Goal: Communication & Community: Answer question/provide support

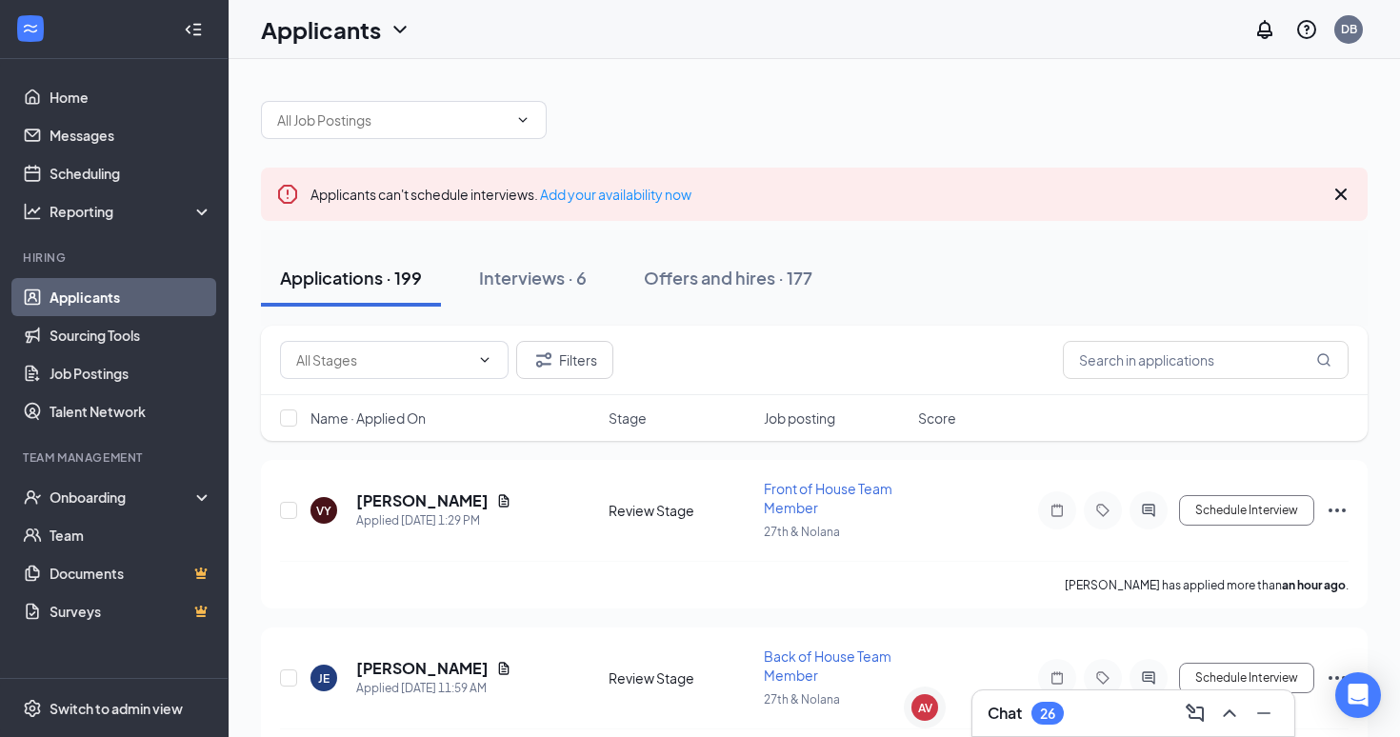
click at [1074, 710] on div "Chat 26" at bounding box center [1134, 713] width 292 height 30
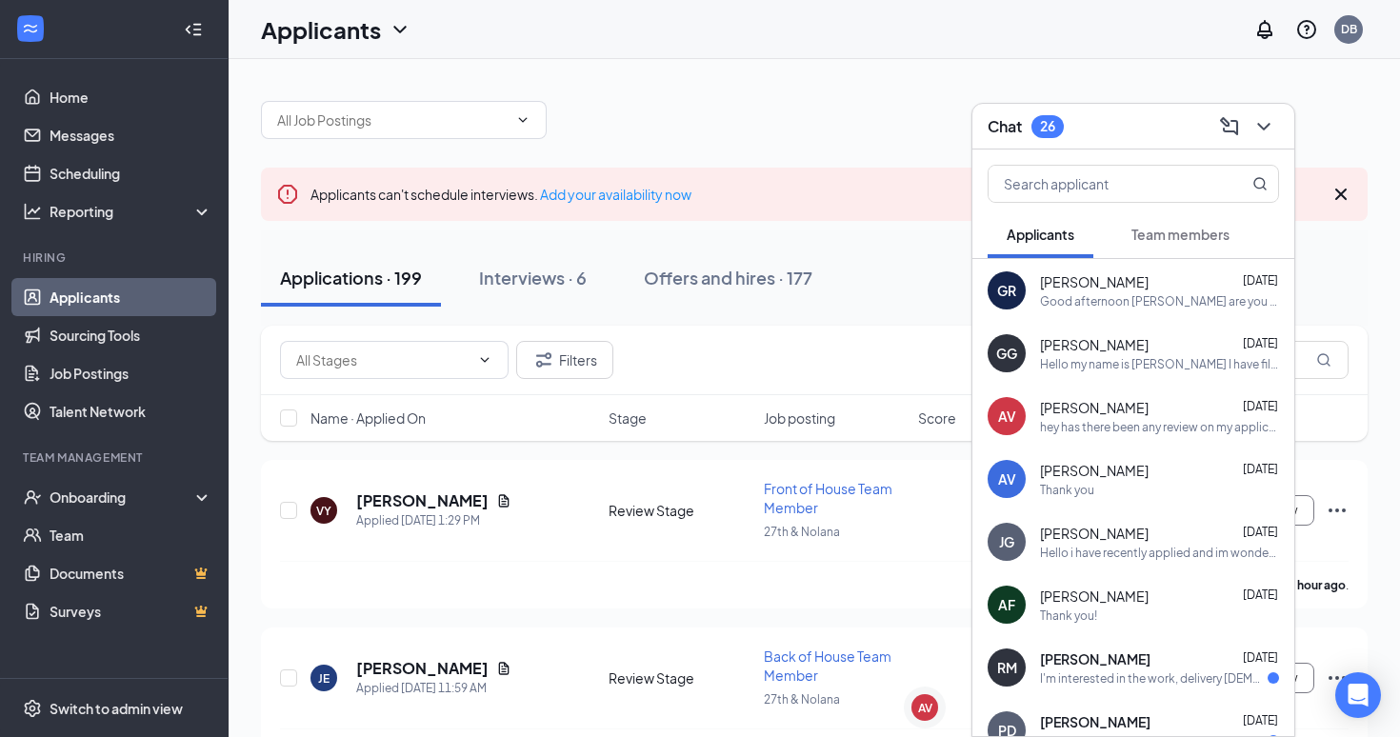
click at [1139, 284] on div "[PERSON_NAME] [DATE]" at bounding box center [1159, 281] width 239 height 19
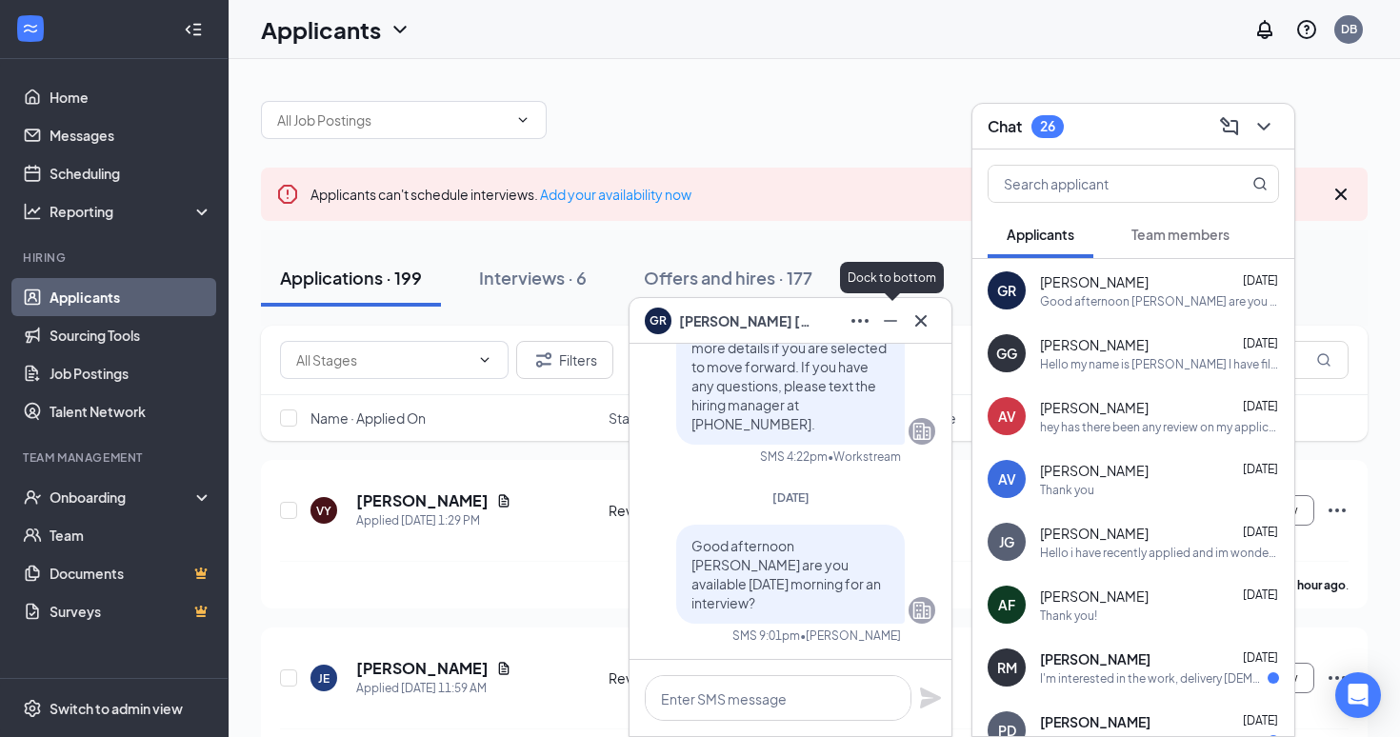
click at [885, 317] on icon "Minimize" at bounding box center [890, 321] width 23 height 23
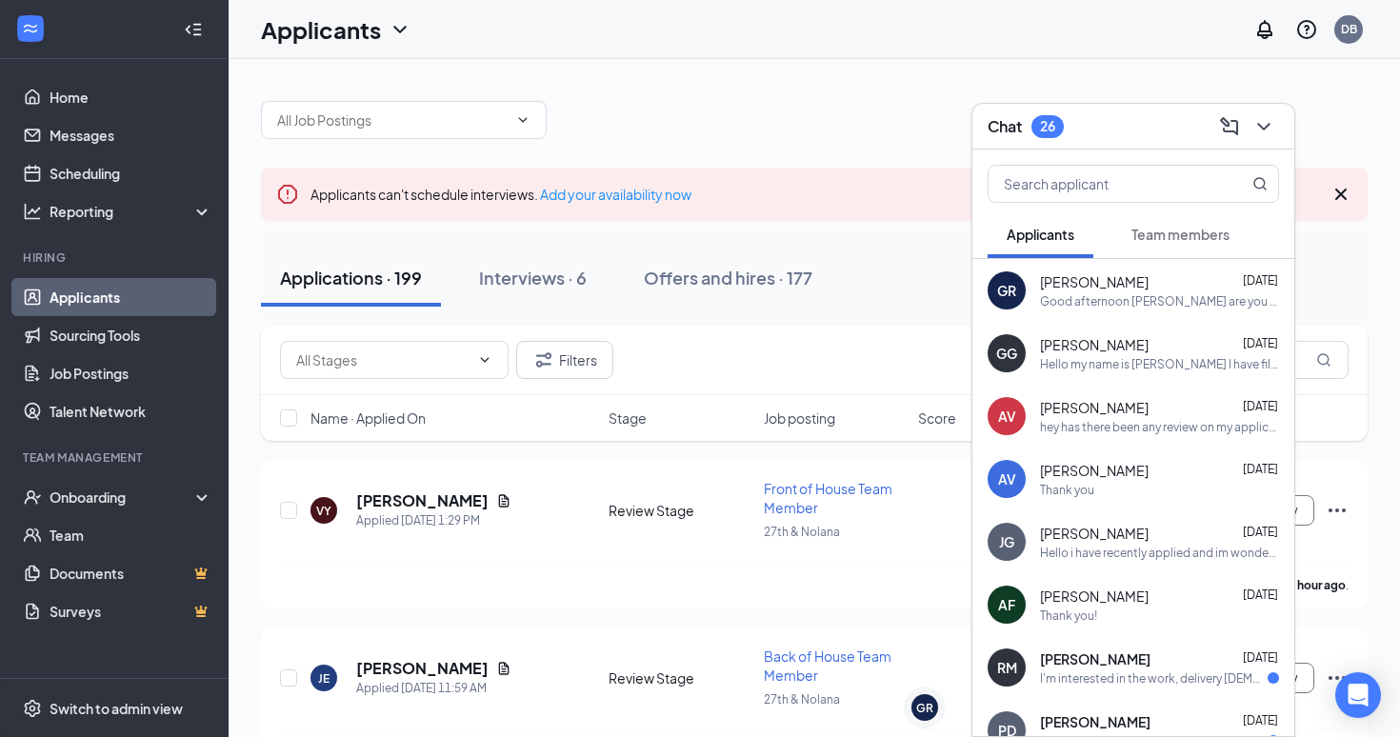
click at [1127, 662] on span "[PERSON_NAME]" at bounding box center [1095, 659] width 111 height 19
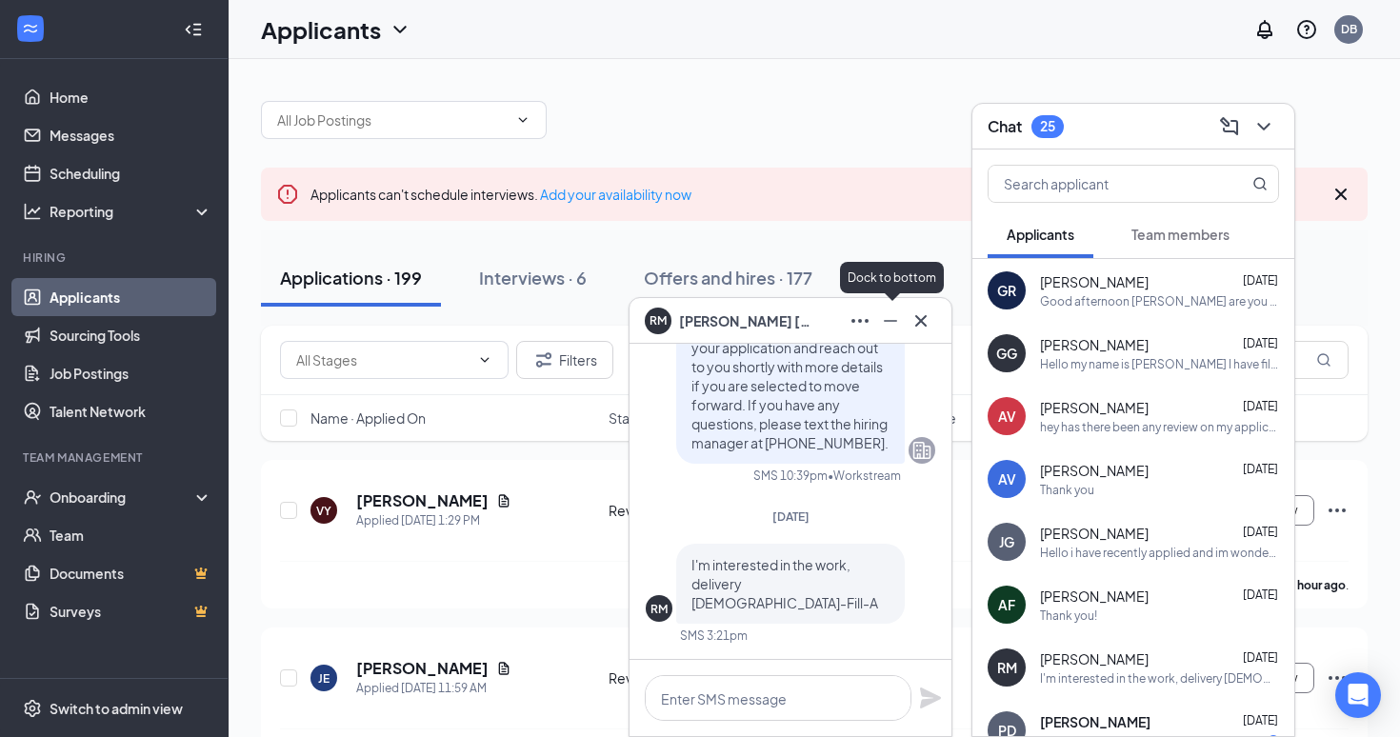
click at [888, 326] on icon "Minimize" at bounding box center [890, 321] width 23 height 23
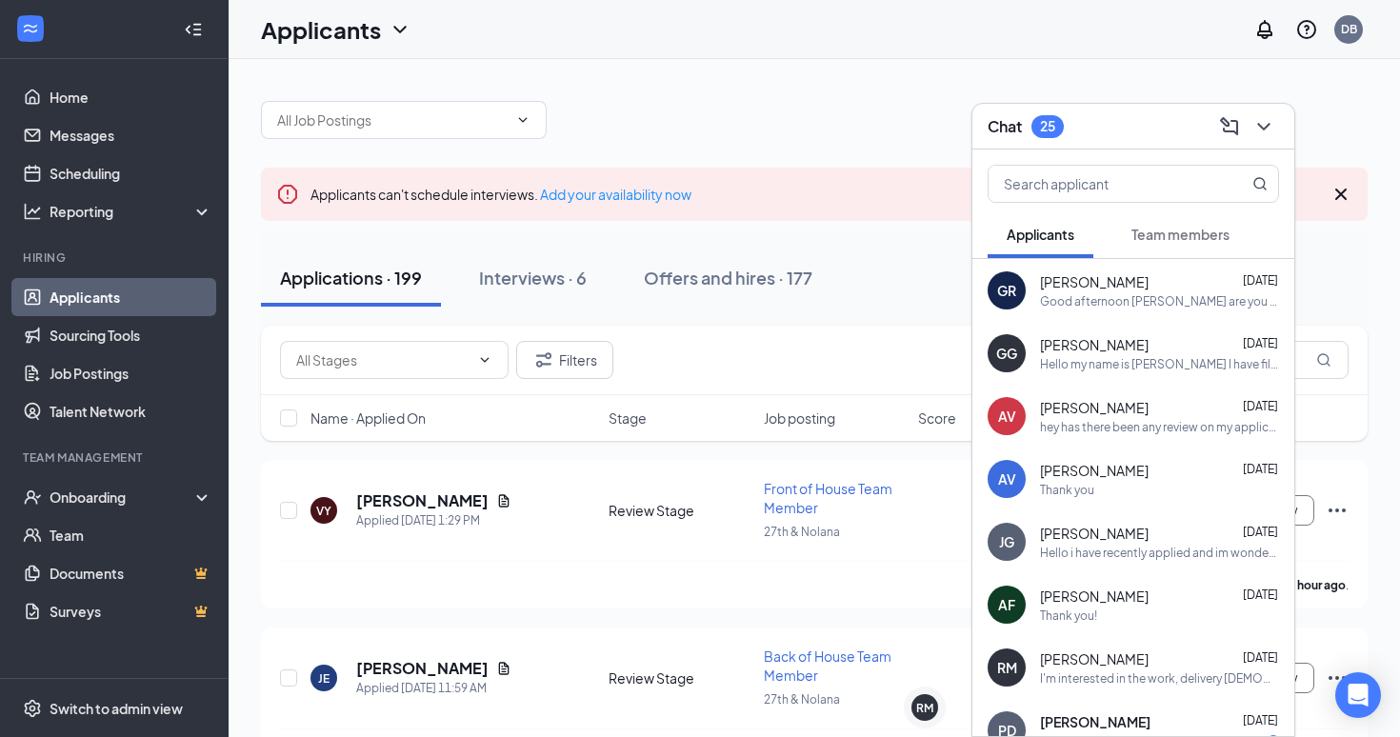
click at [1163, 245] on button "Team members" at bounding box center [1181, 235] width 136 height 48
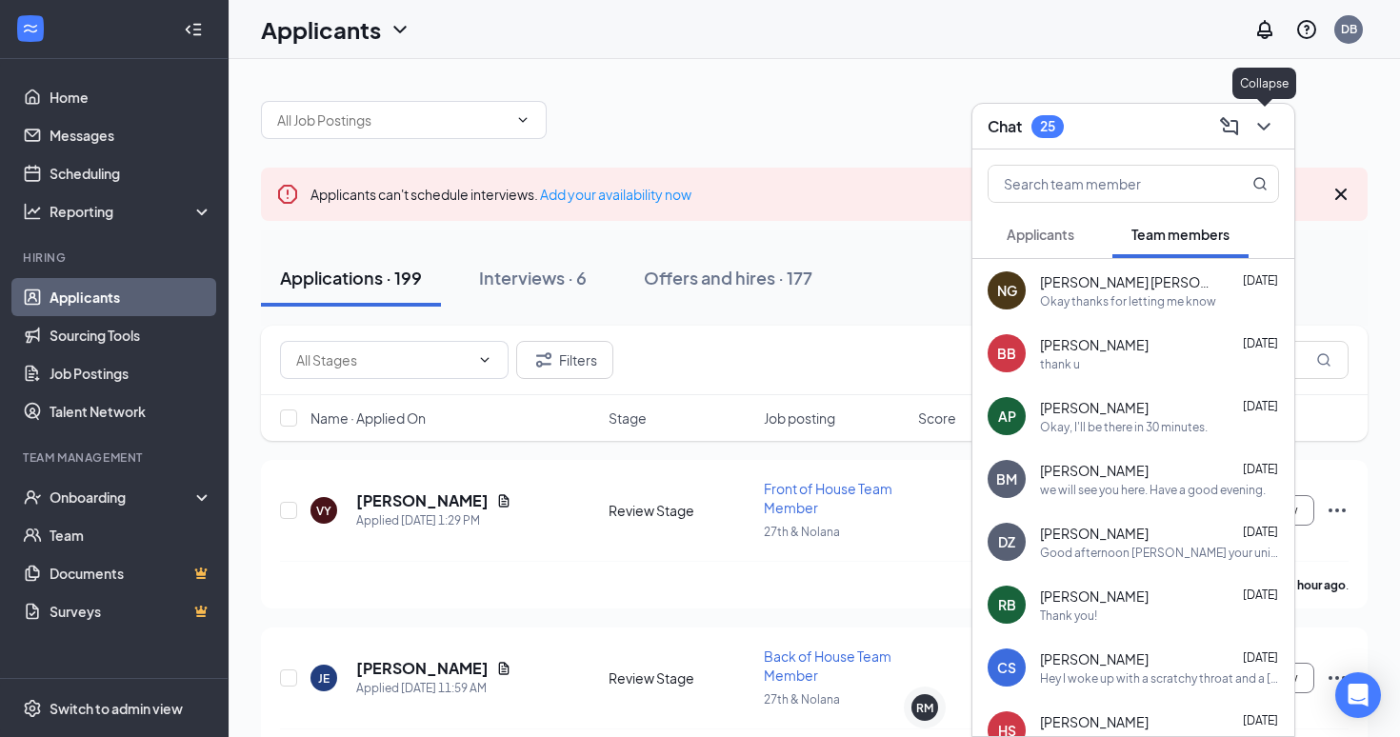
click at [1267, 130] on icon "ChevronDown" at bounding box center [1264, 126] width 23 height 23
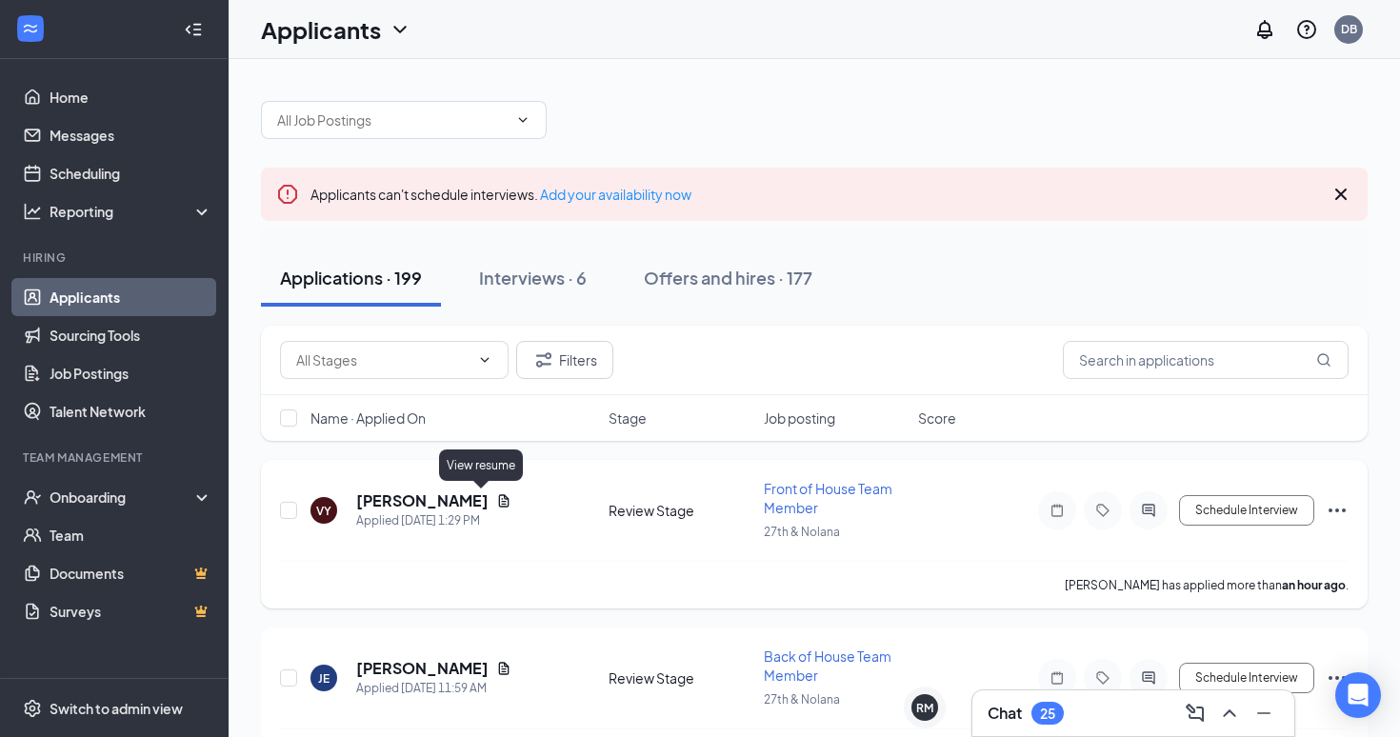
click at [496, 499] on icon "Document" at bounding box center [503, 501] width 15 height 15
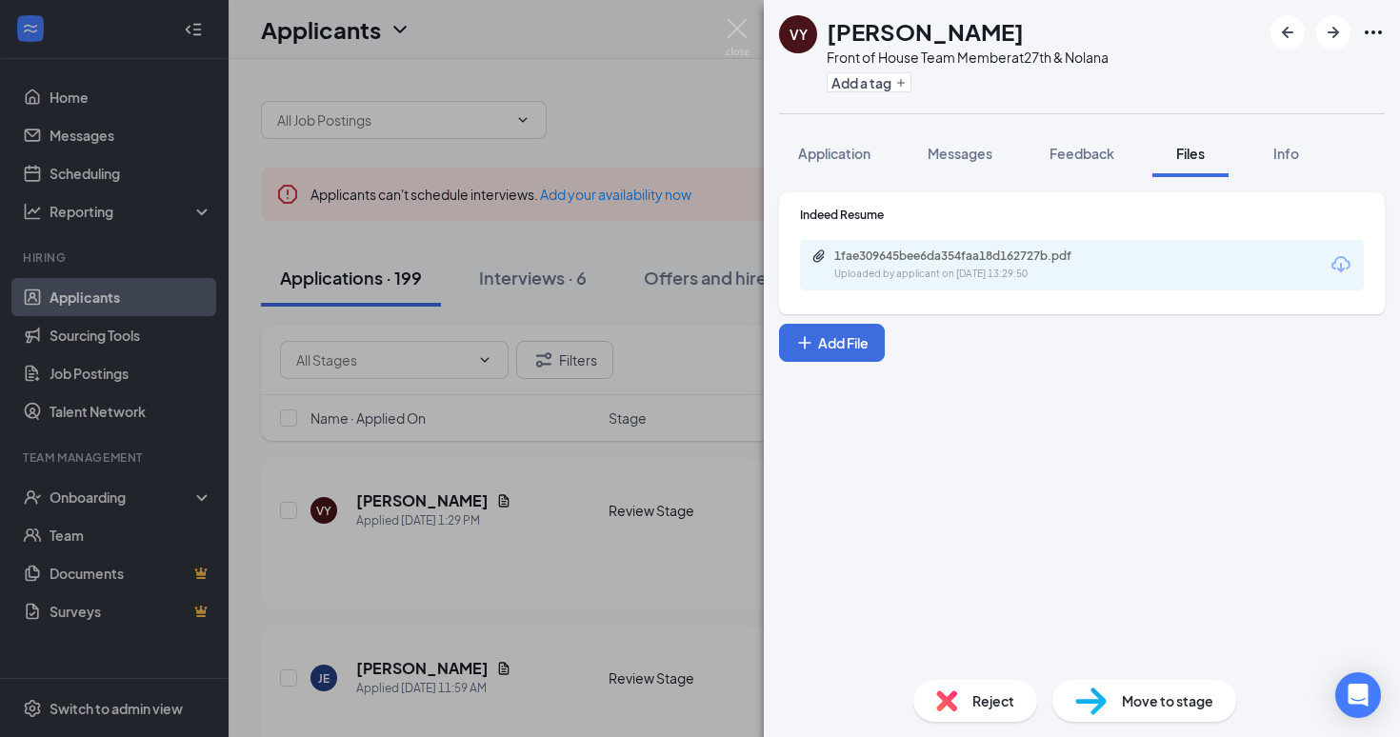
click at [1009, 259] on div "1fae309645bee6da354faa18d162727b.pdf" at bounding box center [968, 256] width 267 height 15
click at [575, 216] on div "VY [PERSON_NAME] Front of House Team Member at 27th & Nolana Add a tag Applicat…" at bounding box center [700, 368] width 1400 height 737
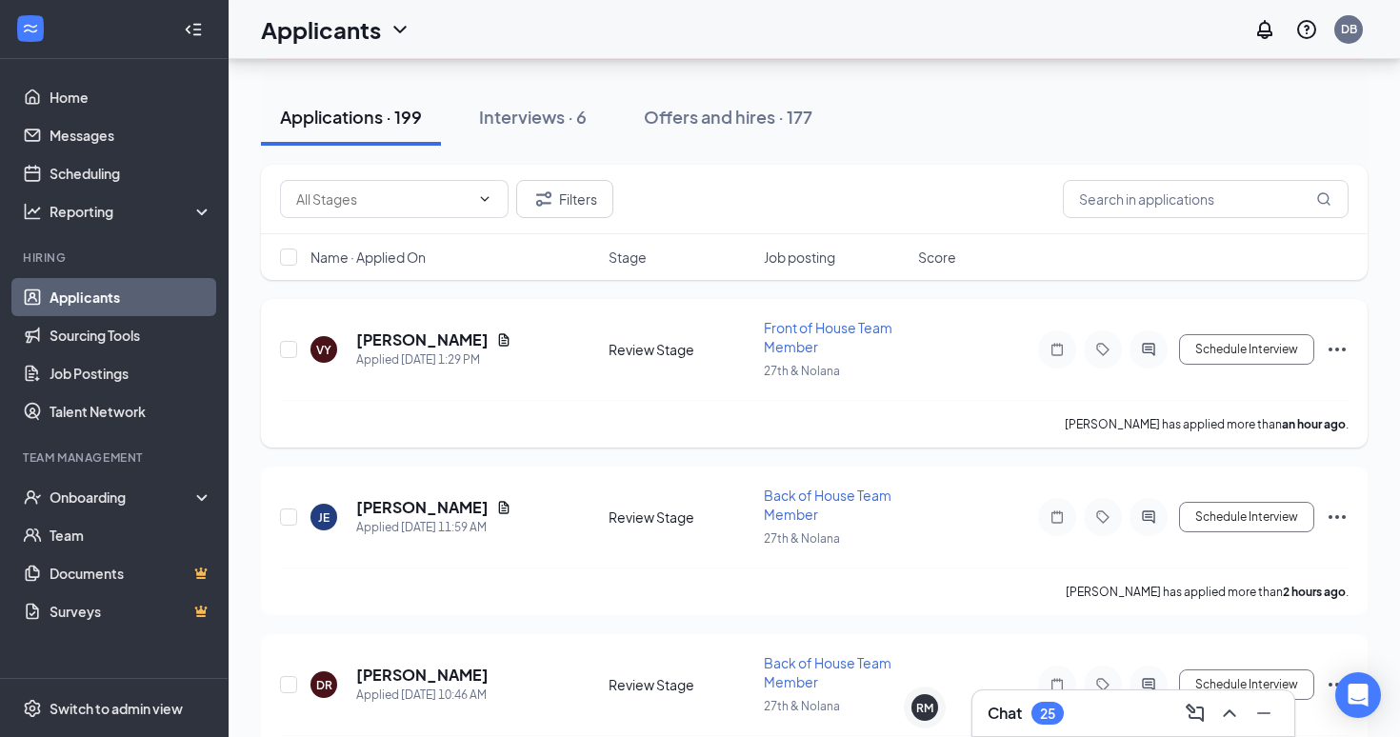
scroll to position [162, 0]
click at [809, 333] on span "Front of House Team Member" at bounding box center [828, 336] width 129 height 36
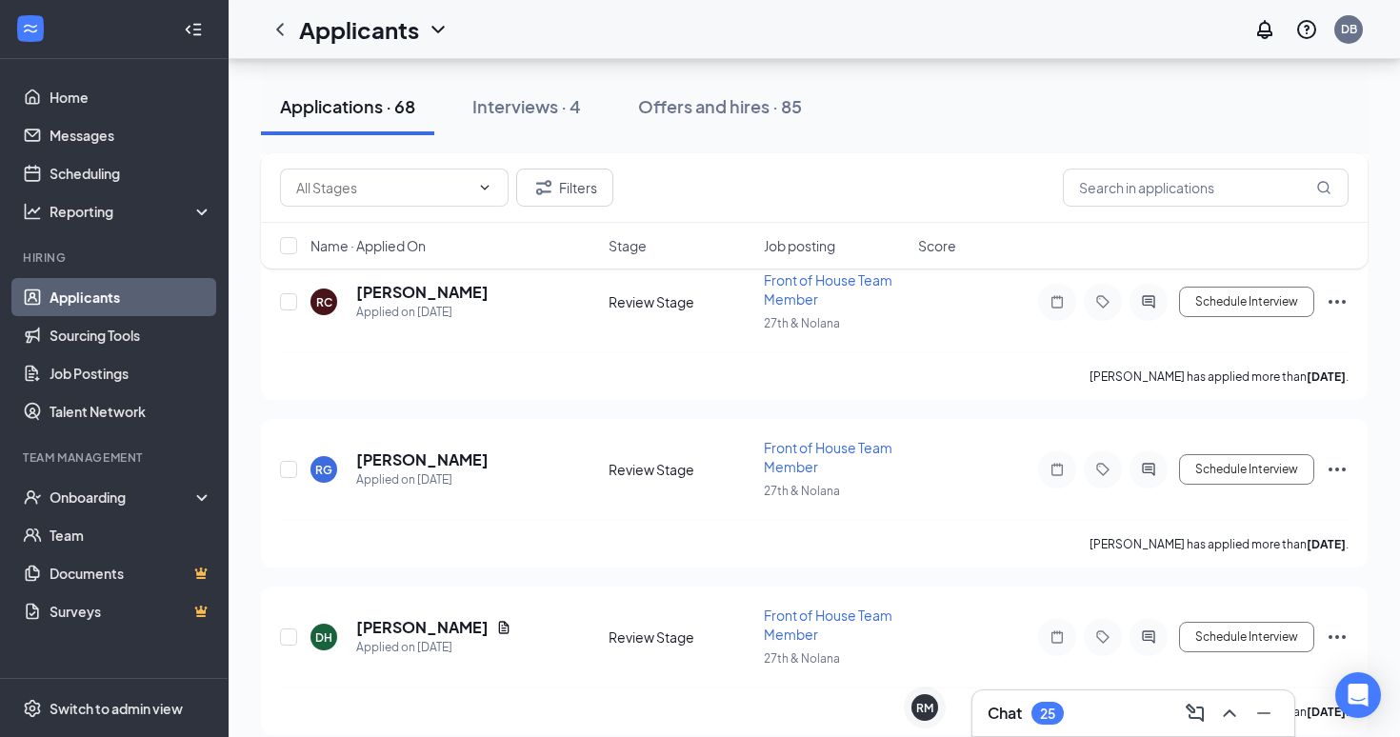
scroll to position [584, 0]
click at [500, 620] on icon "Document" at bounding box center [503, 625] width 15 height 15
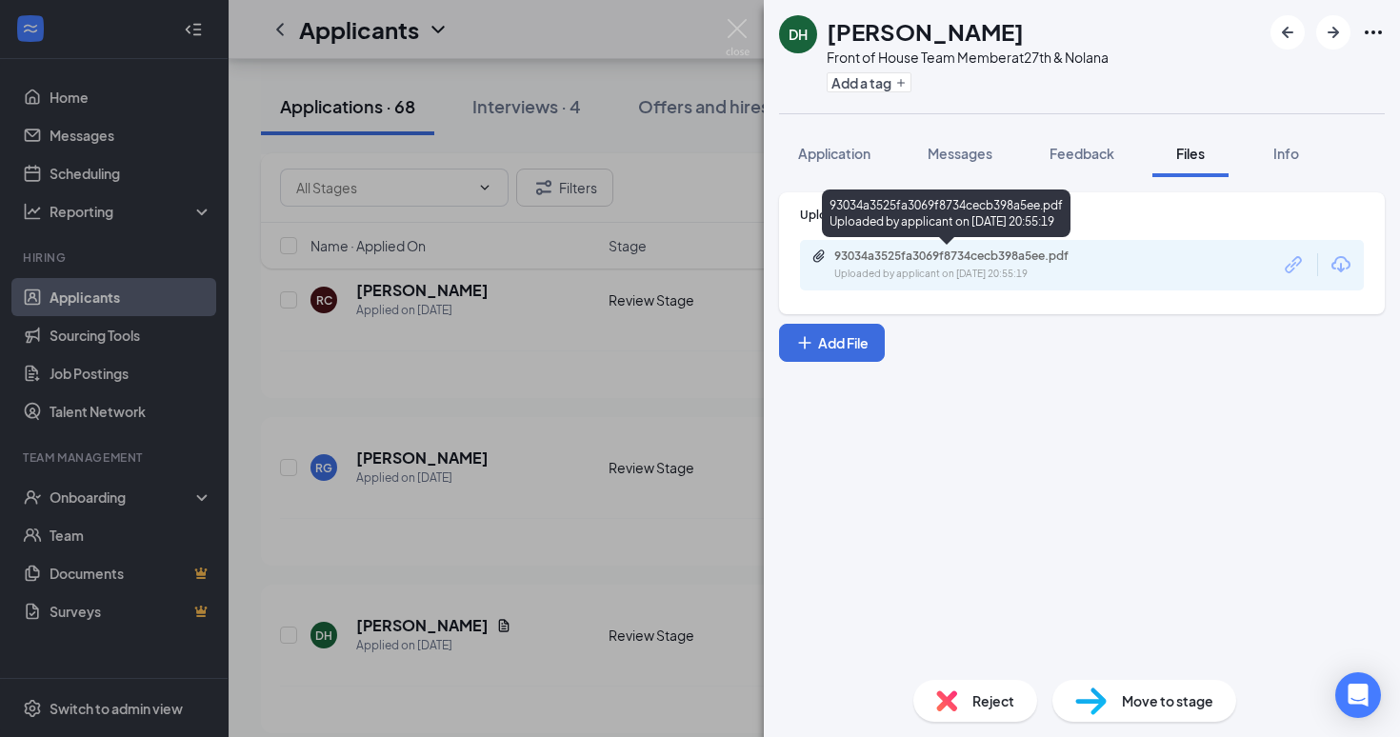
click at [1001, 279] on div "Uploaded by applicant on [DATE] 20:55:19" at bounding box center [978, 274] width 286 height 15
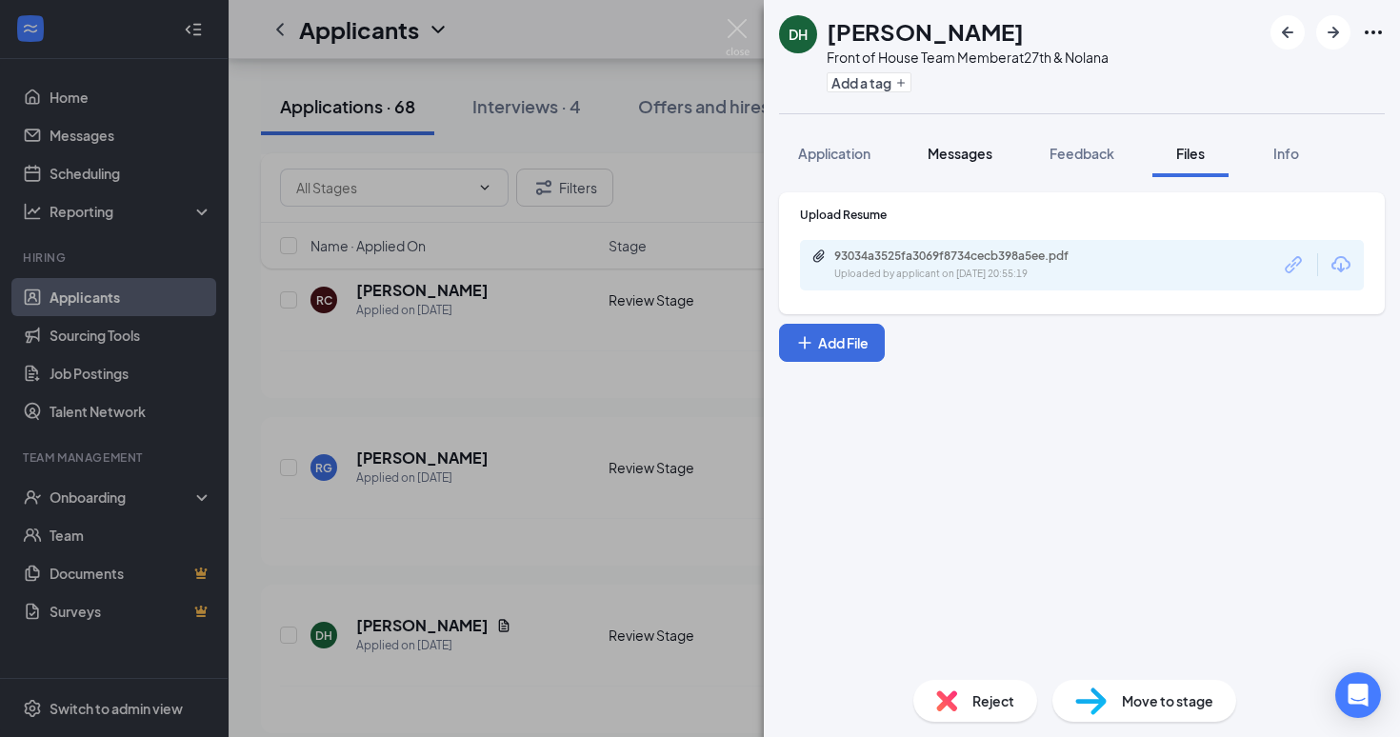
click at [945, 170] on button "Messages" at bounding box center [960, 154] width 103 height 48
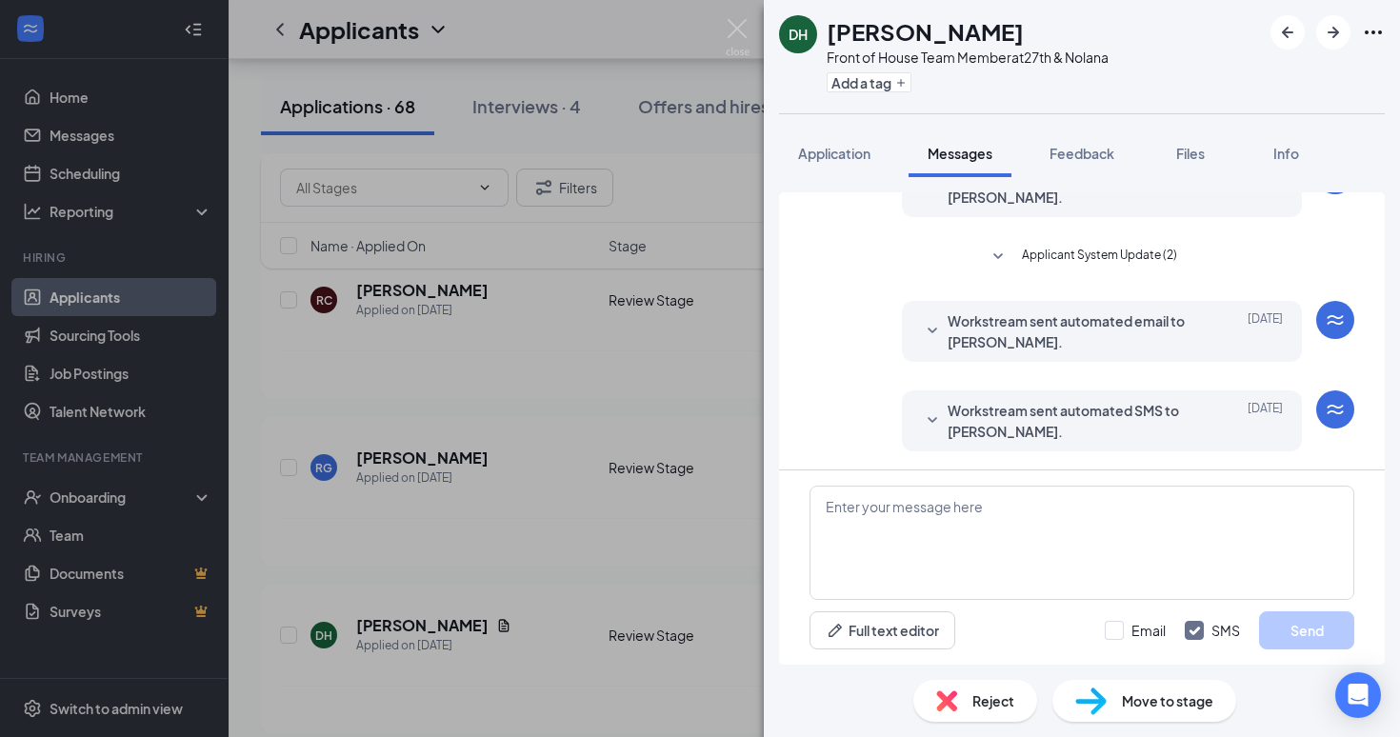
scroll to position [102, 0]
click at [805, 153] on span "Application" at bounding box center [834, 153] width 72 height 17
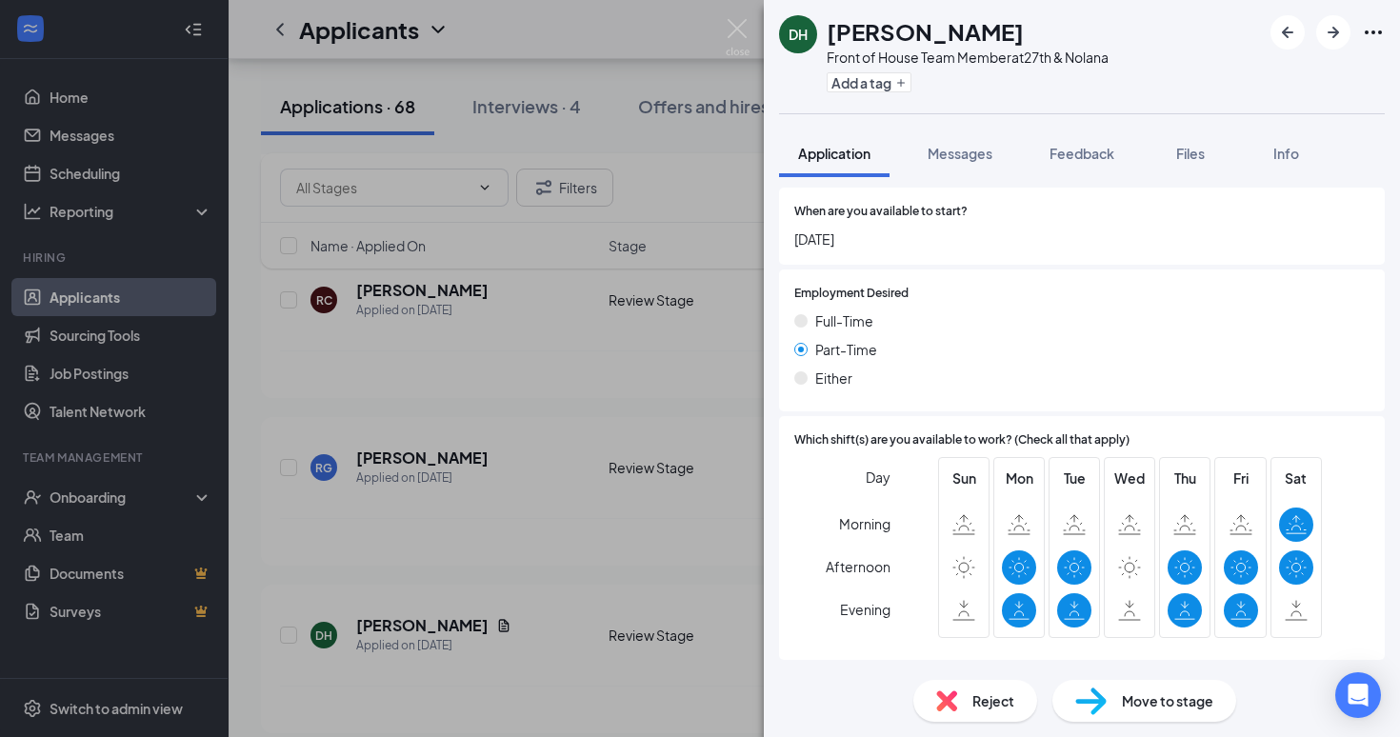
scroll to position [1171, 0]
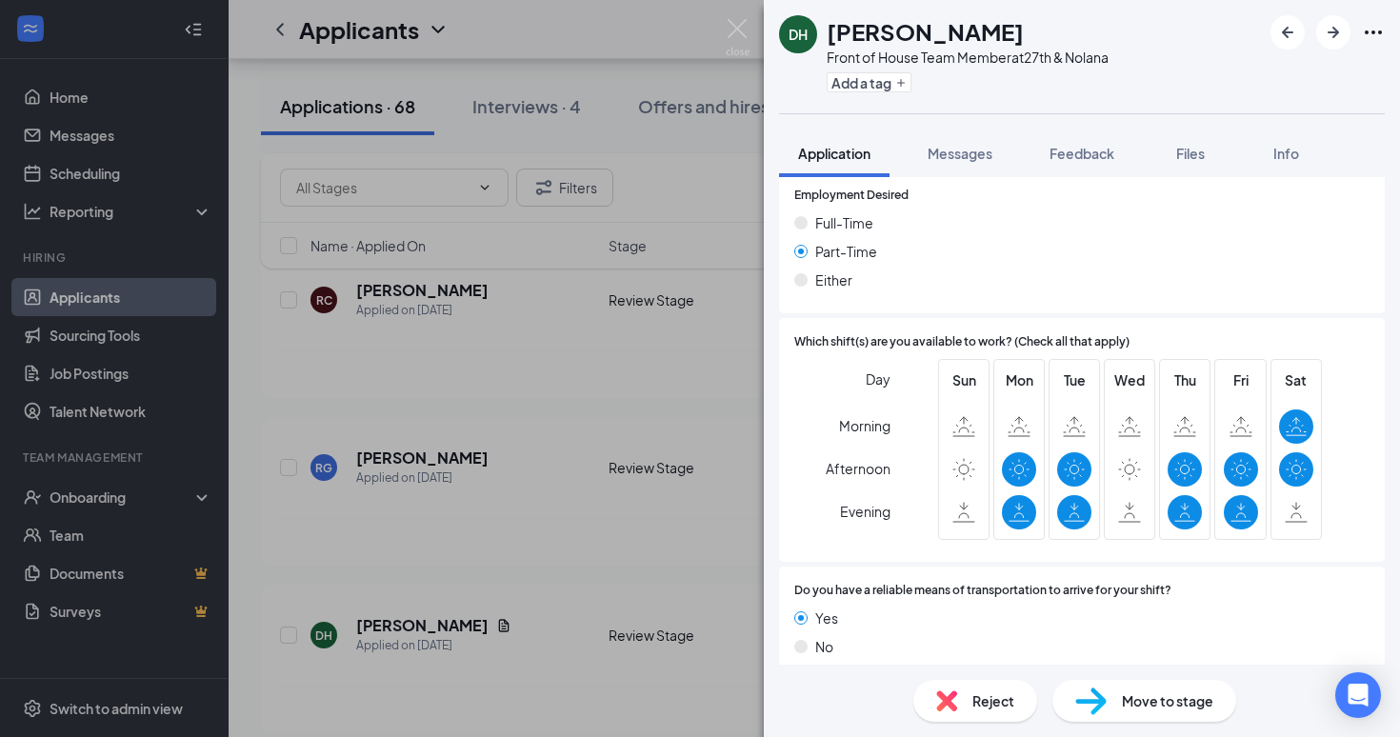
click at [609, 437] on div "DH [PERSON_NAME] Front of House Team Member at 27th & Nolana Add a tag Applicat…" at bounding box center [700, 368] width 1400 height 737
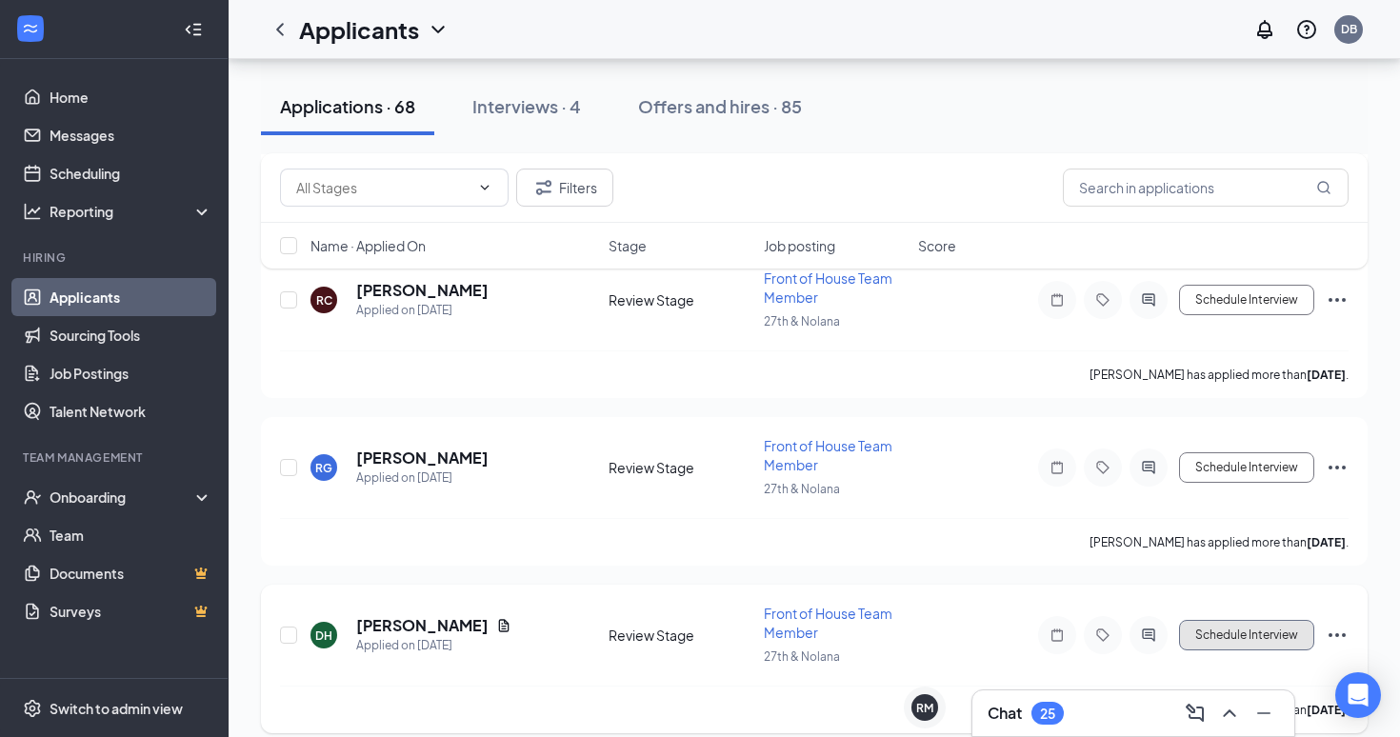
click at [1229, 620] on button "Schedule Interview" at bounding box center [1246, 635] width 135 height 30
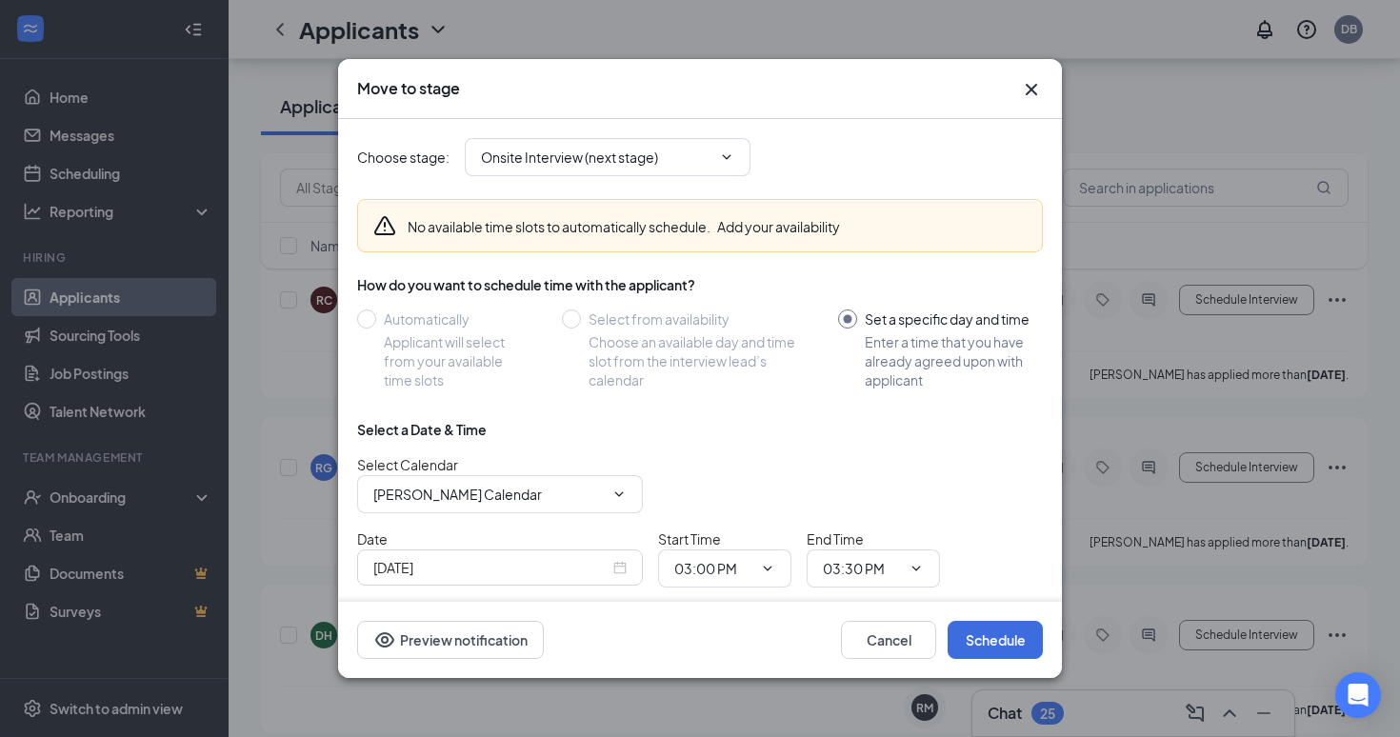
click at [1038, 92] on icon "Cross" at bounding box center [1031, 89] width 23 height 23
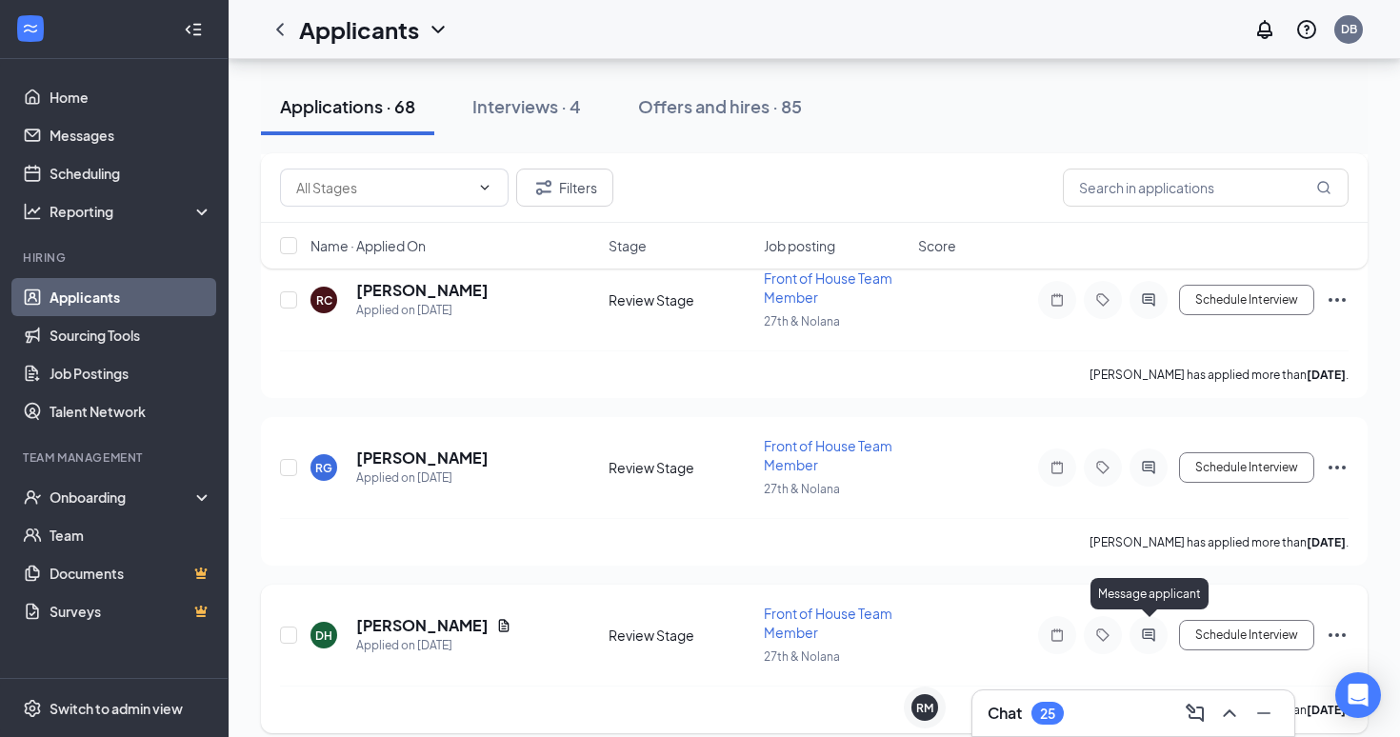
click at [1144, 628] on icon "ActiveChat" at bounding box center [1149, 635] width 23 height 15
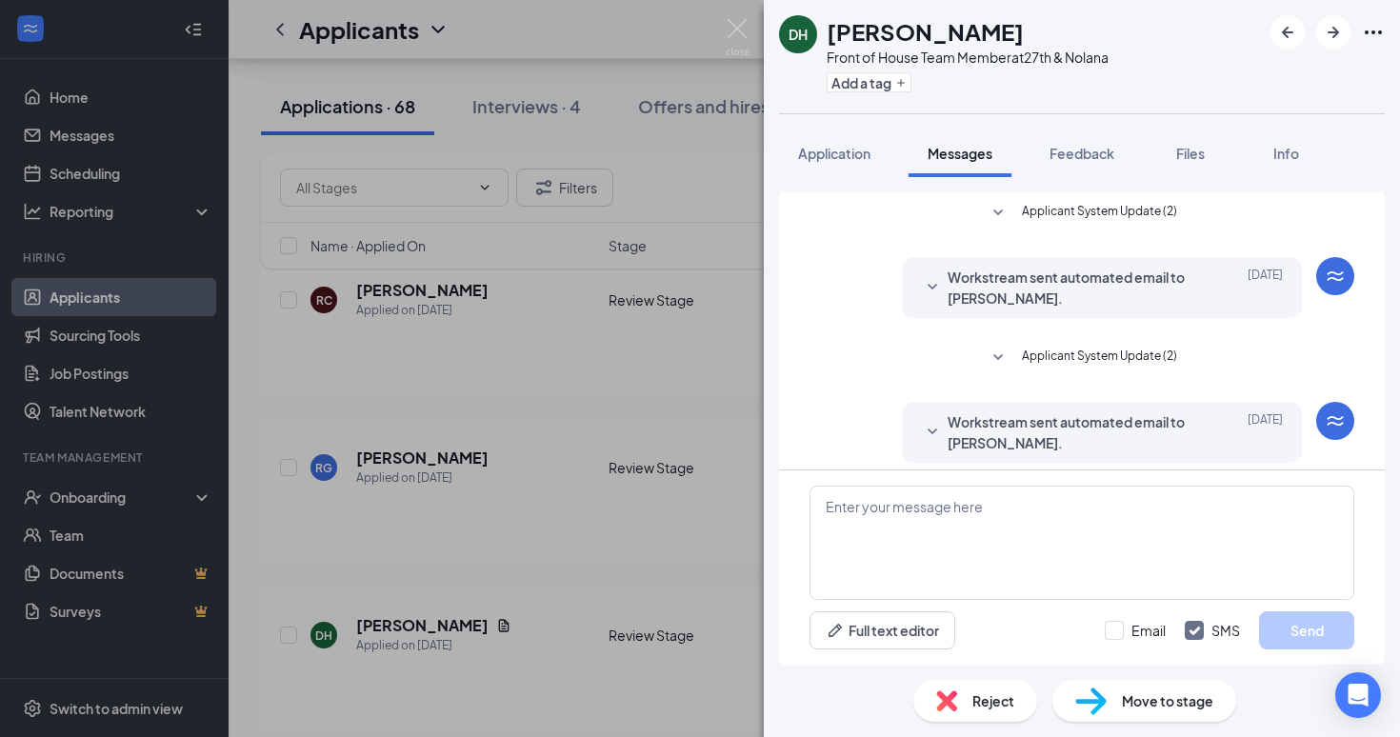
scroll to position [102, 0]
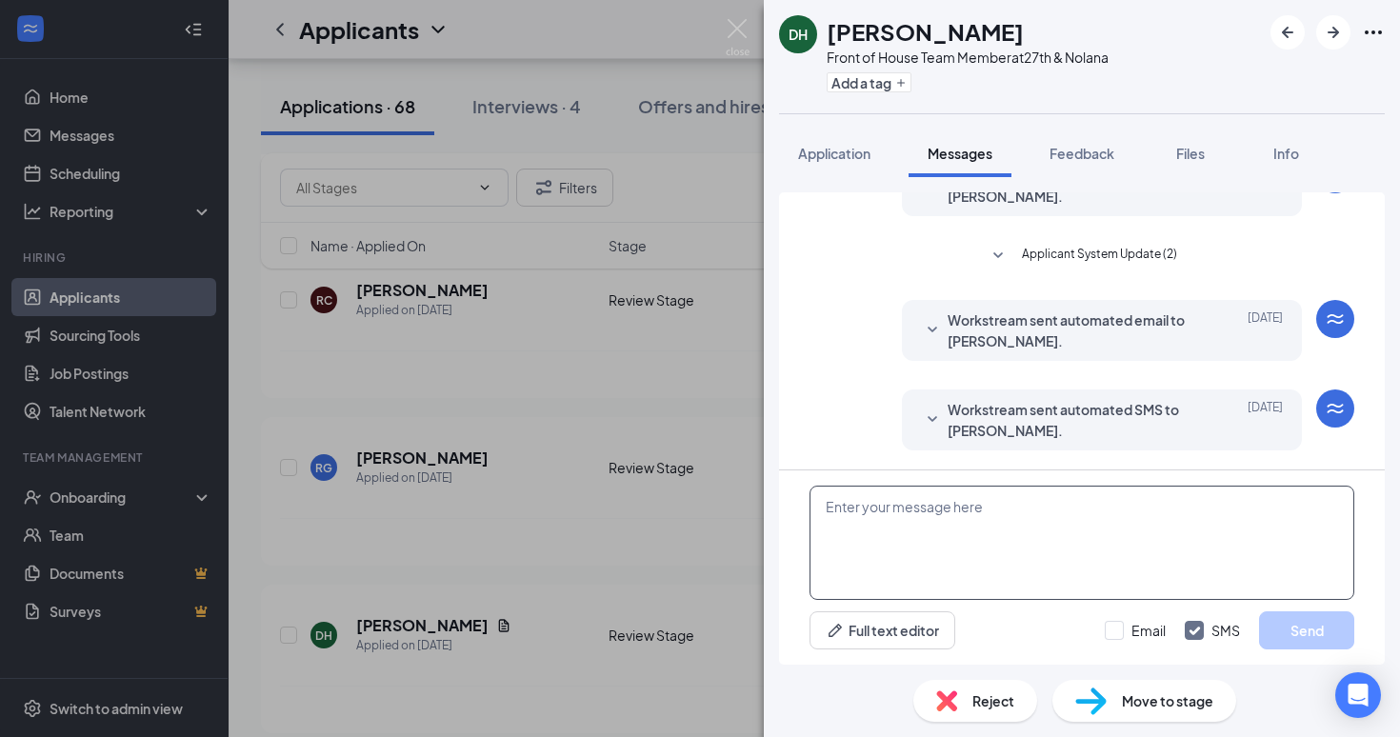
click at [982, 552] on textarea at bounding box center [1082, 543] width 545 height 114
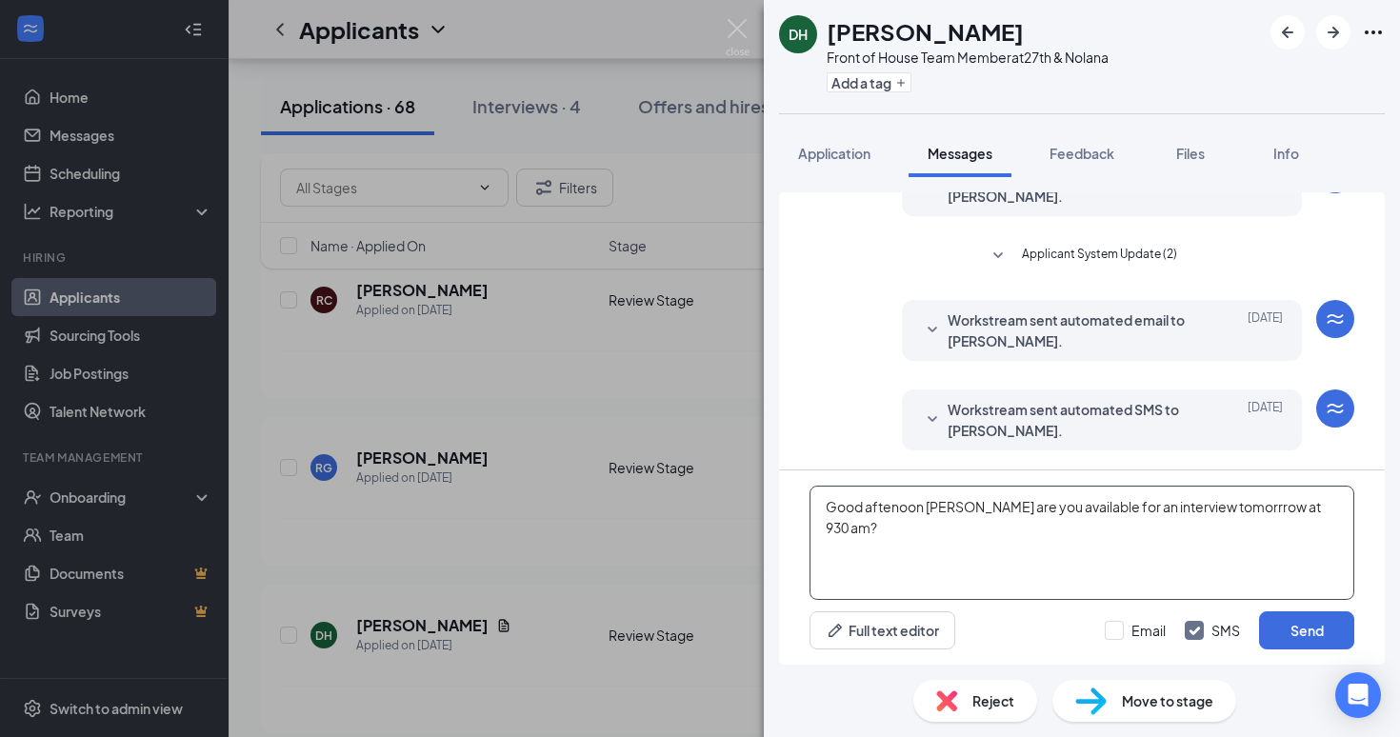
click at [892, 508] on textarea "Good aftenoon [PERSON_NAME] are you available for an interview tomorrrow at 930…" at bounding box center [1082, 543] width 545 height 114
click at [1216, 506] on textarea "Good afternoon [PERSON_NAME] are you available for an interview [PERSON_NAME] a…" at bounding box center [1082, 543] width 545 height 114
type textarea "Good afternoon [PERSON_NAME] are you available for an interview [DATE] at 930 a…"
click at [1302, 619] on button "Send" at bounding box center [1306, 631] width 95 height 38
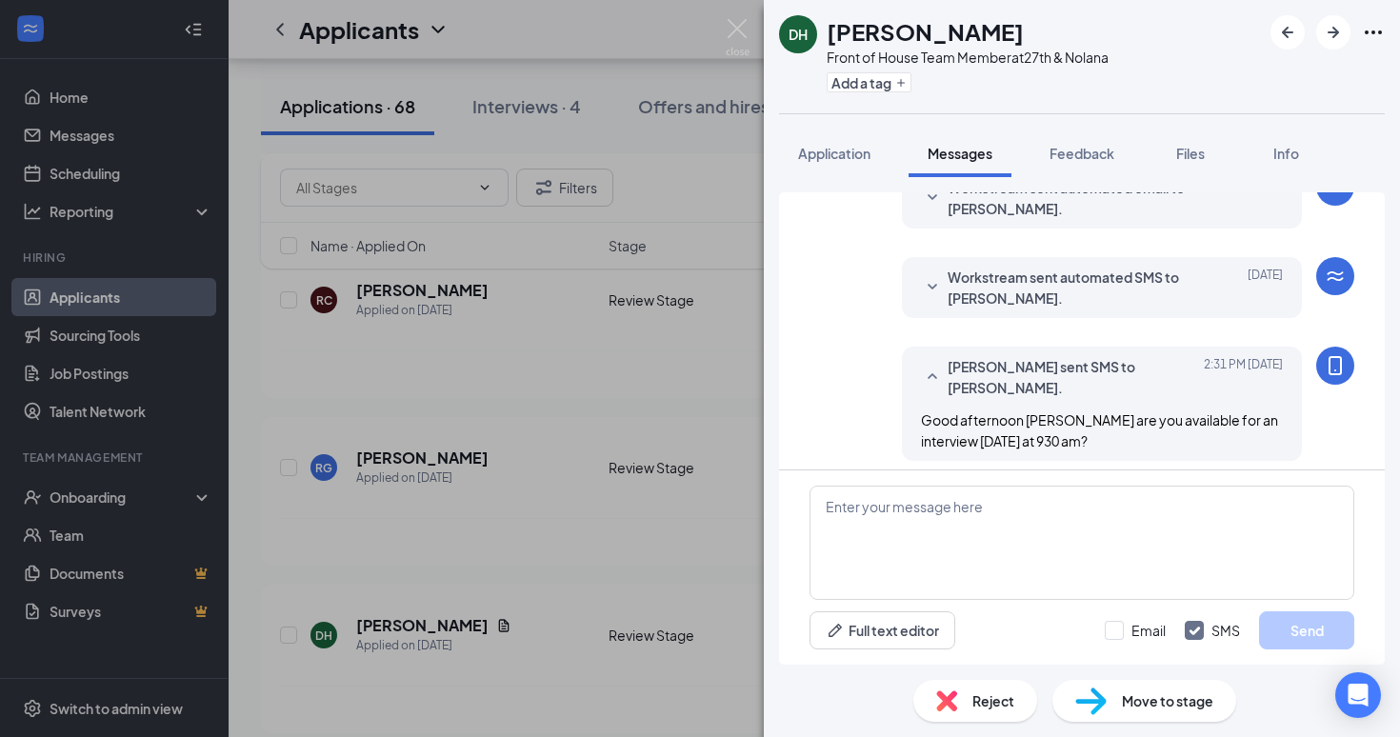
scroll to position [245, 0]
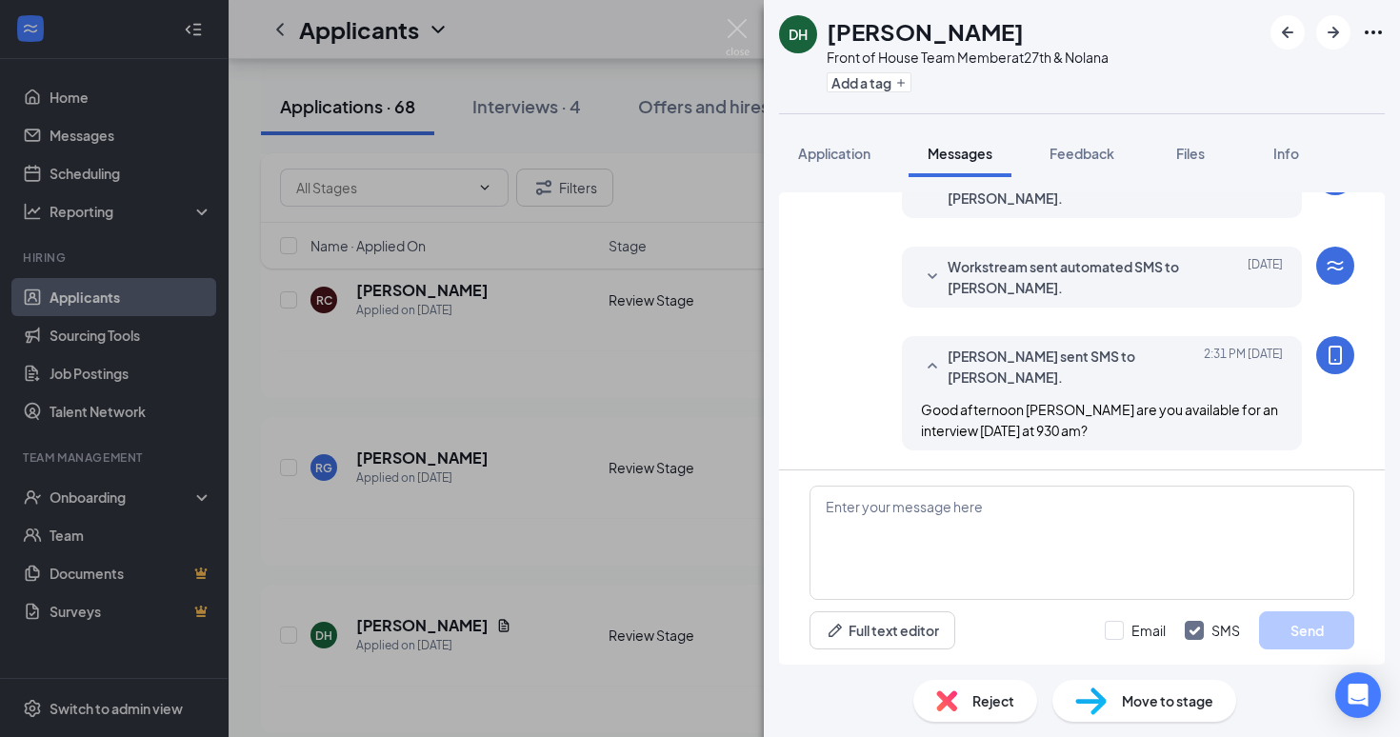
click at [819, 384] on div "[PERSON_NAME] sent SMS to [PERSON_NAME]. [DATE] 2:31 PM Good afternoon [PERSON_…" at bounding box center [1082, 398] width 545 height 124
click at [627, 384] on div "DH [PERSON_NAME] Front of House Team Member at 27th & Nolana Add a tag Applicat…" at bounding box center [700, 368] width 1400 height 737
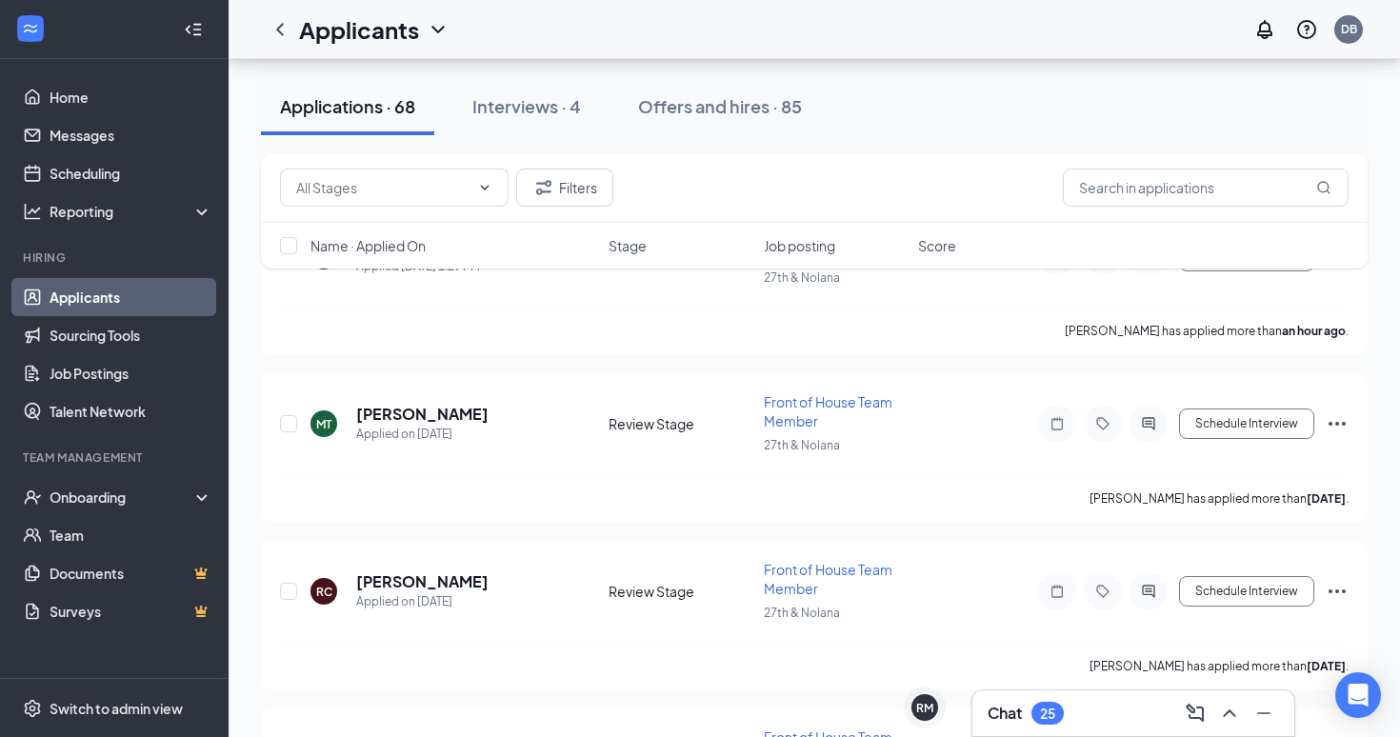
scroll to position [299, 0]
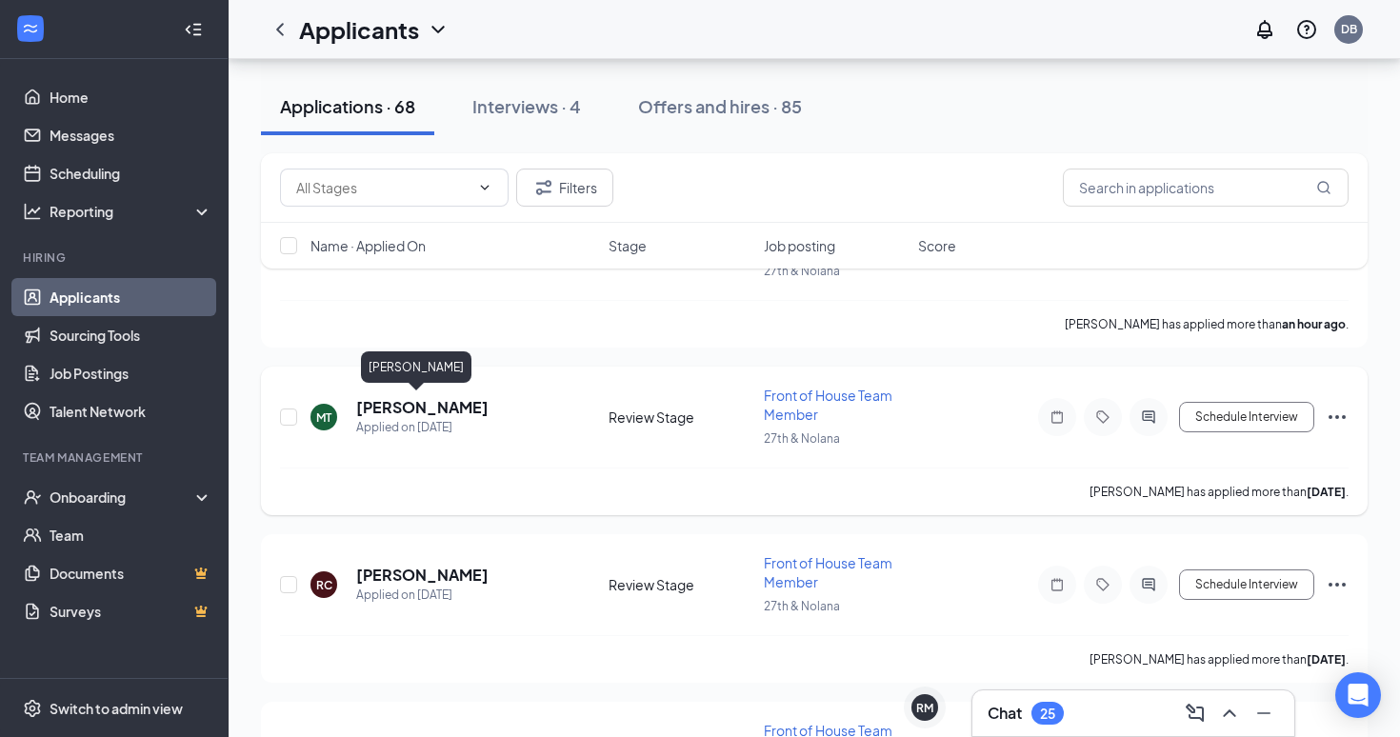
click at [415, 408] on h5 "[PERSON_NAME]" at bounding box center [422, 407] width 132 height 21
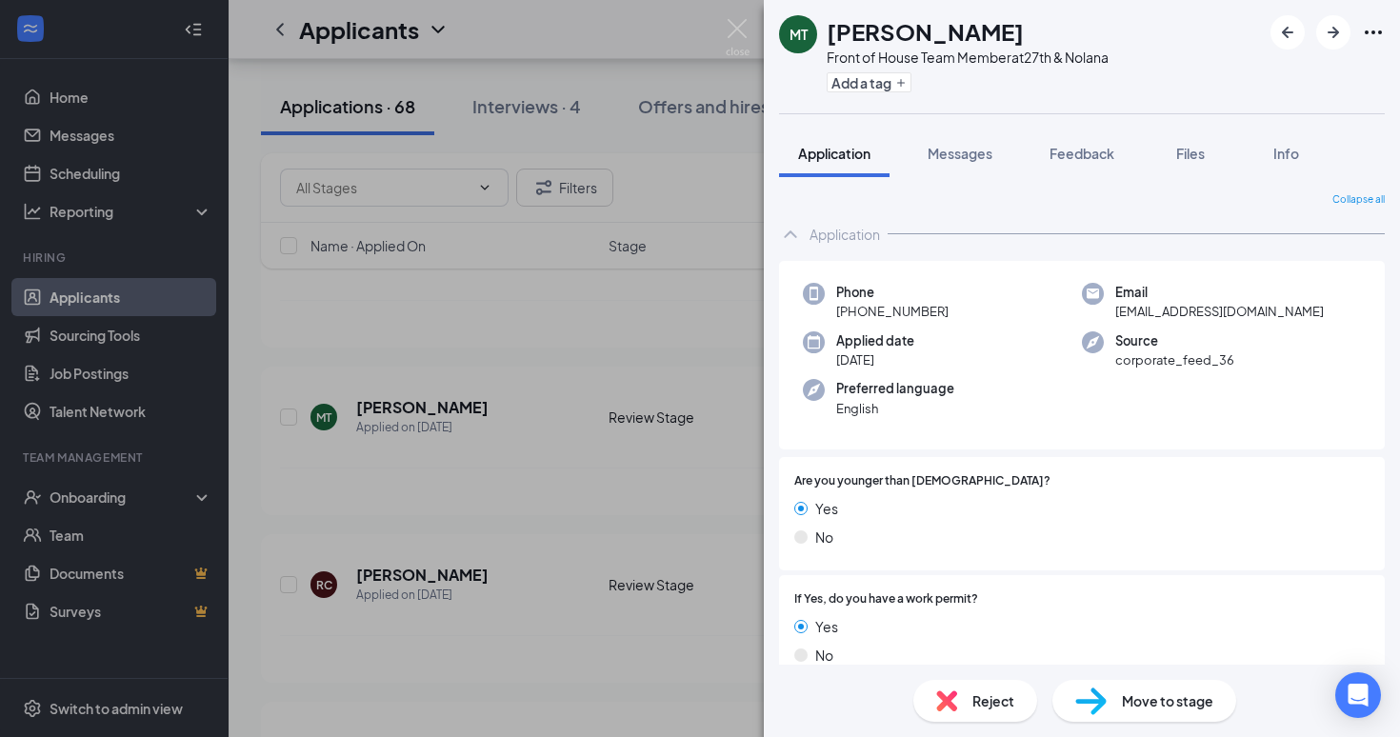
click at [554, 463] on div "MT [PERSON_NAME] Front of House Team Member at 27th & Nolana Add a tag Applicat…" at bounding box center [700, 368] width 1400 height 737
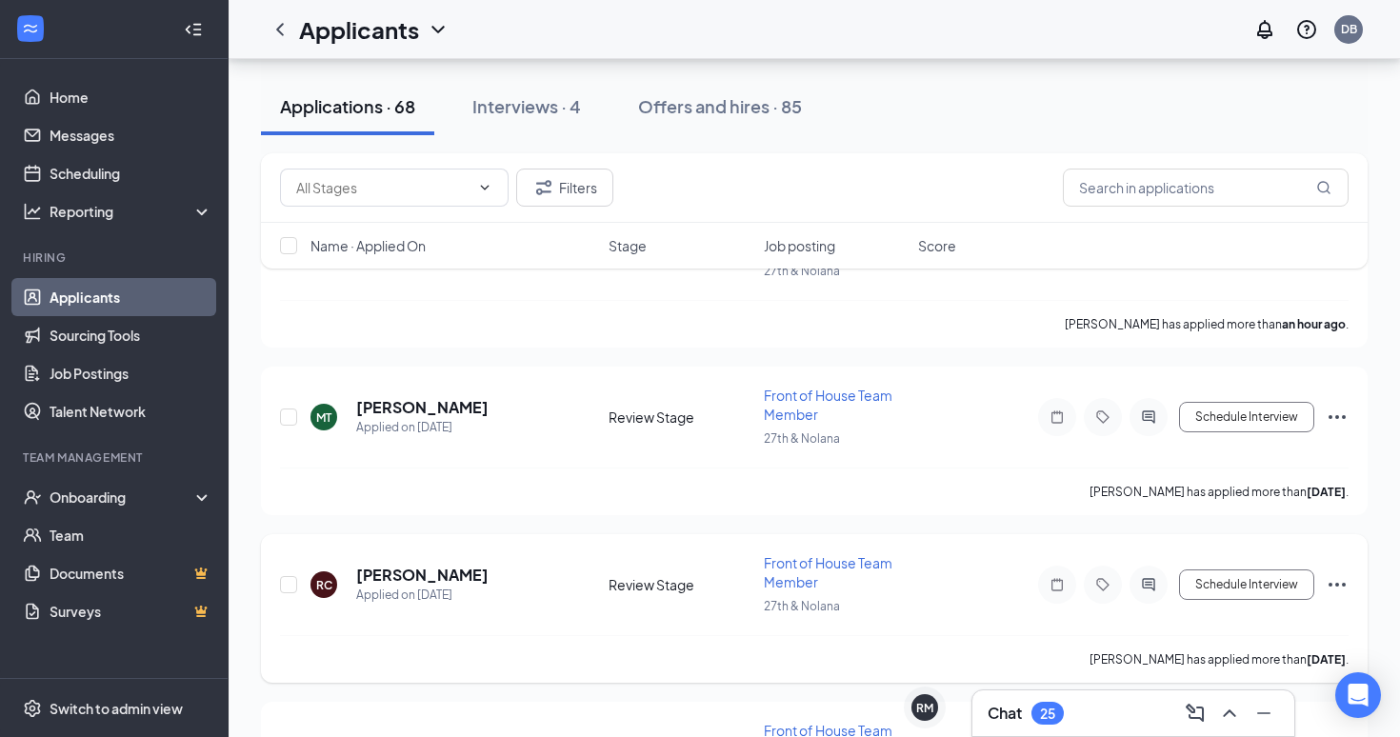
scroll to position [446, 0]
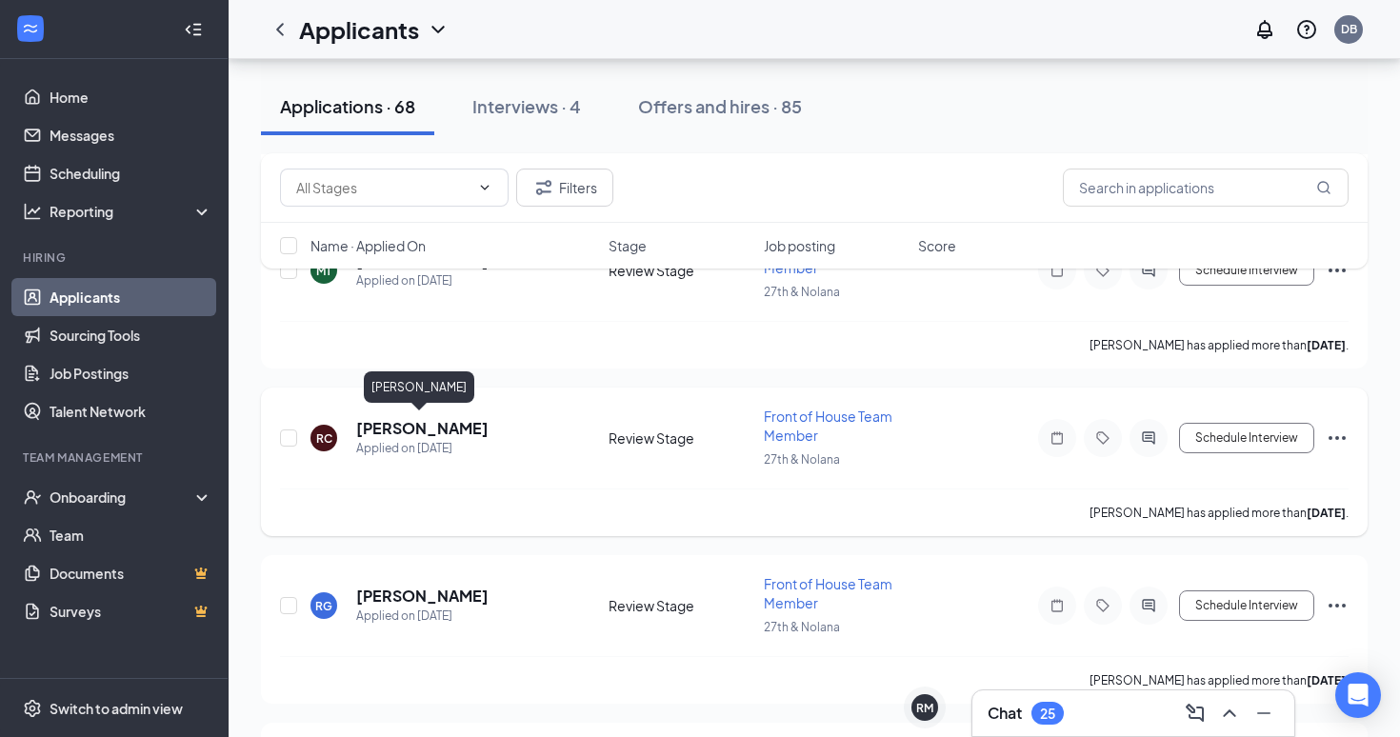
click at [417, 426] on h5 "[PERSON_NAME]" at bounding box center [422, 428] width 132 height 21
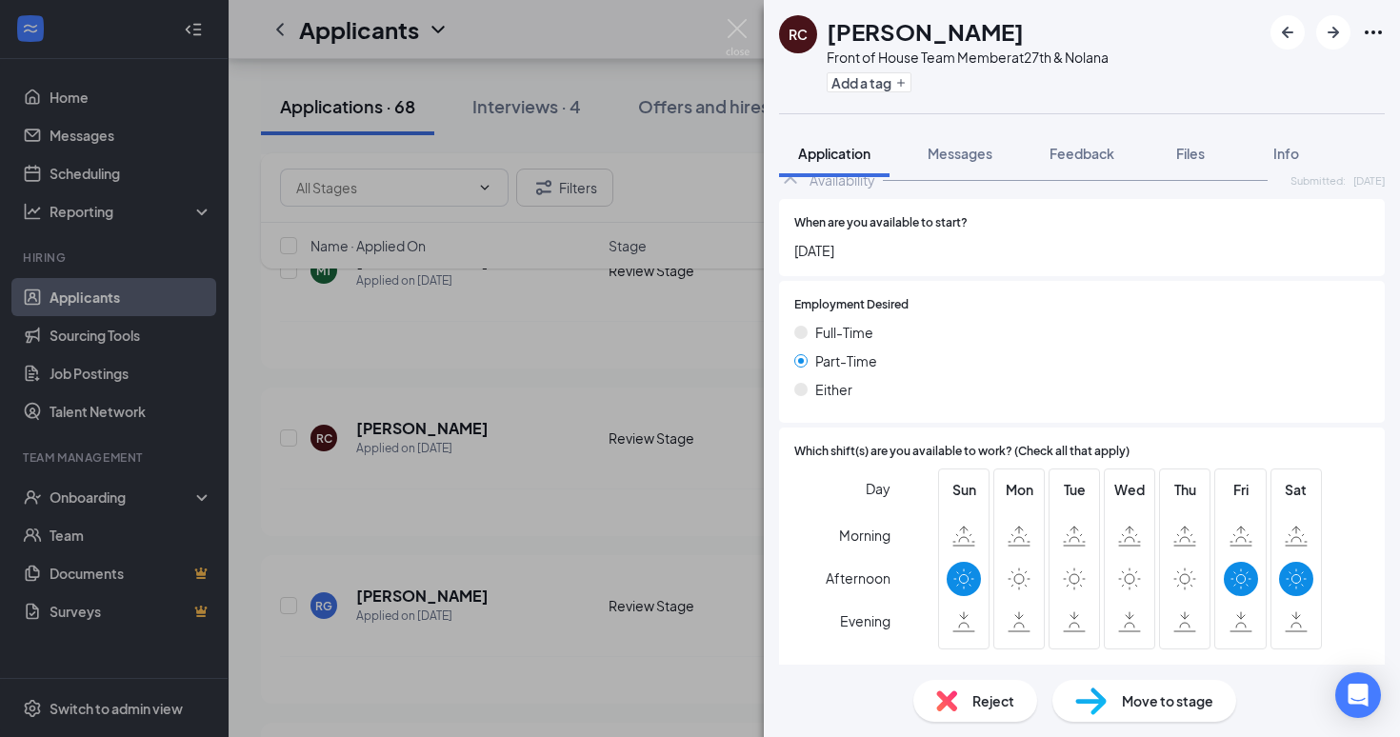
scroll to position [1025, 0]
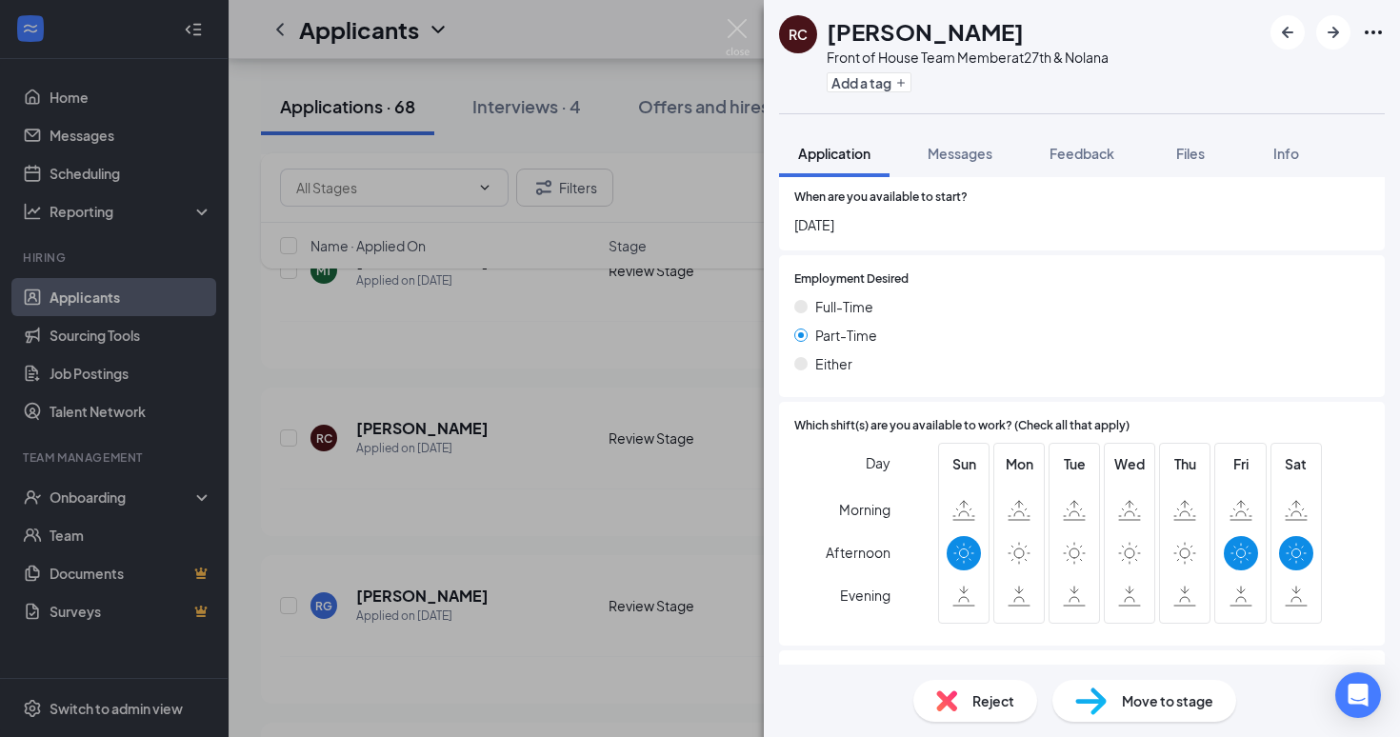
click at [931, 681] on div "Reject" at bounding box center [976, 701] width 124 height 42
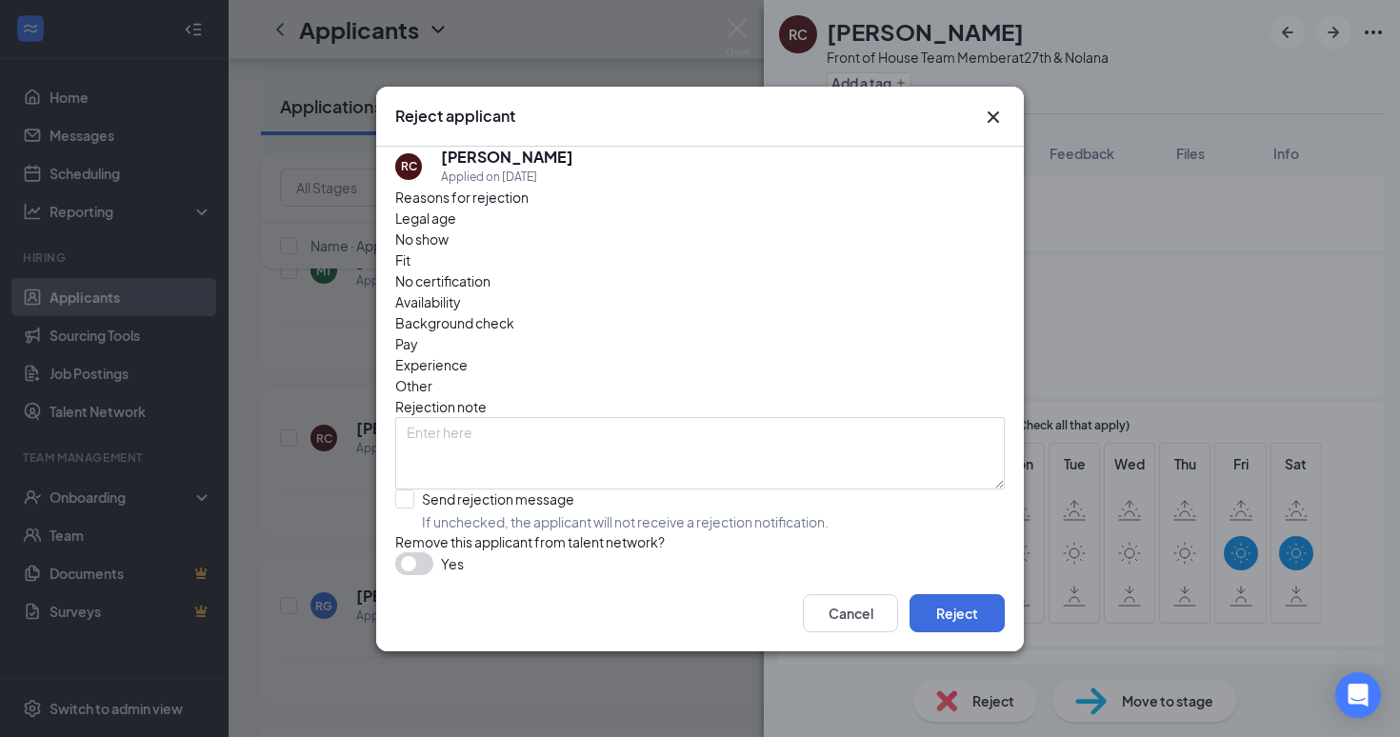
click at [461, 292] on span "Availability" at bounding box center [428, 302] width 66 height 21
click at [526, 490] on input "Send rejection message If unchecked, the applicant will not receive a rejection…" at bounding box center [611, 511] width 433 height 42
checkbox input "true"
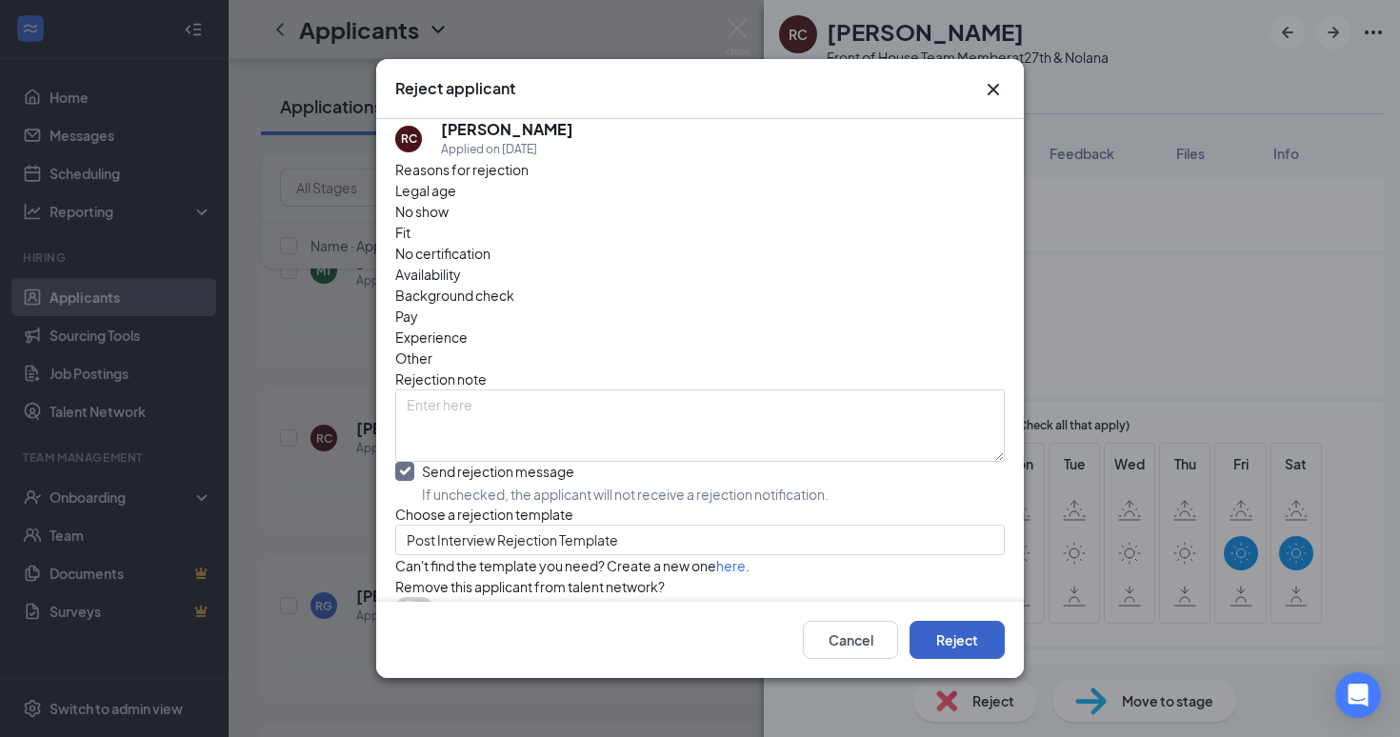
click at [942, 631] on button "Reject" at bounding box center [957, 640] width 95 height 38
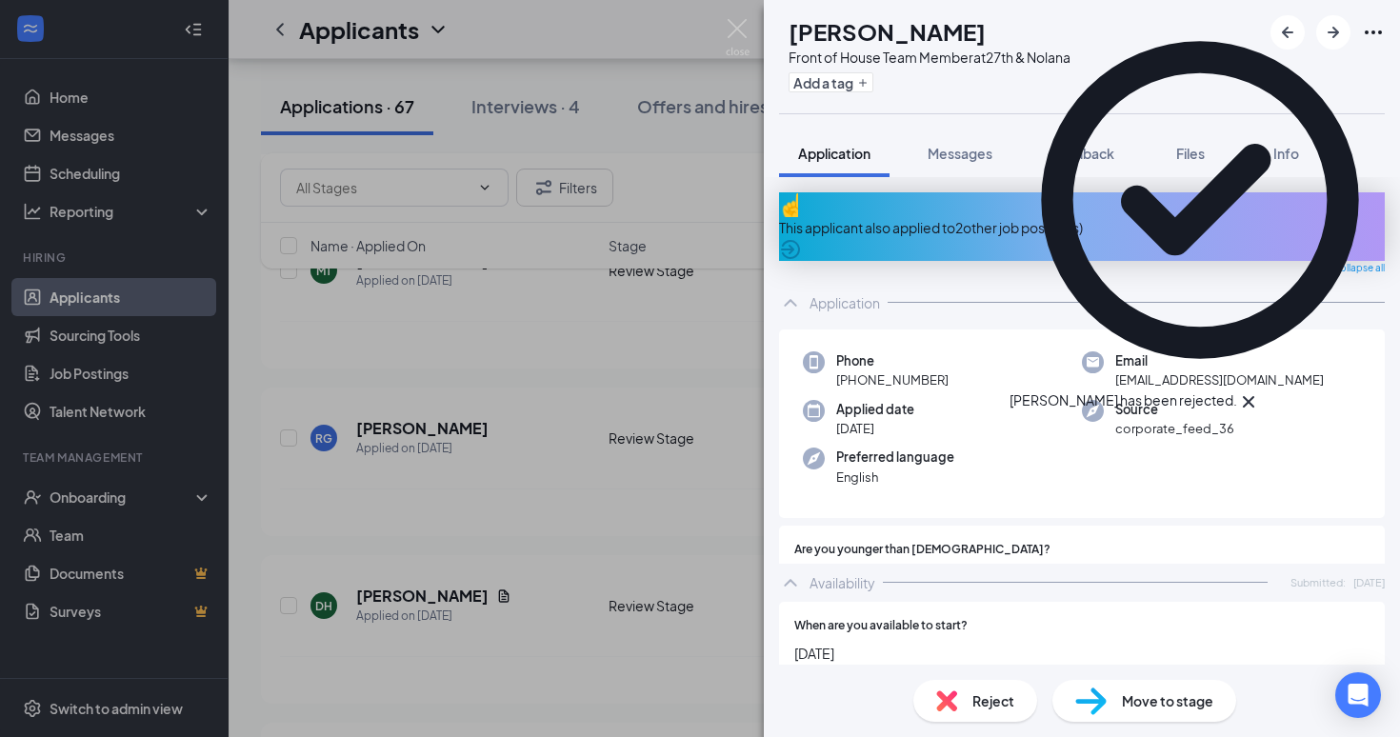
click at [603, 433] on div "[PERSON_NAME] Front of House Team Member at 27th & Nolana Add a tag Application…" at bounding box center [700, 368] width 1400 height 737
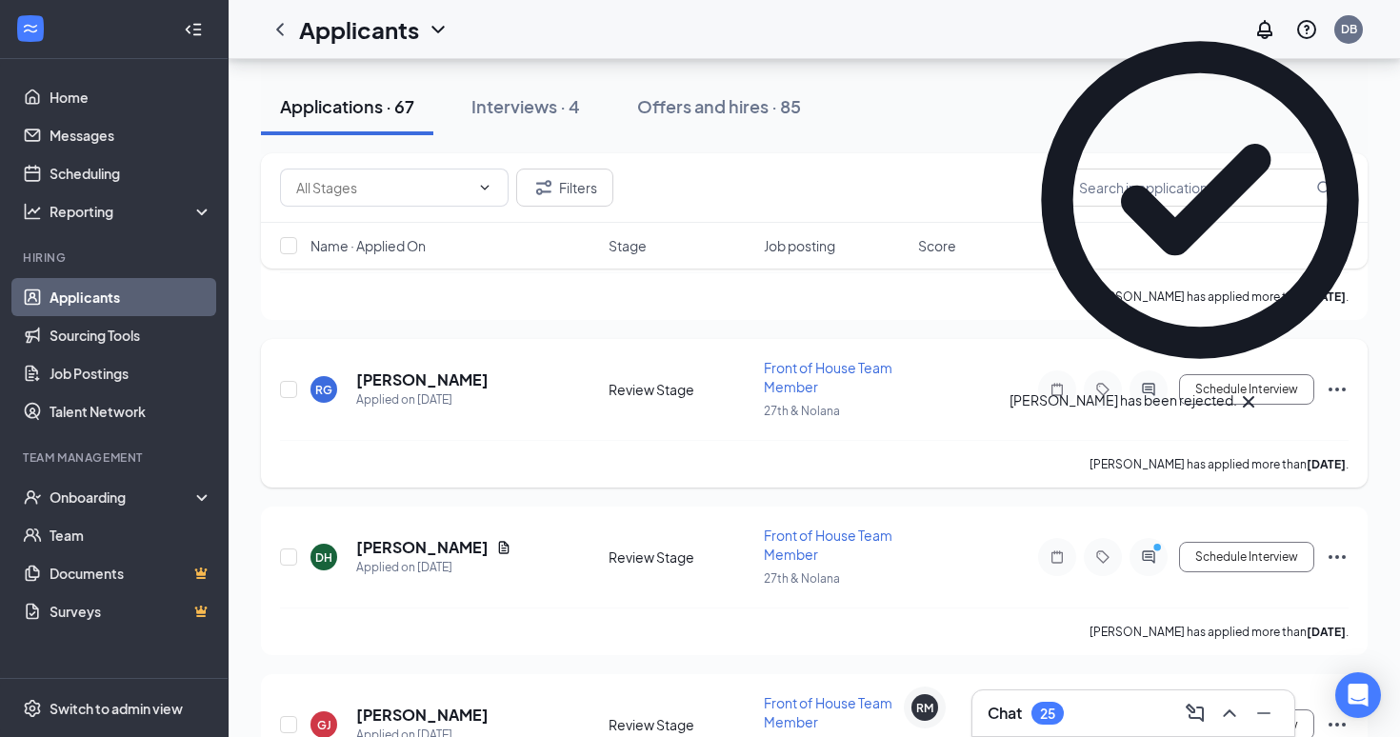
scroll to position [496, 0]
click at [493, 505] on div "DH [PERSON_NAME] Applied on [DATE] Review Stage Front of House Team Member 27th…" at bounding box center [814, 579] width 1107 height 149
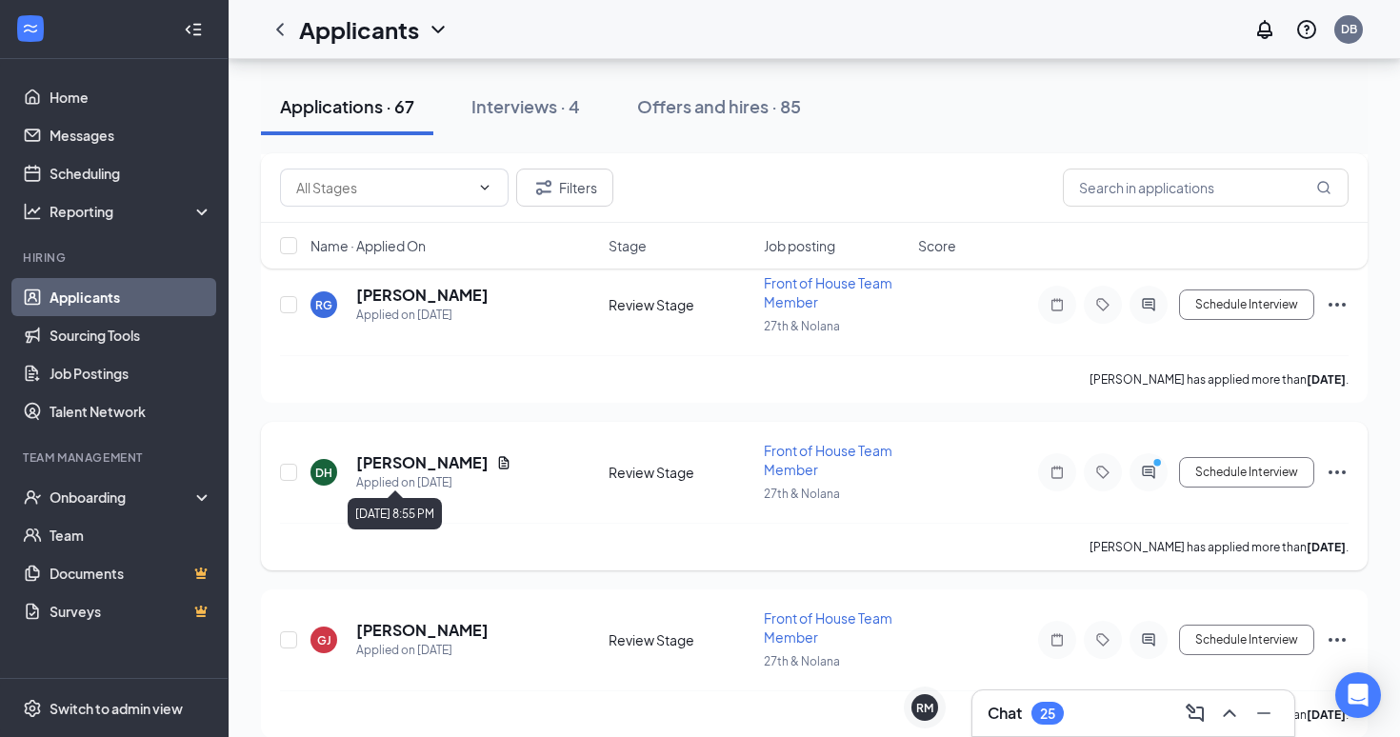
scroll to position [581, 0]
click at [1004, 709] on h3 "Chat" at bounding box center [1005, 713] width 34 height 21
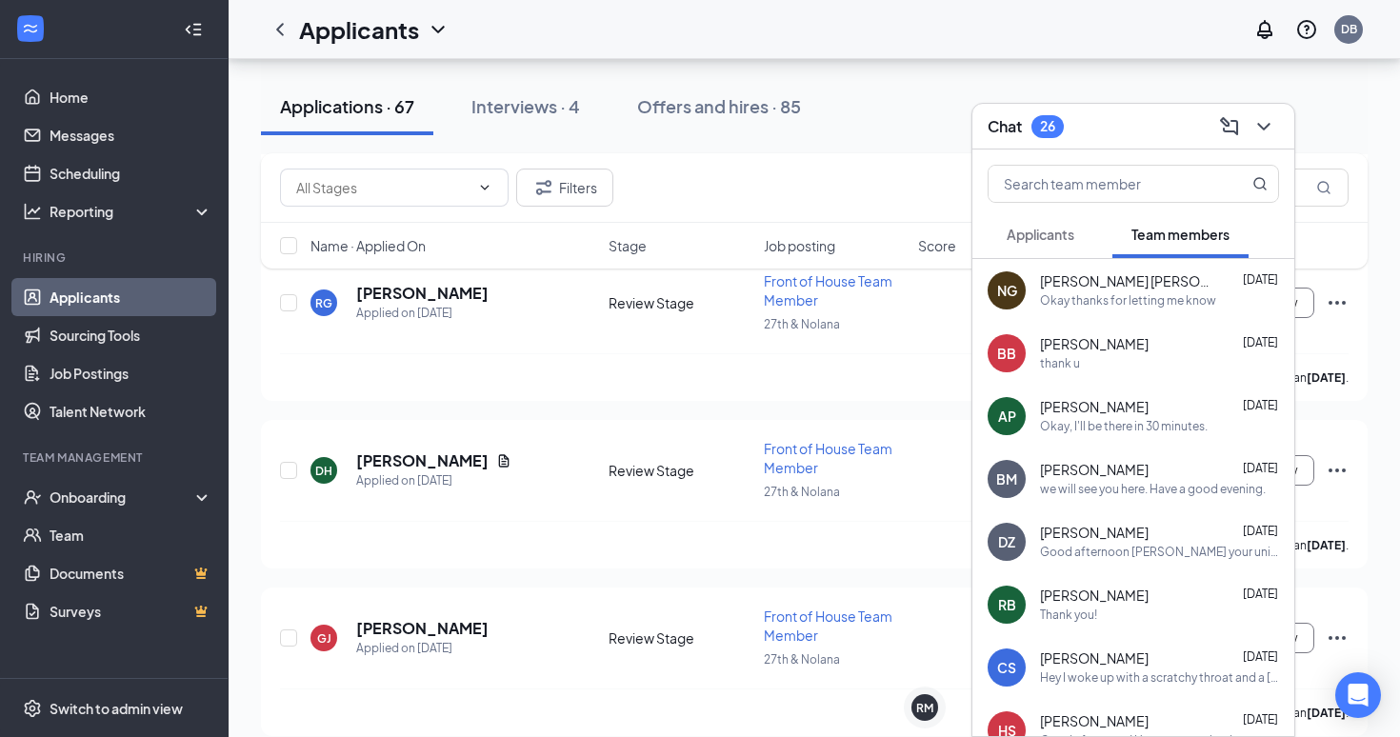
click at [1060, 245] on button "Applicants" at bounding box center [1041, 235] width 106 height 48
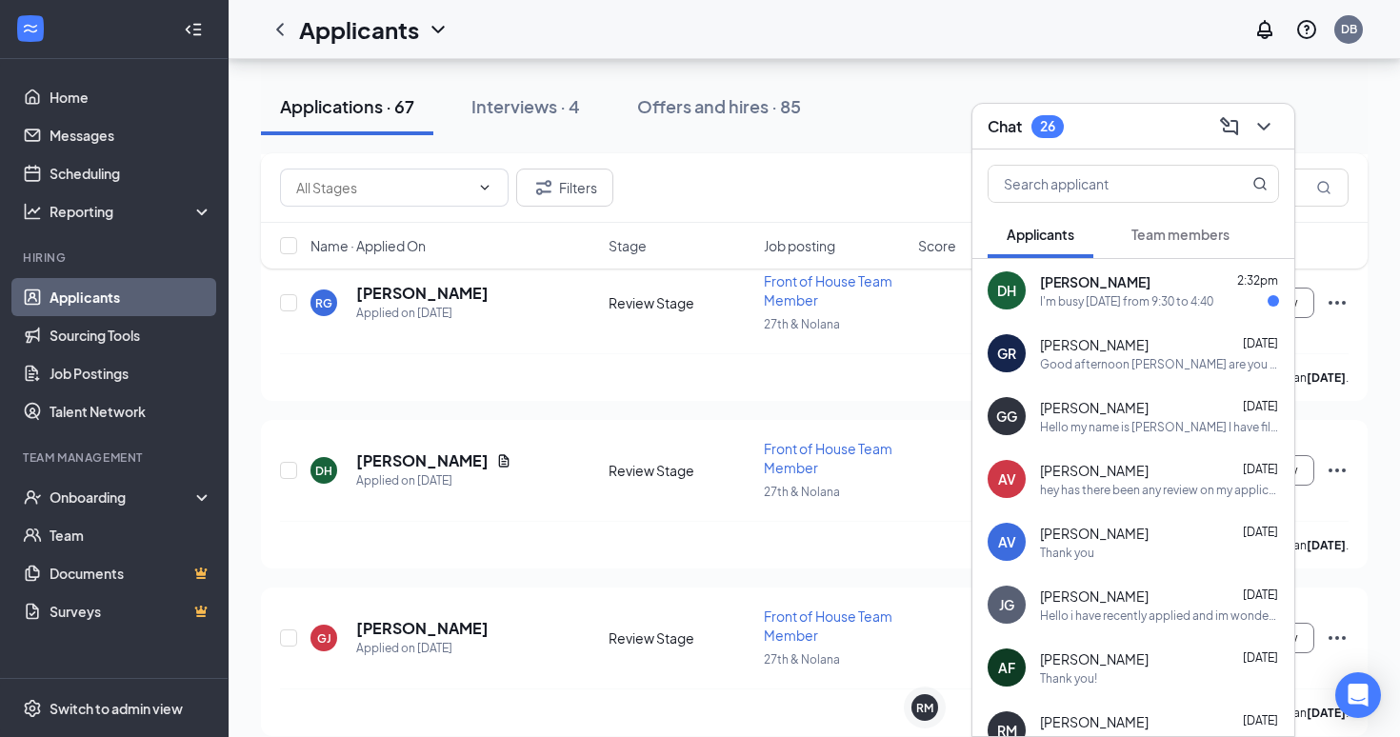
click at [1058, 297] on div "I'm busy [DATE] from 9:30 to 4:40" at bounding box center [1126, 301] width 173 height 16
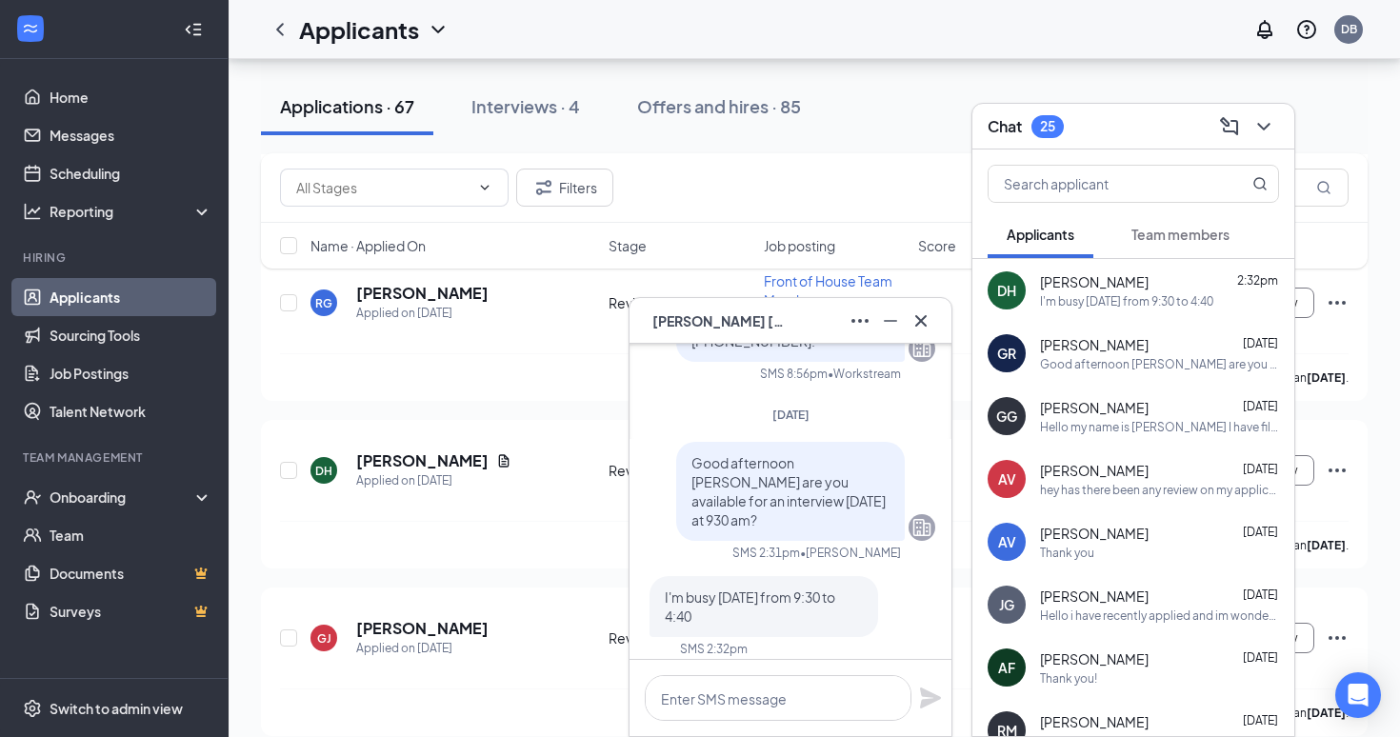
scroll to position [0, 0]
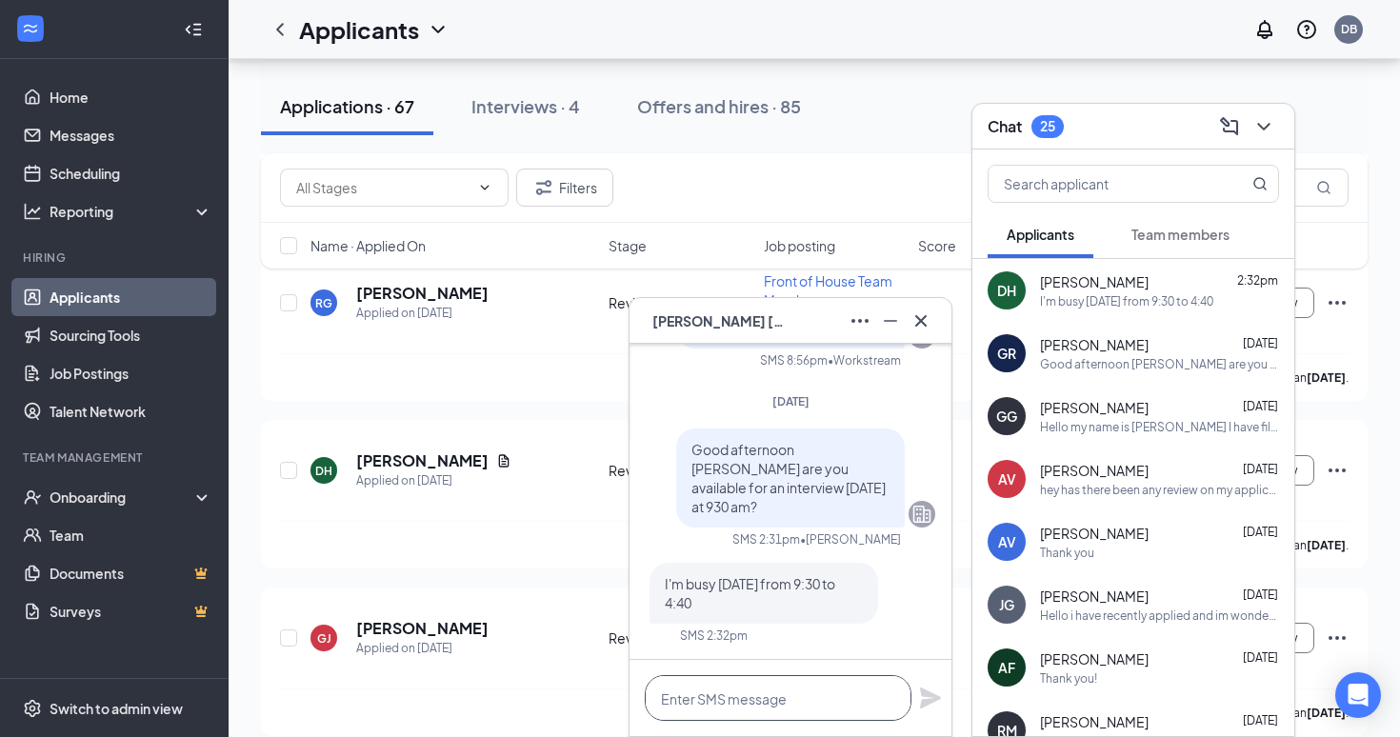
click at [845, 692] on textarea at bounding box center [778, 698] width 267 height 46
type textarea "Is that for the whole week?"
click at [924, 694] on icon "Plane" at bounding box center [930, 698] width 21 height 21
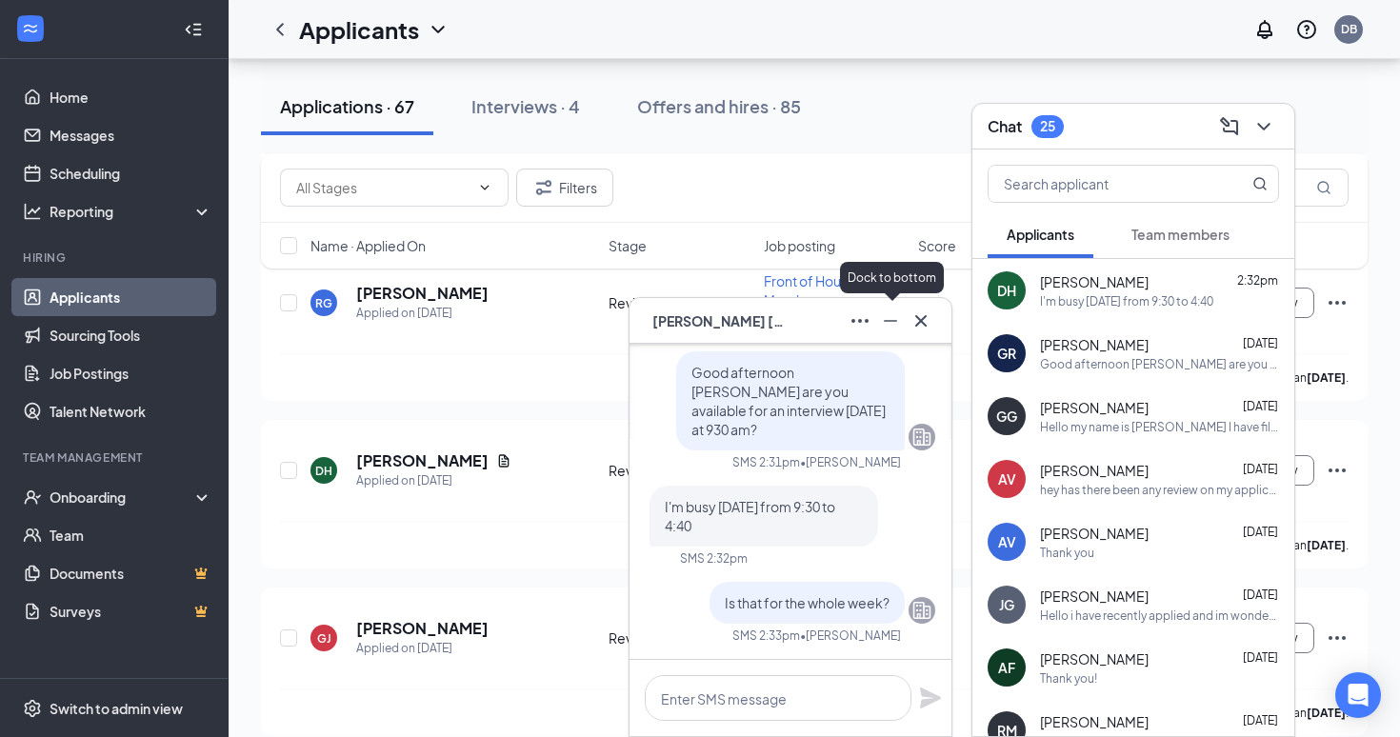
click at [892, 317] on icon "Minimize" at bounding box center [890, 321] width 23 height 23
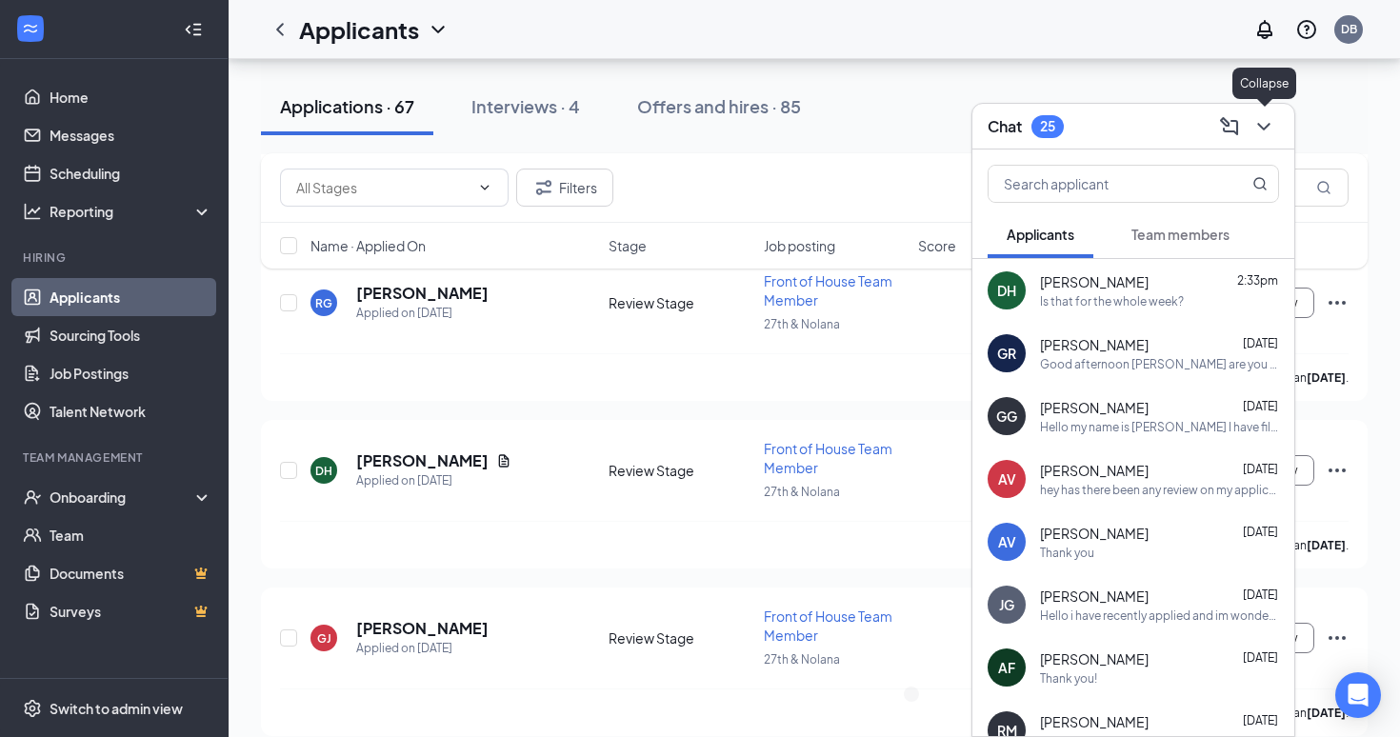
click at [1259, 123] on icon "ChevronDown" at bounding box center [1264, 127] width 12 height 8
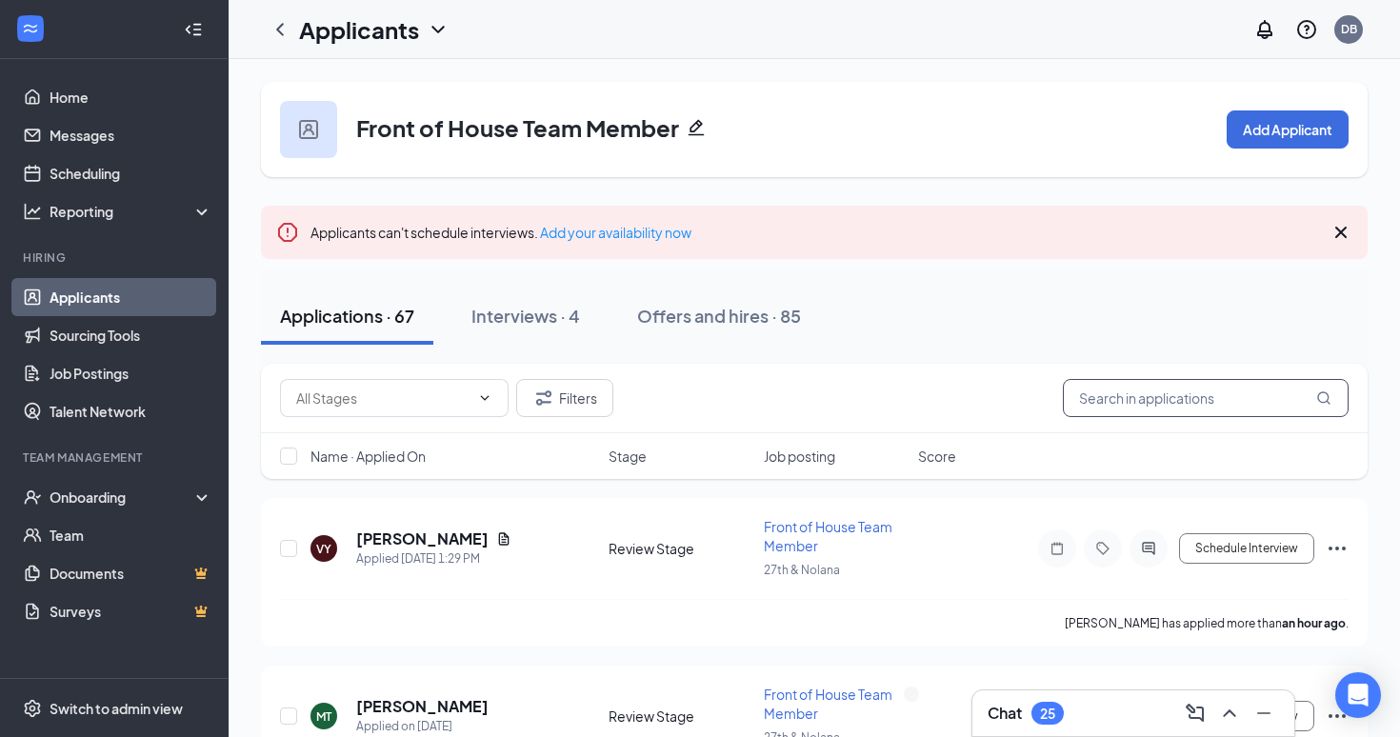
click at [1132, 408] on input "text" at bounding box center [1206, 398] width 286 height 38
click at [299, 36] on h1 "Applicants" at bounding box center [359, 29] width 120 height 32
click at [271, 30] on icon "ChevronLeft" at bounding box center [280, 29] width 23 height 23
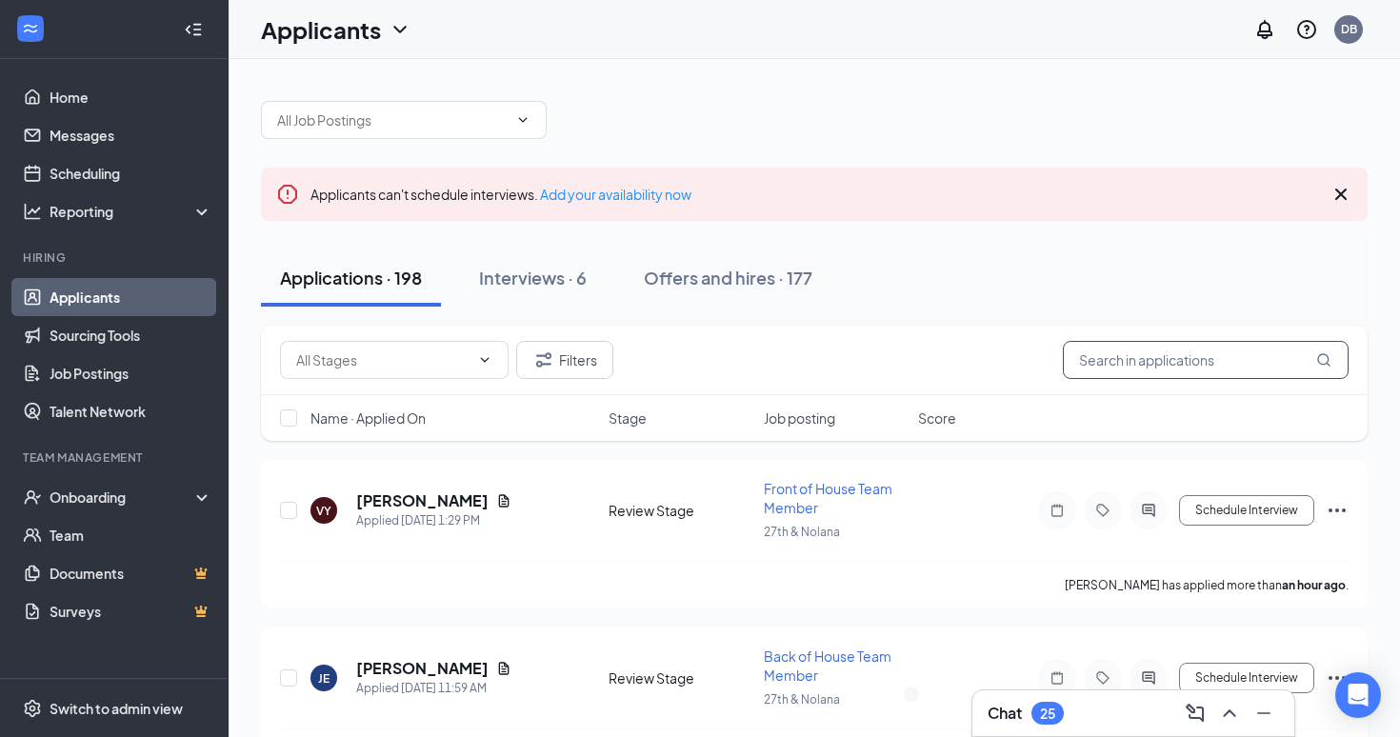
click at [1120, 355] on input "text" at bounding box center [1206, 360] width 286 height 38
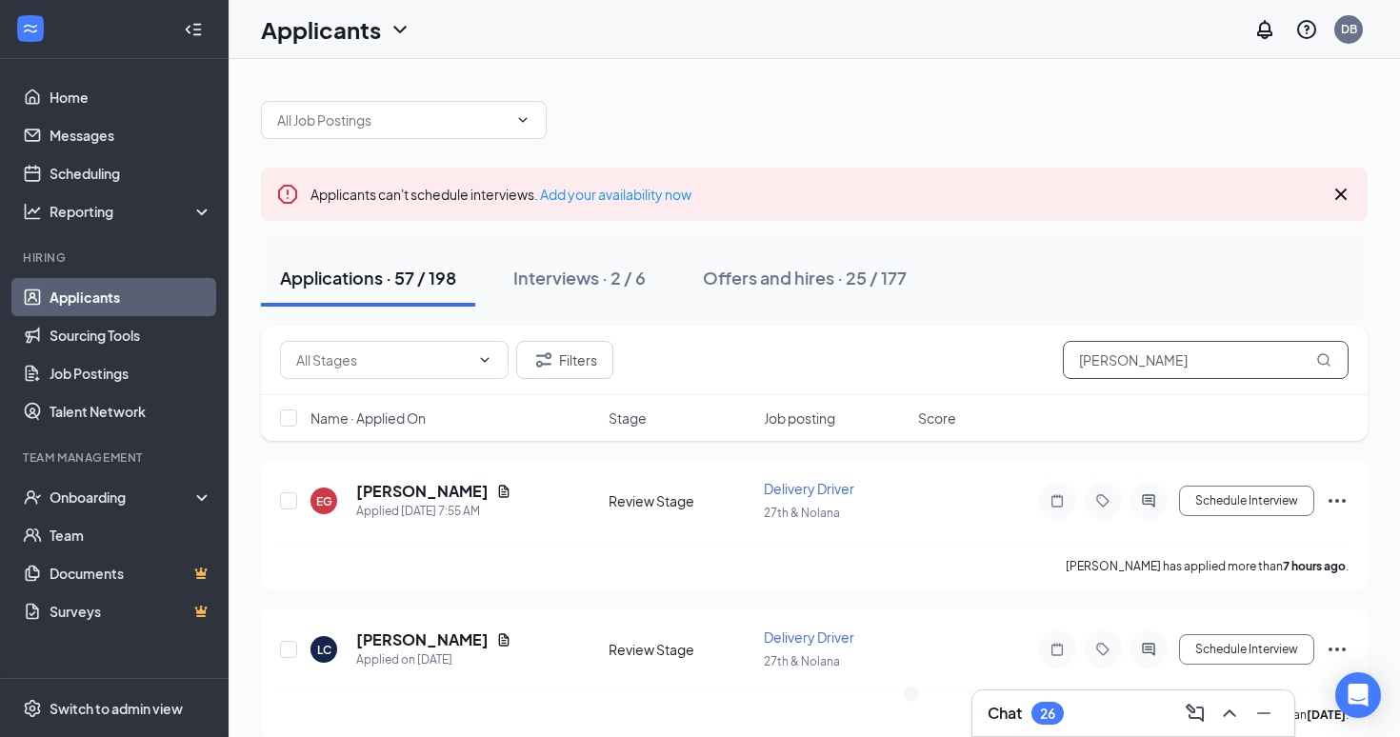
type input "[PERSON_NAME]"
click at [1343, 200] on icon "Cross" at bounding box center [1341, 194] width 23 height 23
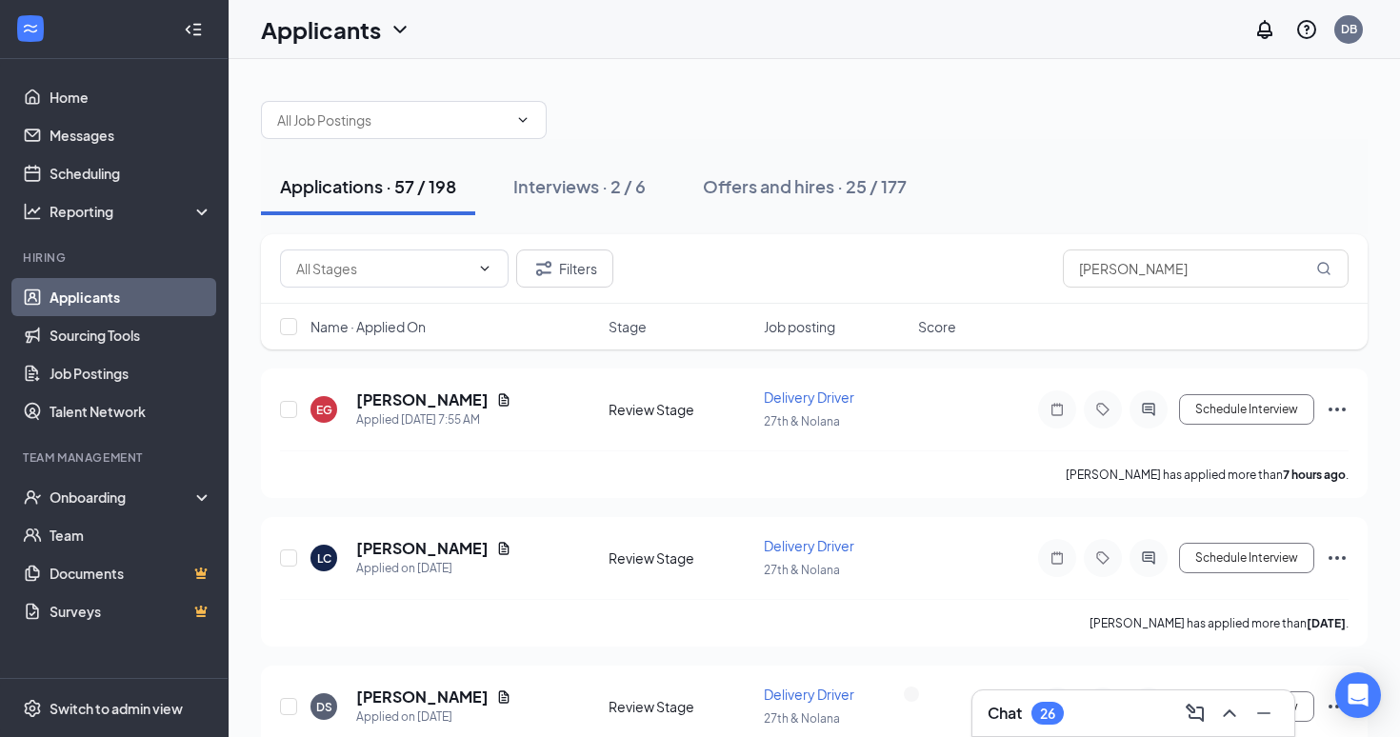
click at [1343, 200] on div "Applications · 57 / 198 Interviews · 2 / 6 Offers and hires · 25 / 177" at bounding box center [814, 186] width 1107 height 57
click at [1034, 172] on div "Applications · 57 / 198 Interviews · 2 / 6 Offers and hires · 25 / 177" at bounding box center [814, 186] width 1107 height 57
click at [1045, 717] on div "26" at bounding box center [1047, 714] width 15 height 16
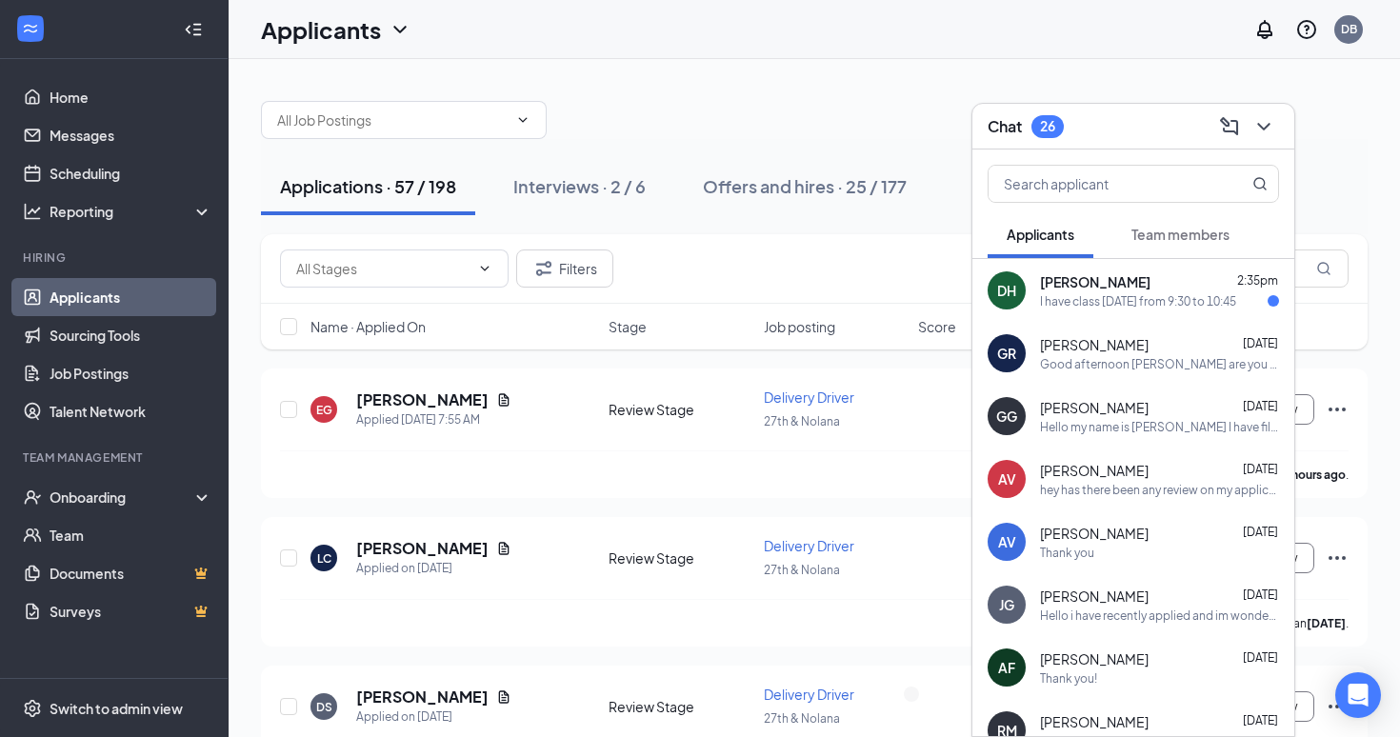
click at [1084, 305] on div "I have class [DATE] from 9:30 to 10:45" at bounding box center [1138, 301] width 196 height 16
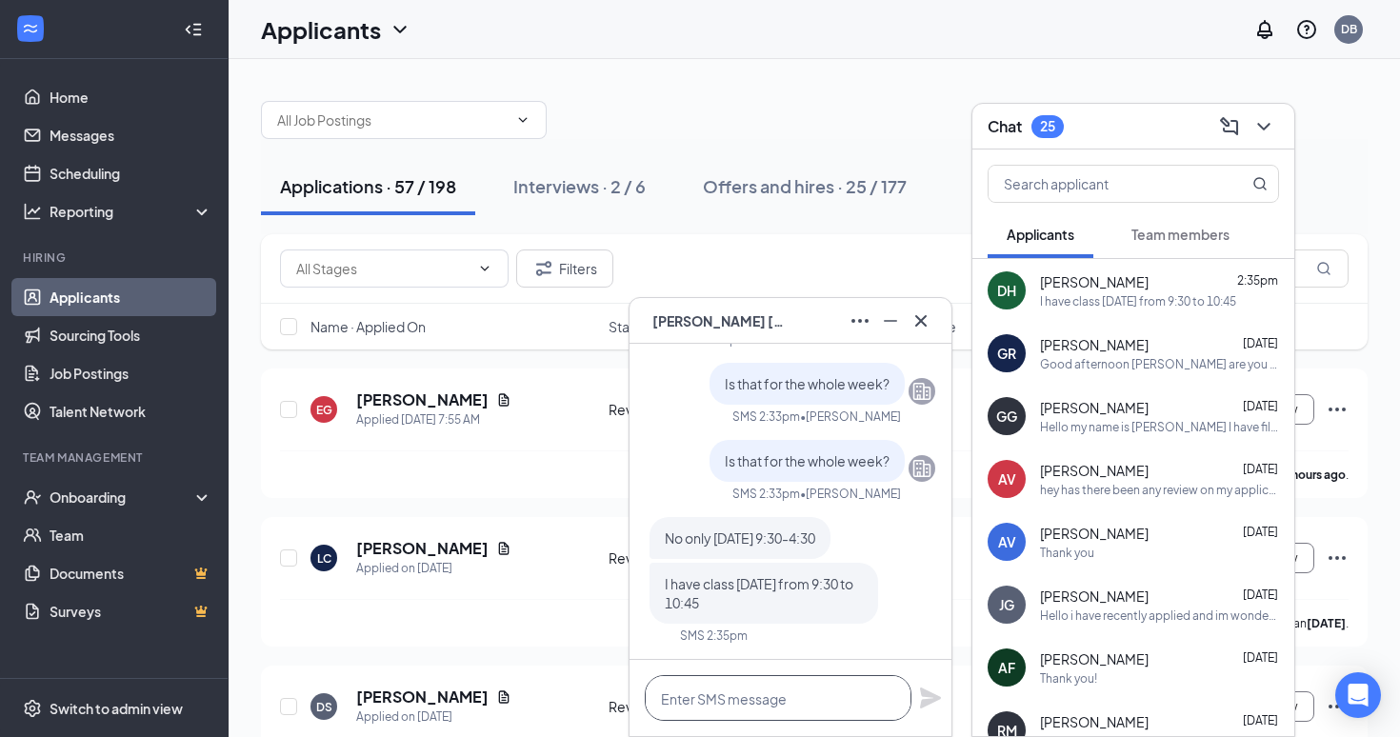
click at [741, 700] on textarea at bounding box center [778, 698] width 267 height 46
type textarea "A"
type textarea "c"
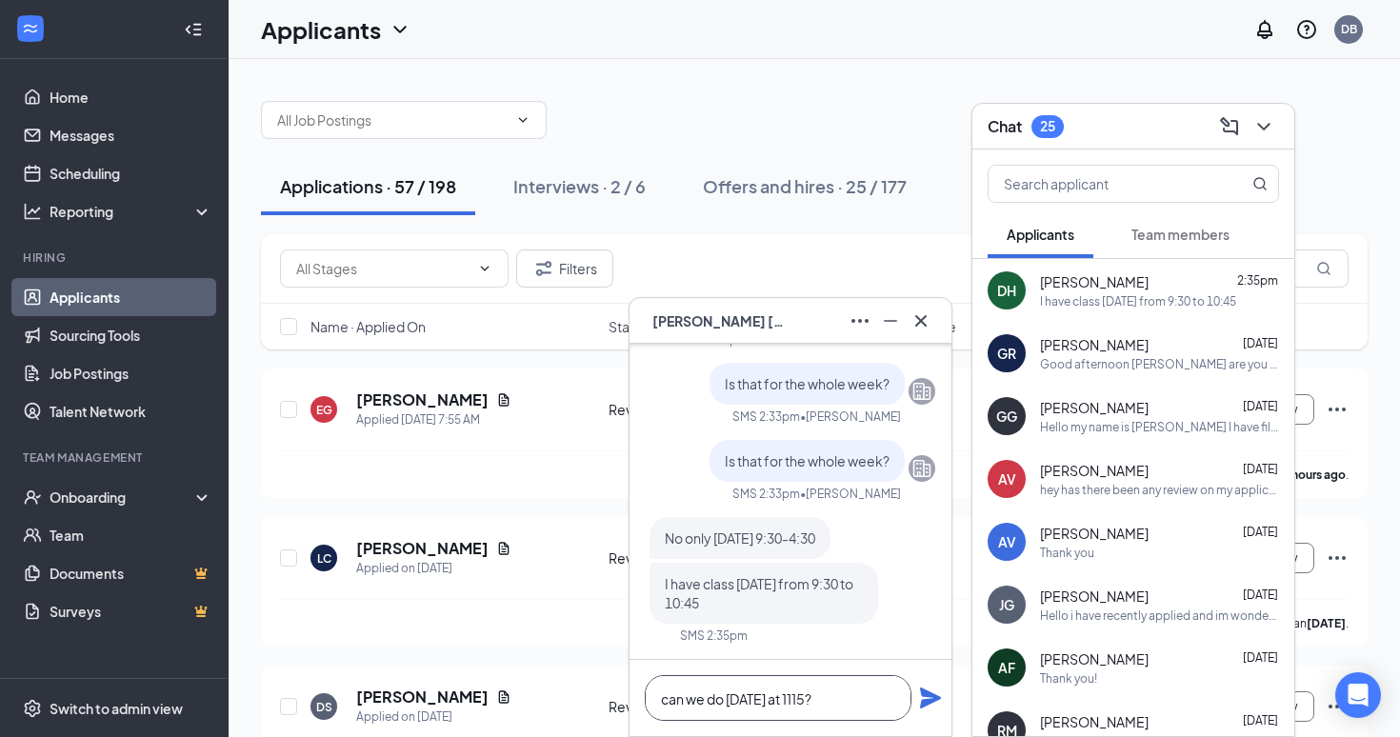
type textarea "can we do [DATE] at 1115?"
click at [925, 697] on icon "Plane" at bounding box center [930, 698] width 23 height 23
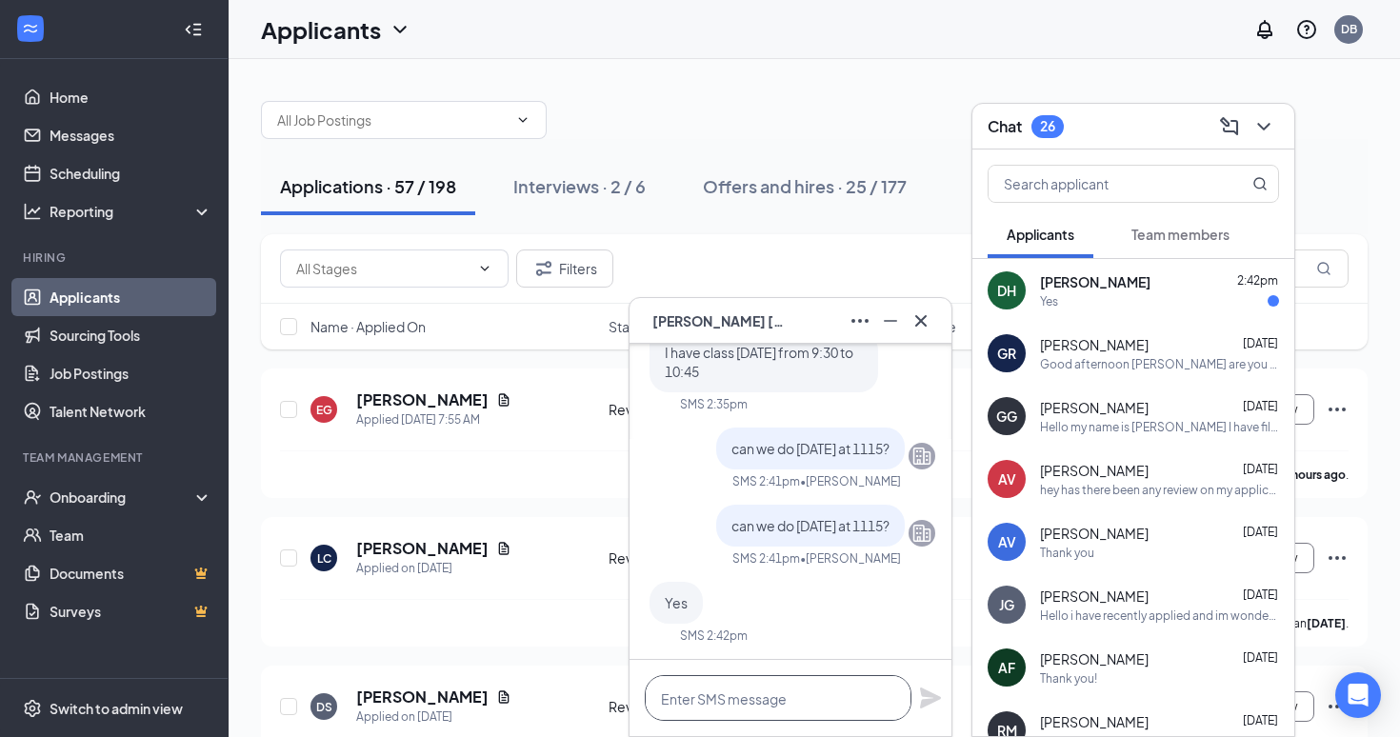
click at [746, 694] on textarea at bounding box center [778, 698] width 267 height 46
type textarea "P"
type textarea "Great we will see you then."
click at [927, 692] on icon "Plane" at bounding box center [930, 698] width 21 height 21
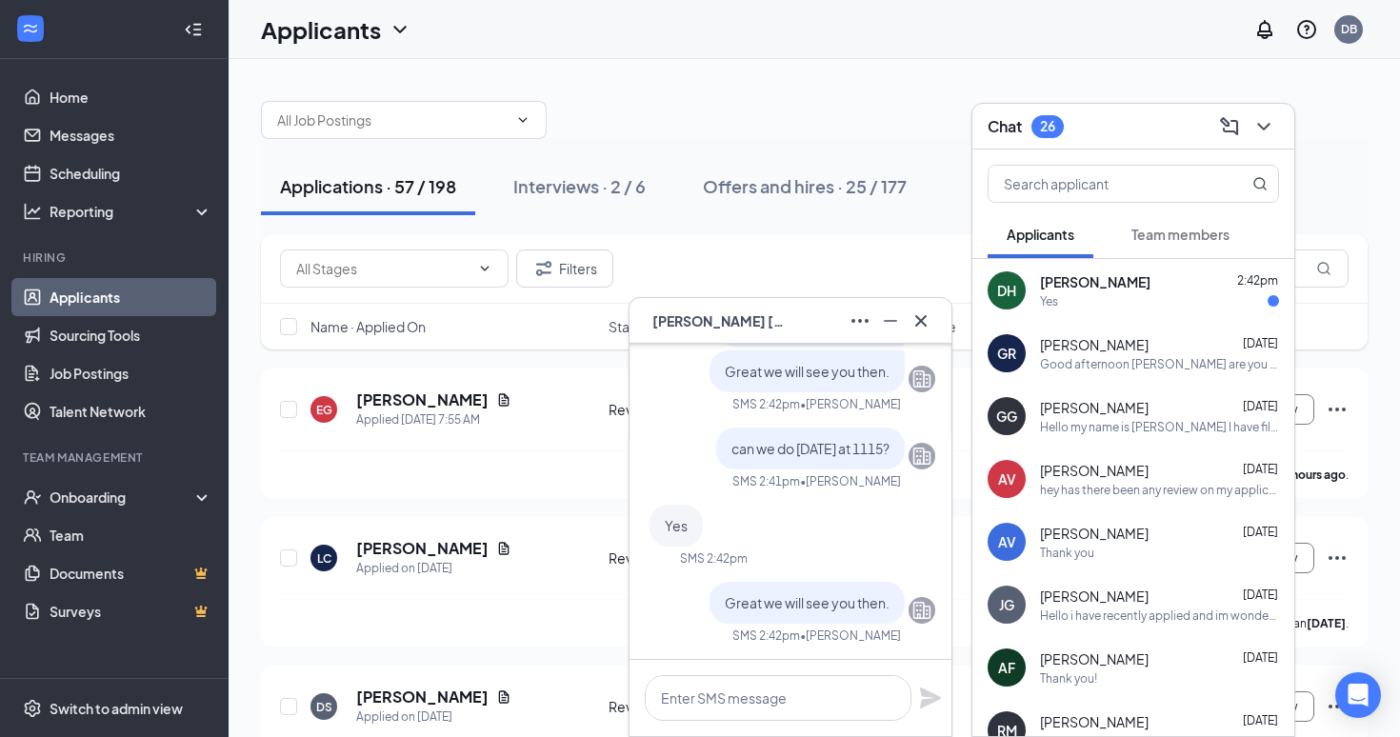
click at [890, 336] on div "DH [PERSON_NAME]" at bounding box center [791, 321] width 322 height 46
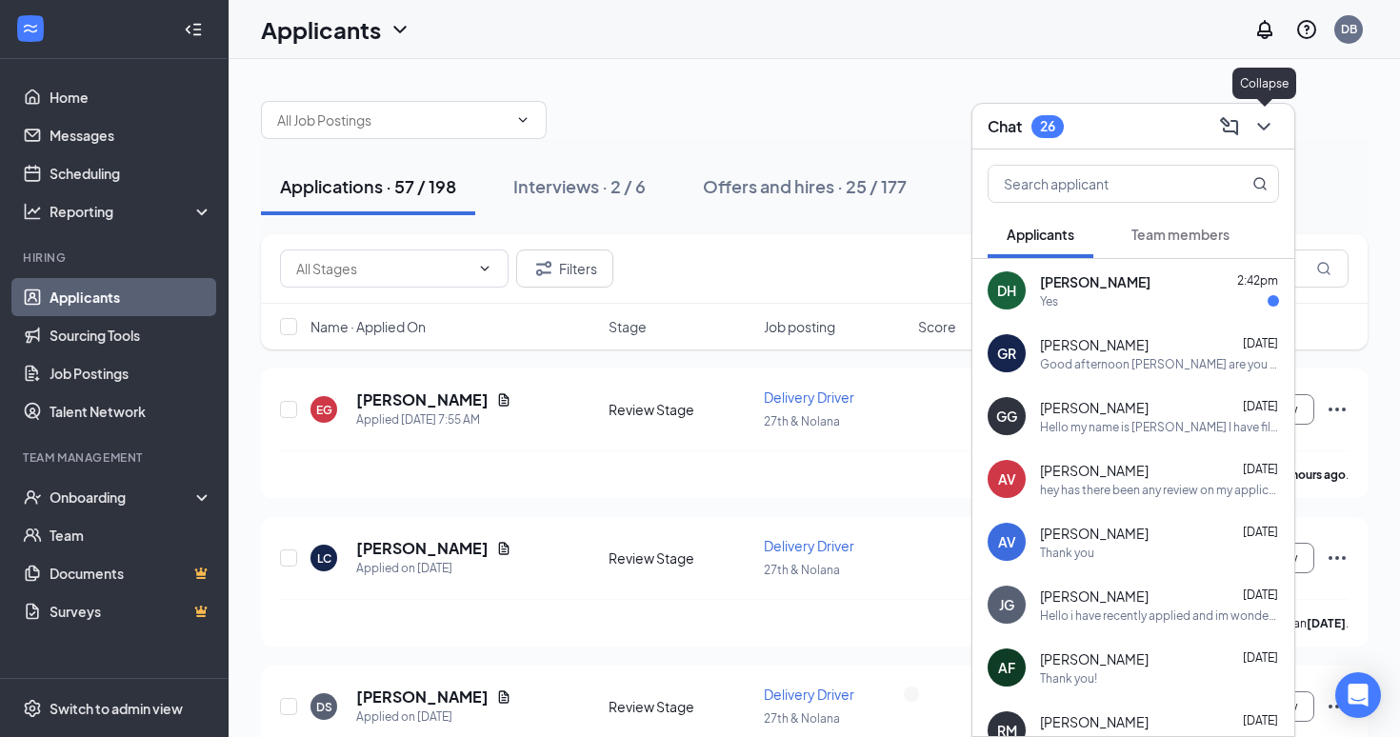
click at [1268, 131] on icon "ChevronDown" at bounding box center [1264, 126] width 23 height 23
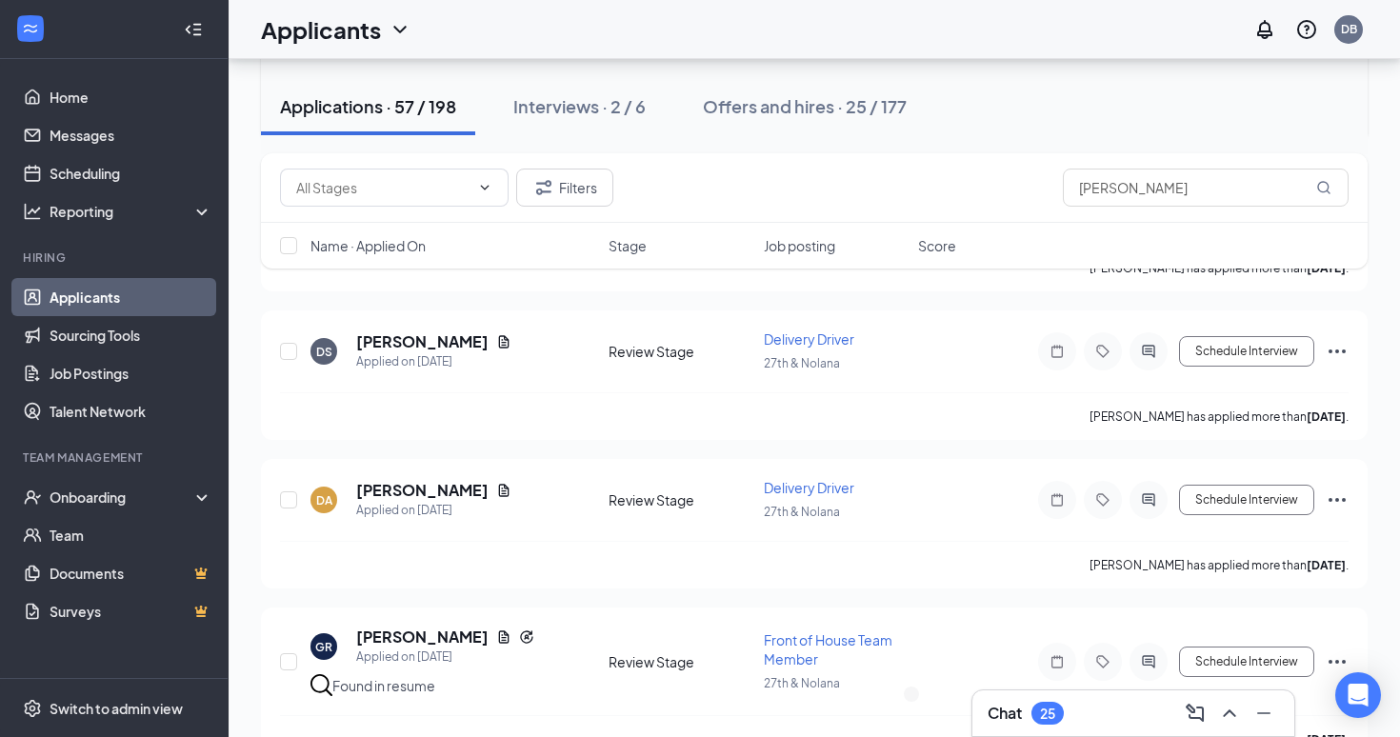
scroll to position [413, 0]
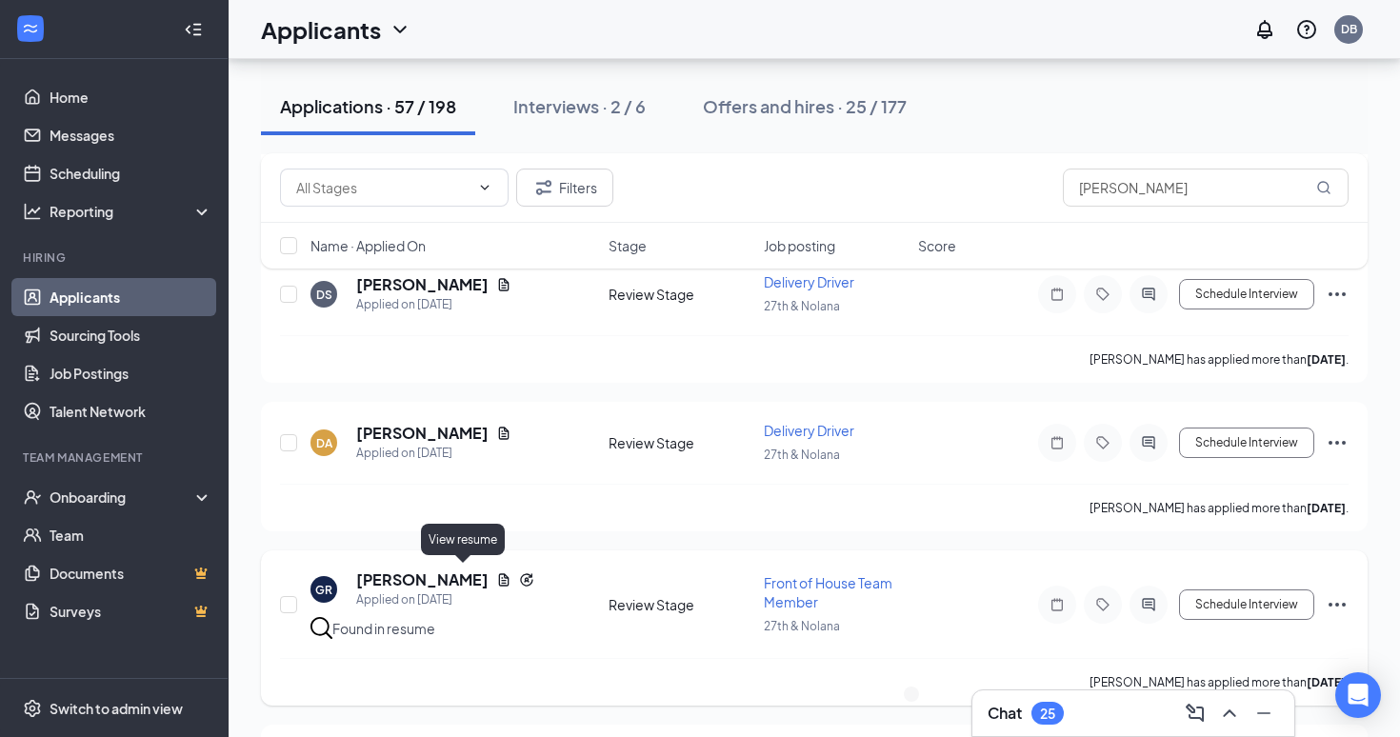
click at [496, 574] on icon "Document" at bounding box center [503, 580] width 15 height 15
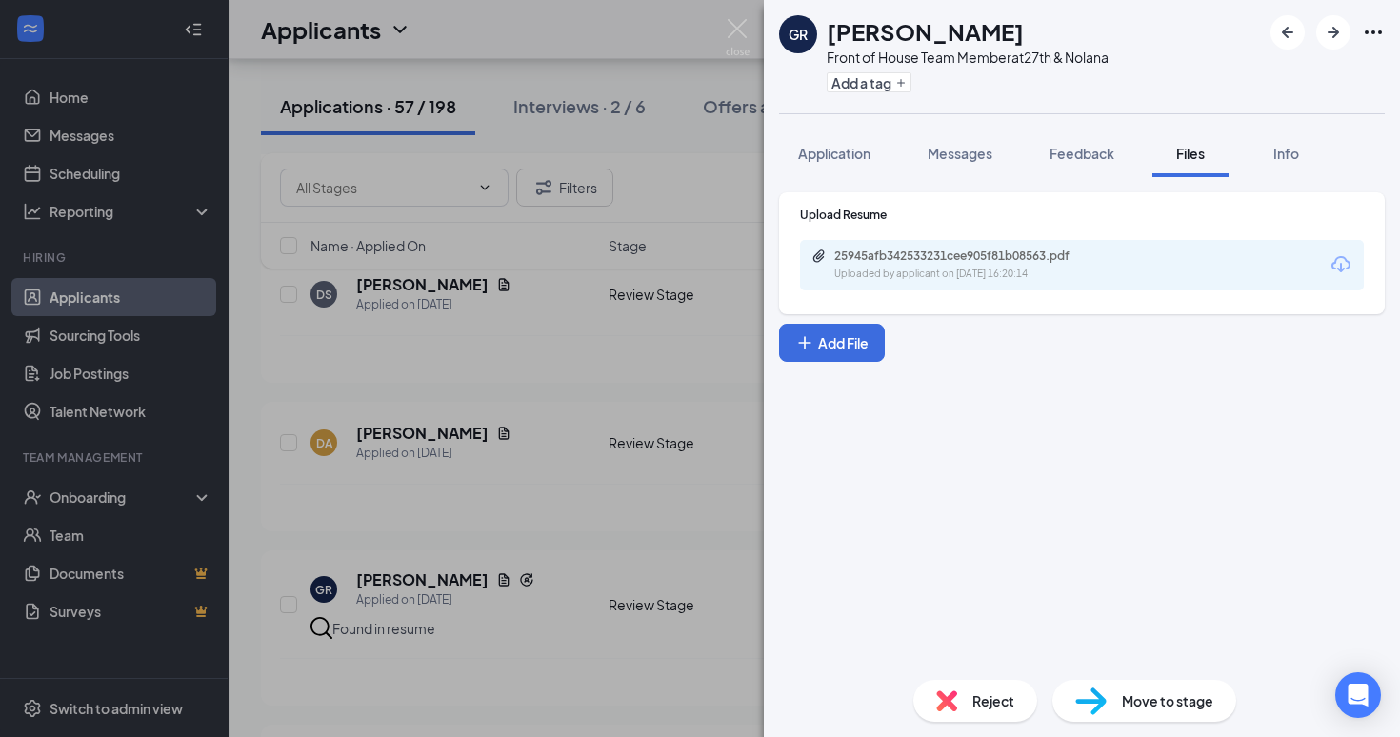
click at [576, 521] on div "GR [PERSON_NAME] Front of House Team Member at 27th & Nolana Add a tag Applicat…" at bounding box center [700, 368] width 1400 height 737
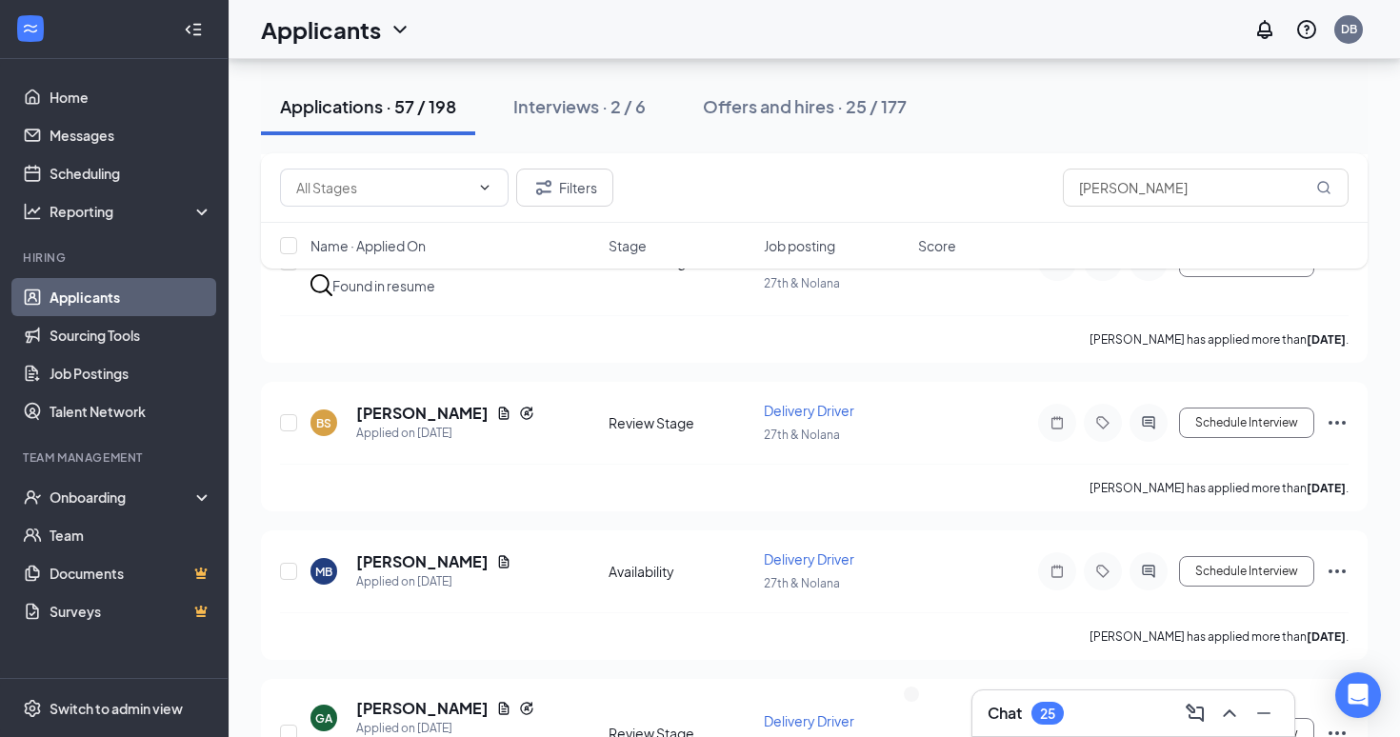
scroll to position [759, 0]
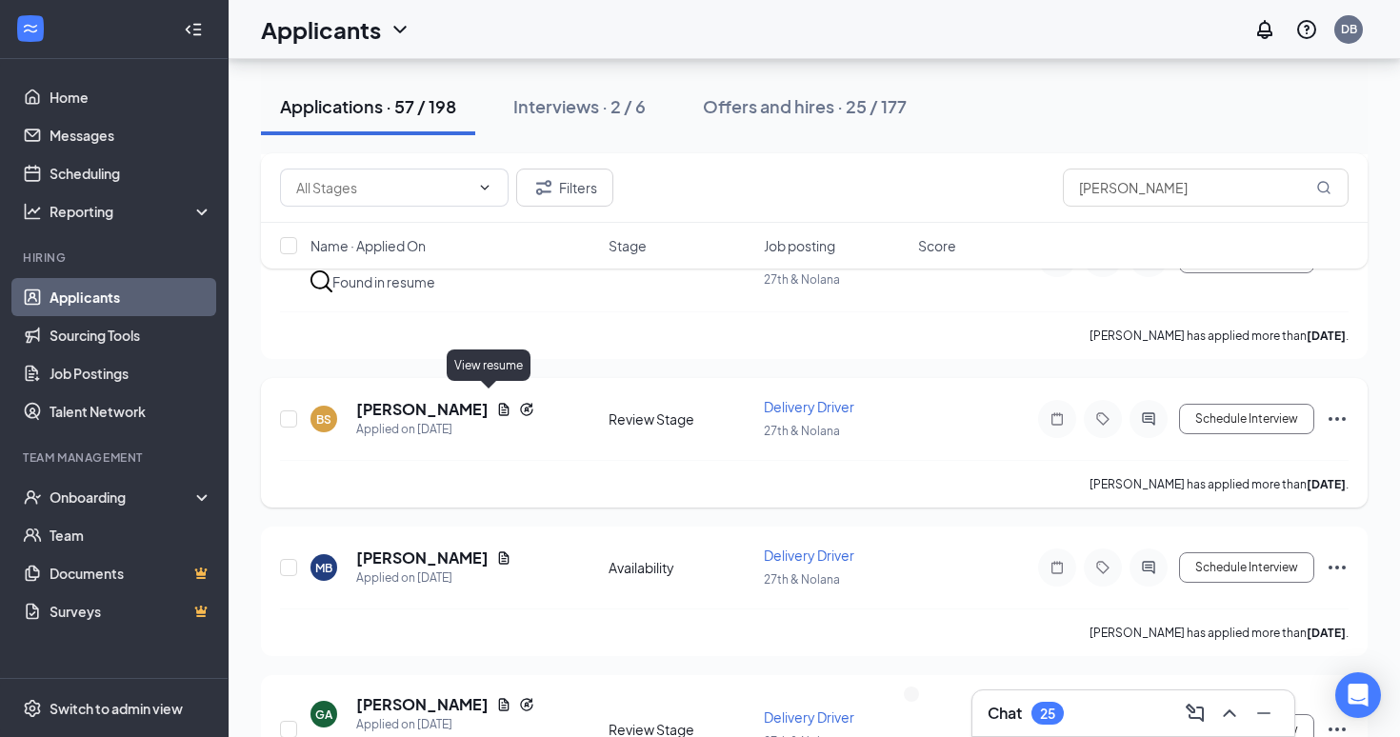
click at [496, 402] on icon "Document" at bounding box center [503, 409] width 15 height 15
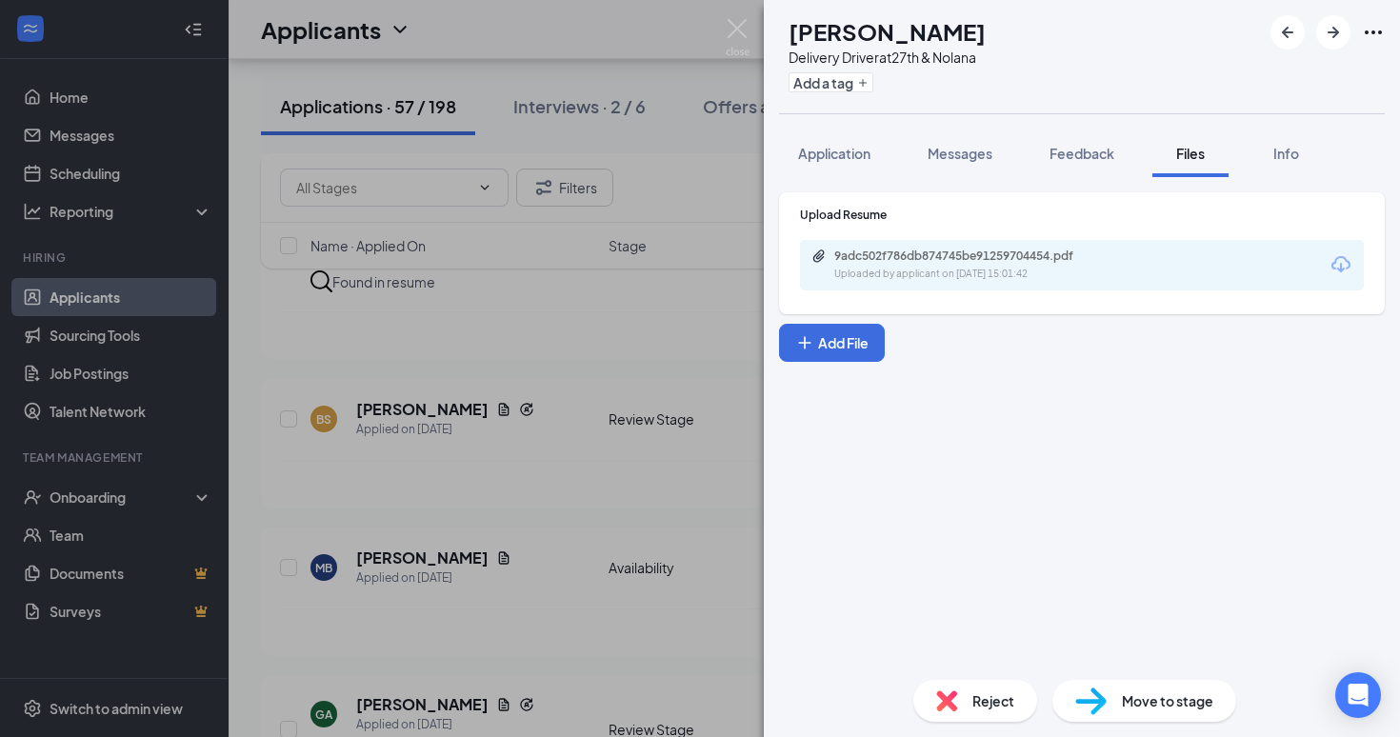
click at [946, 244] on div "9adc502f786db874745be91259704454.pdf Uploaded by applicant on [DATE] 15:01:42" at bounding box center [1082, 265] width 564 height 50
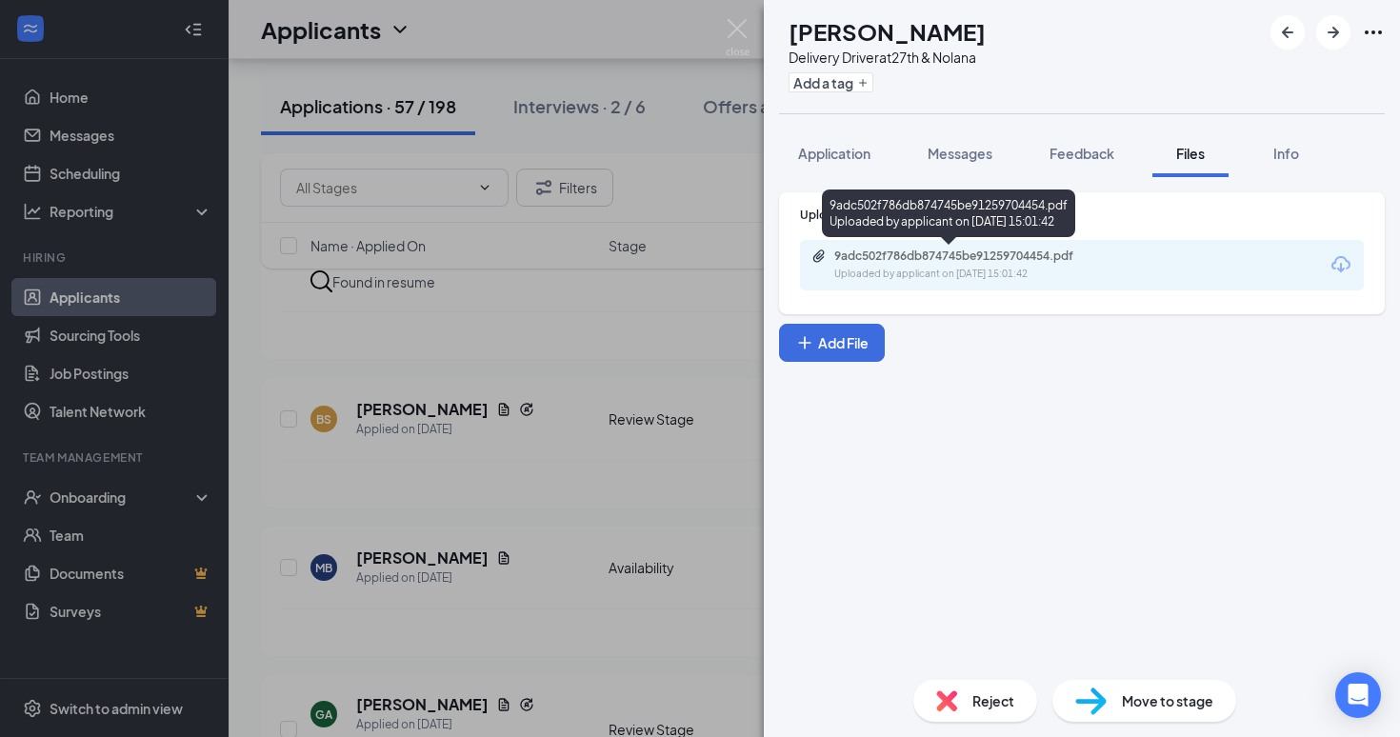
click at [943, 256] on div "9adc502f786db874745be91259704454.pdf" at bounding box center [968, 256] width 267 height 15
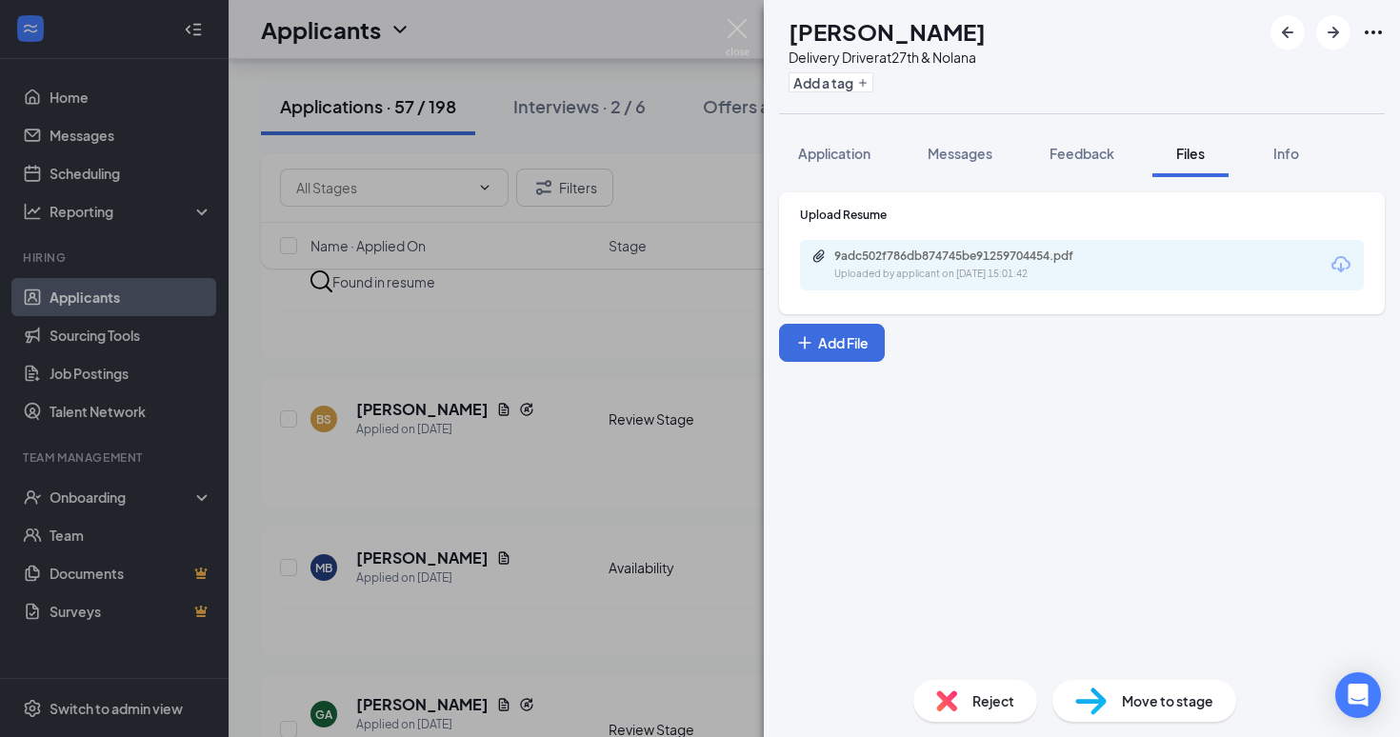
click at [444, 171] on div "BS [PERSON_NAME] Delivery Driver at 27th & Nolana Add a tag Application Message…" at bounding box center [700, 368] width 1400 height 737
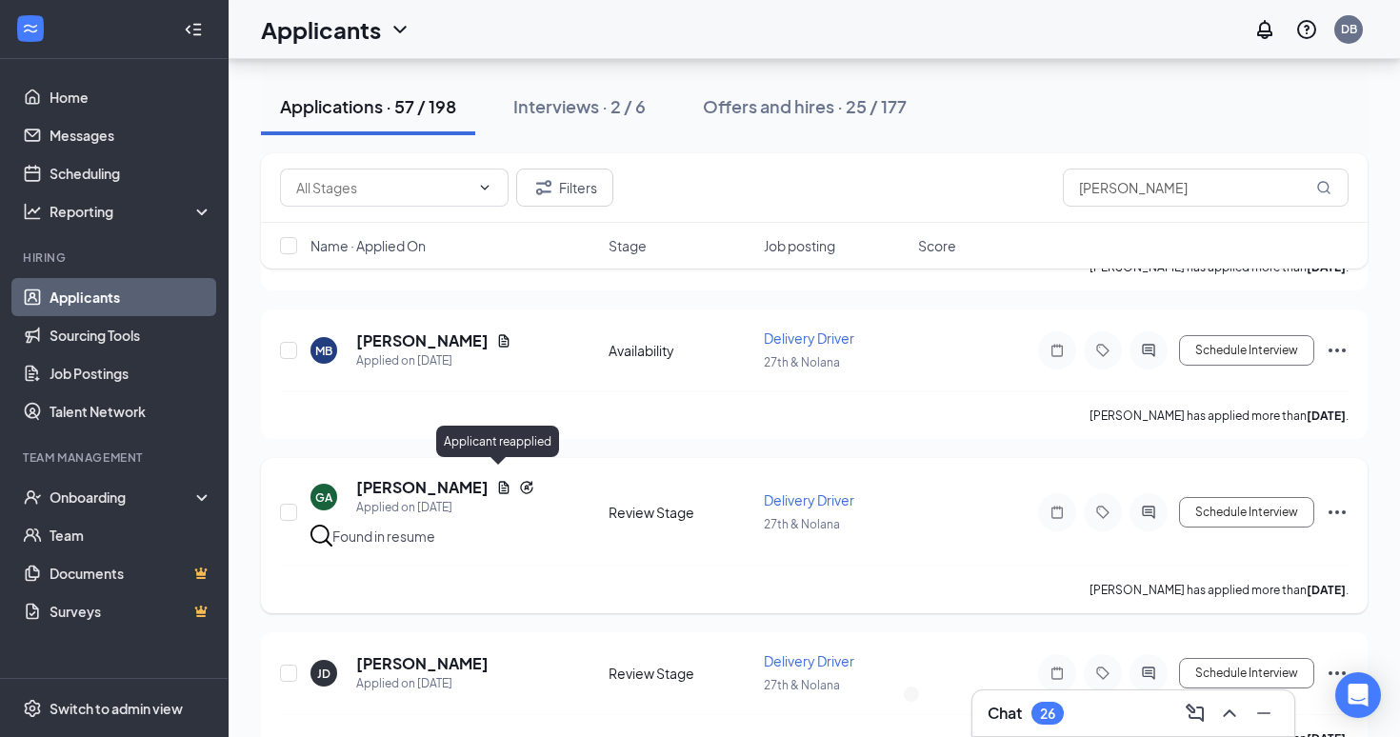
scroll to position [985, 0]
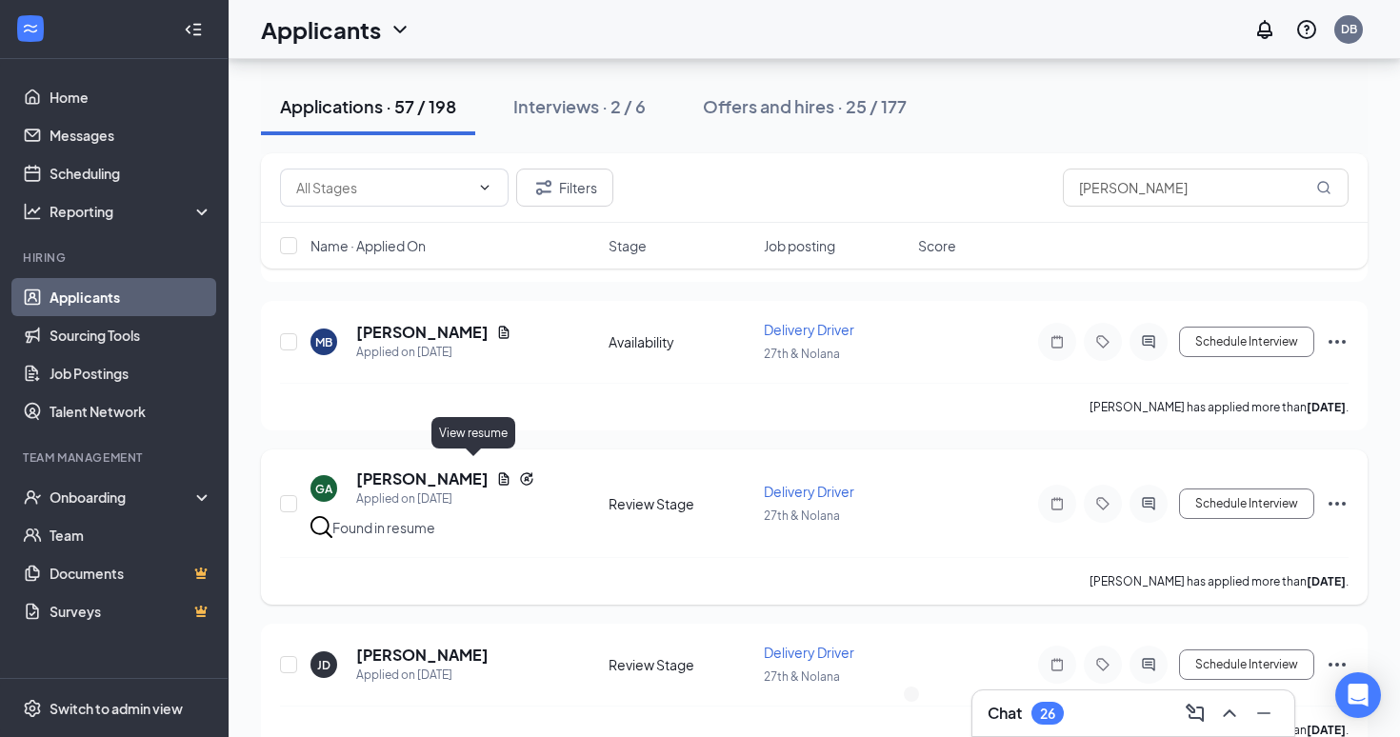
click at [496, 472] on icon "Document" at bounding box center [503, 479] width 15 height 15
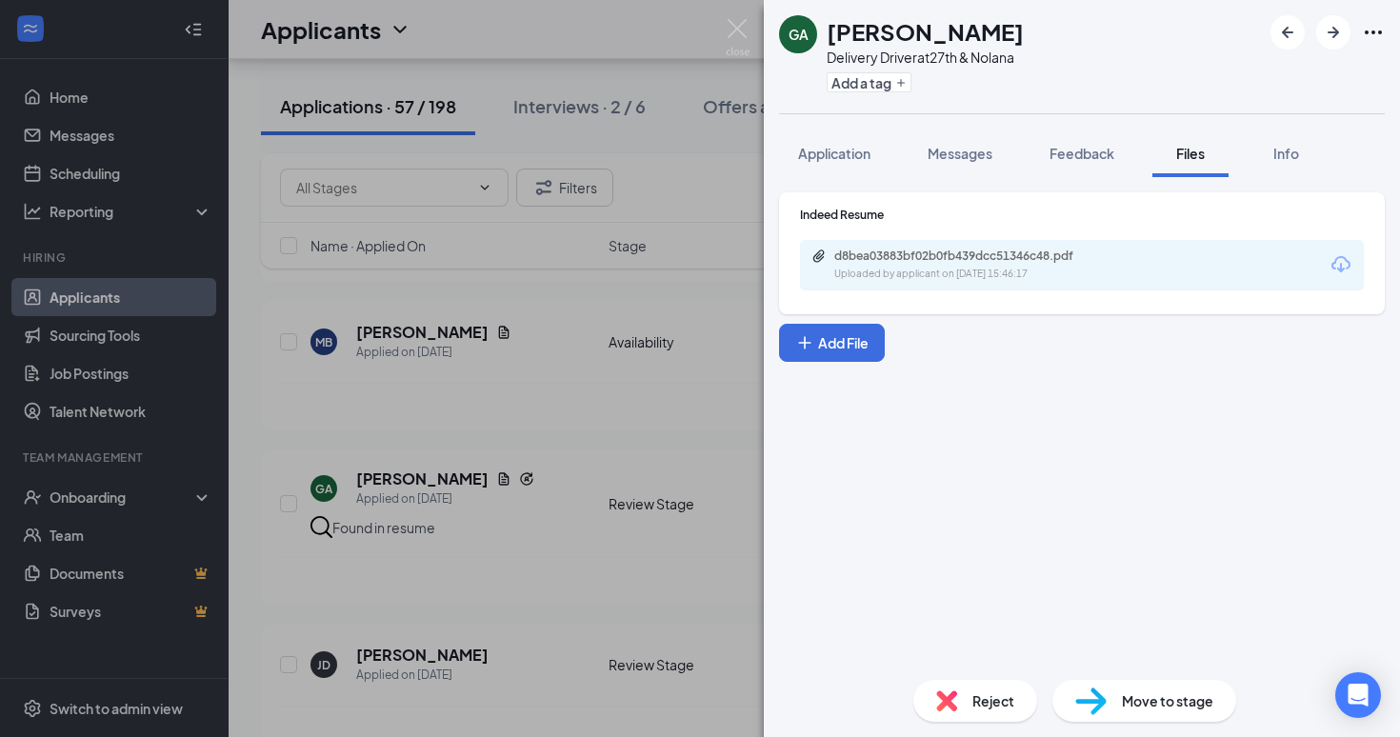
click at [431, 185] on div "GA [PERSON_NAME] Delivery Driver at 27th & Nolana Add a tag Application Message…" at bounding box center [700, 368] width 1400 height 737
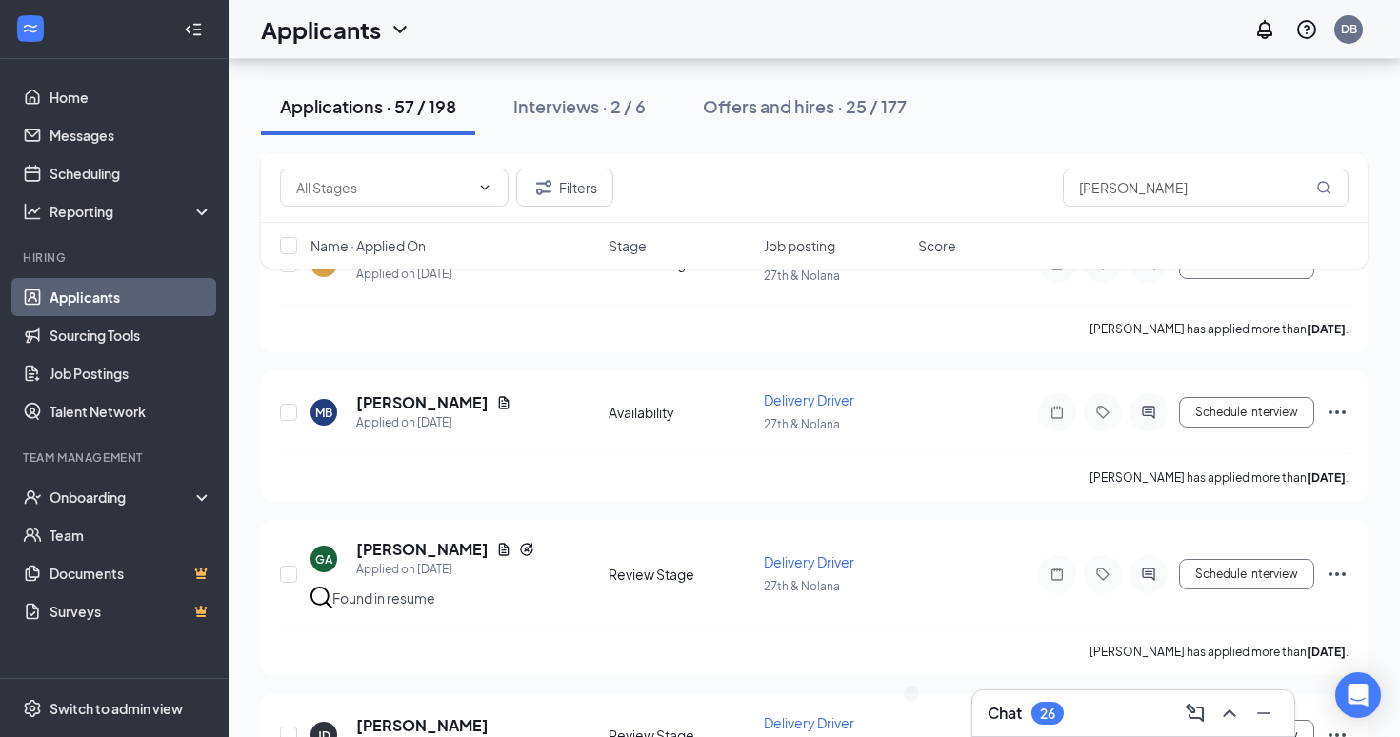
scroll to position [917, 0]
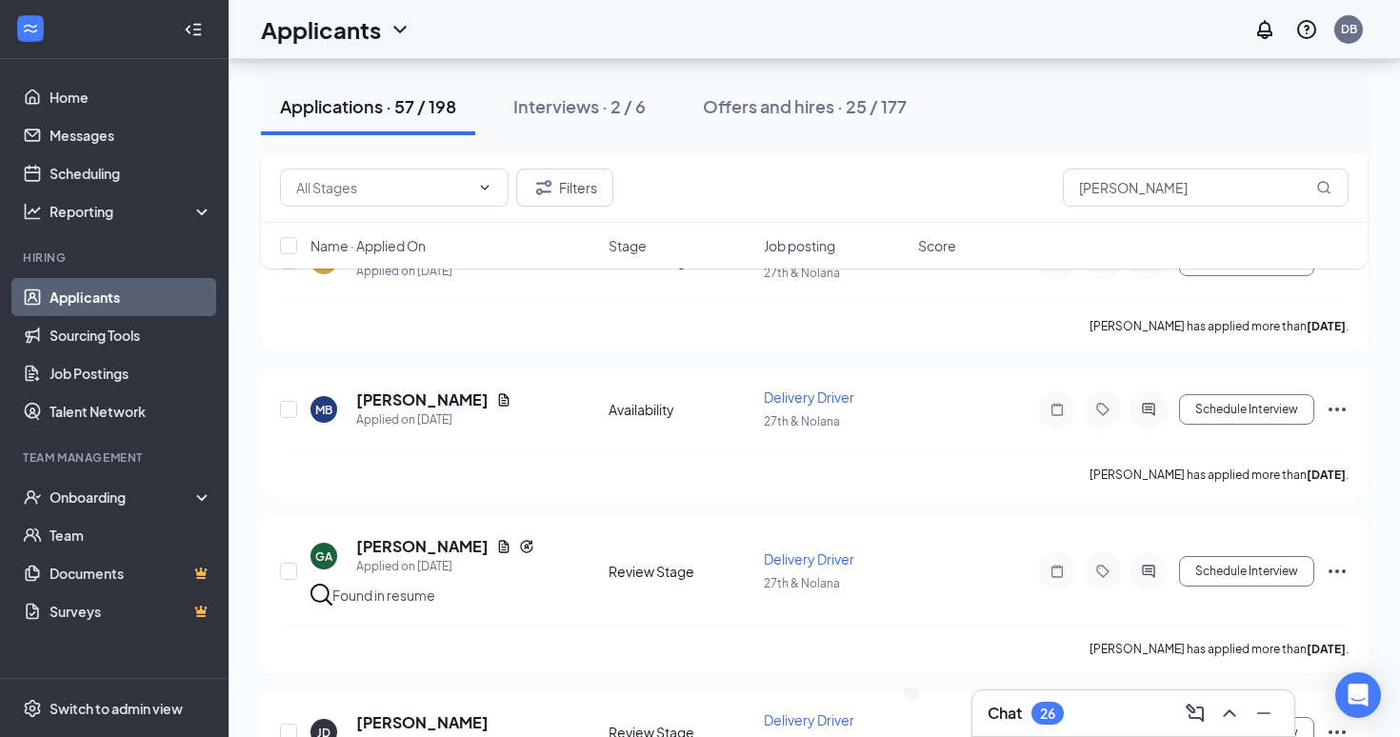
click at [1048, 702] on div "26" at bounding box center [1048, 713] width 32 height 23
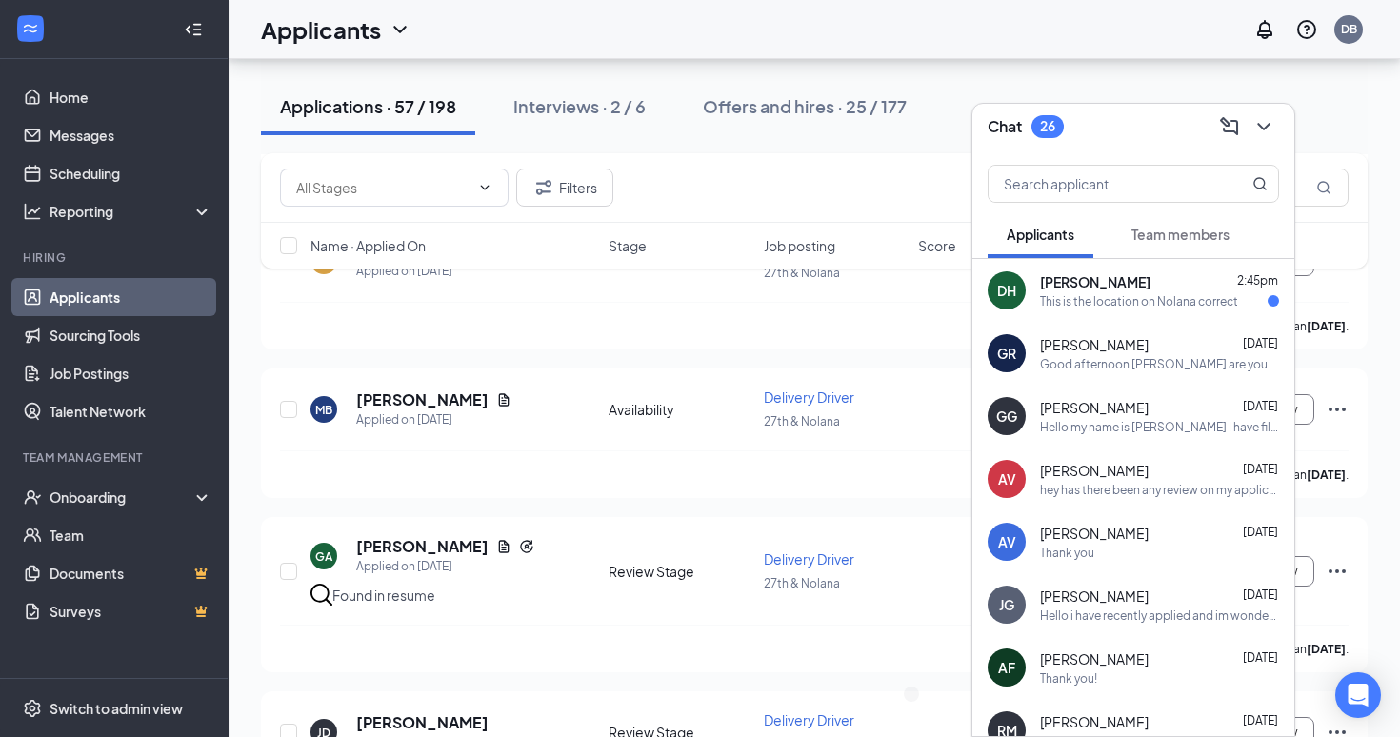
click at [1185, 318] on div "DH [PERSON_NAME] 2:45pm This is the location on Nolana correct" at bounding box center [1134, 290] width 322 height 63
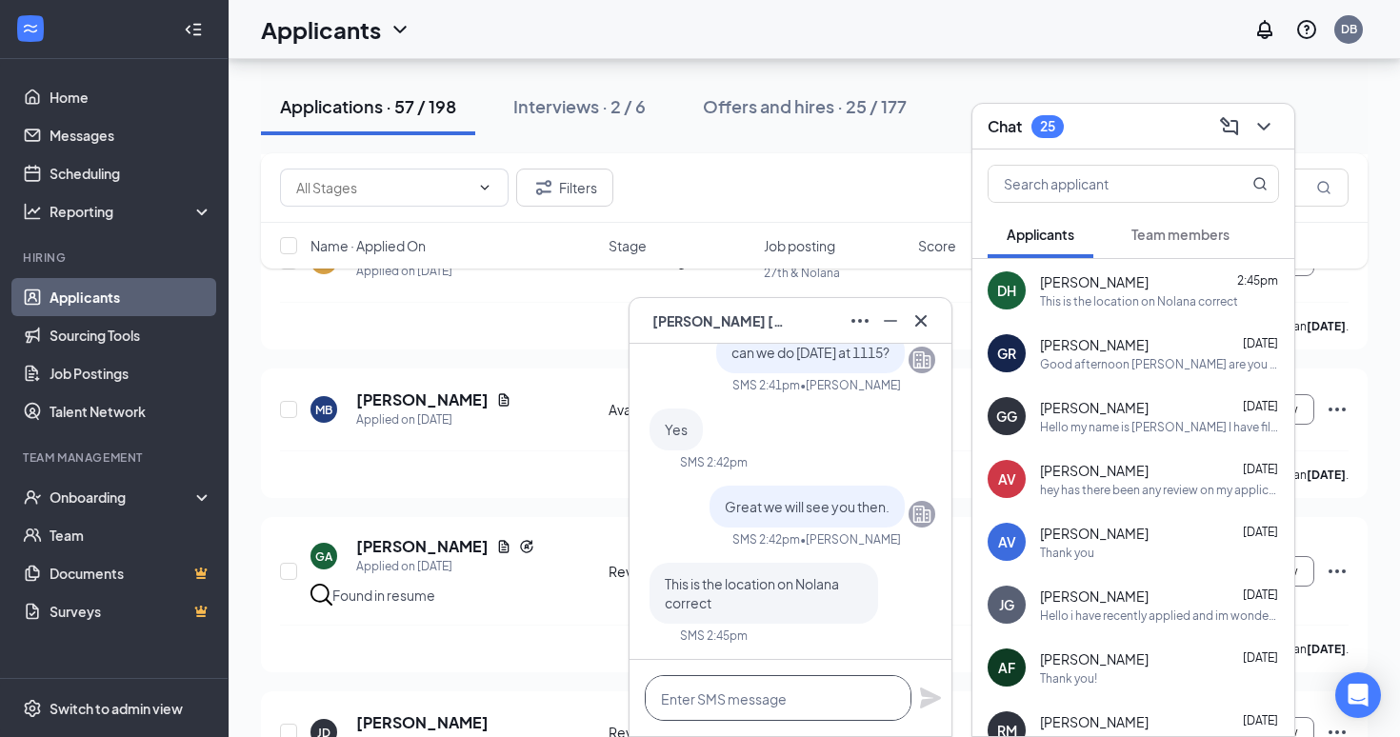
click at [763, 689] on textarea at bounding box center [778, 698] width 267 height 46
type textarea "thats correct"
click at [926, 701] on icon "Plane" at bounding box center [930, 698] width 21 height 21
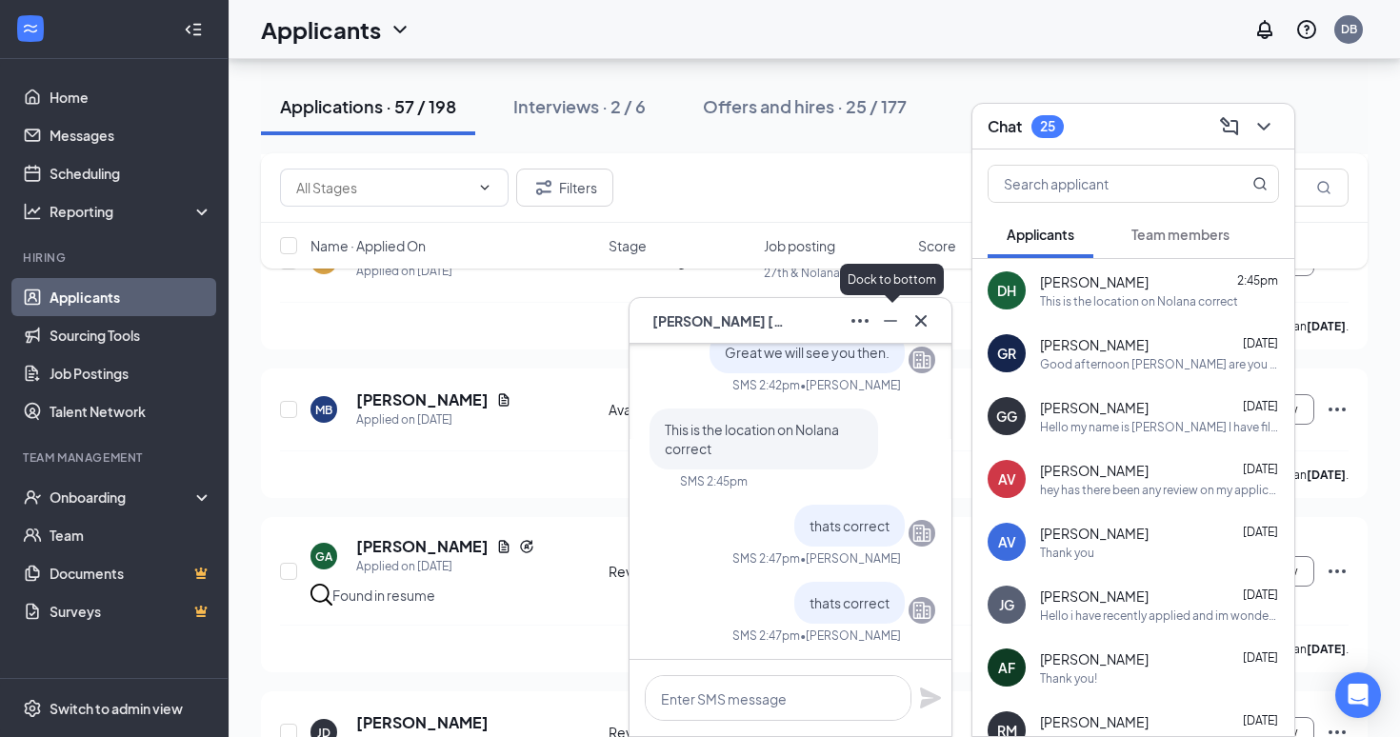
click at [895, 322] on icon "Minimize" at bounding box center [890, 321] width 23 height 23
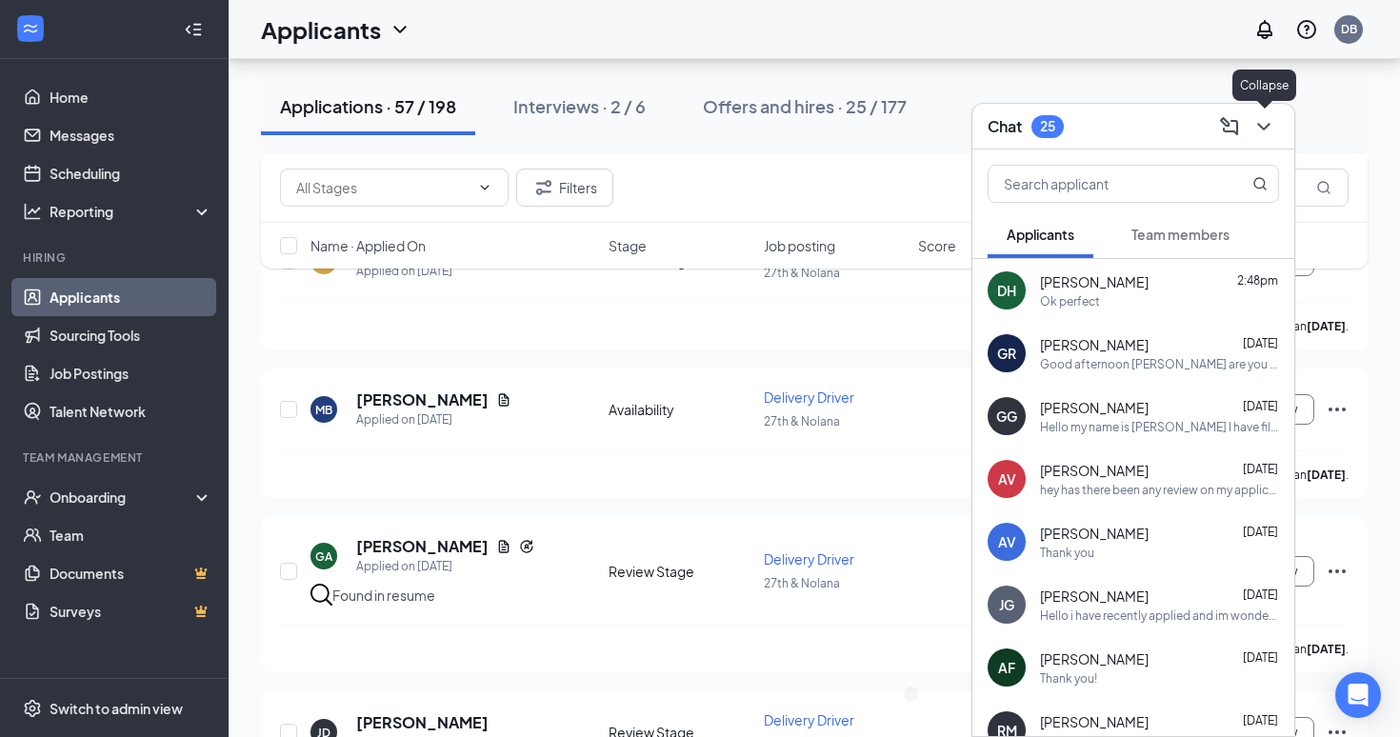
click at [1265, 124] on icon "ChevronDown" at bounding box center [1264, 126] width 23 height 23
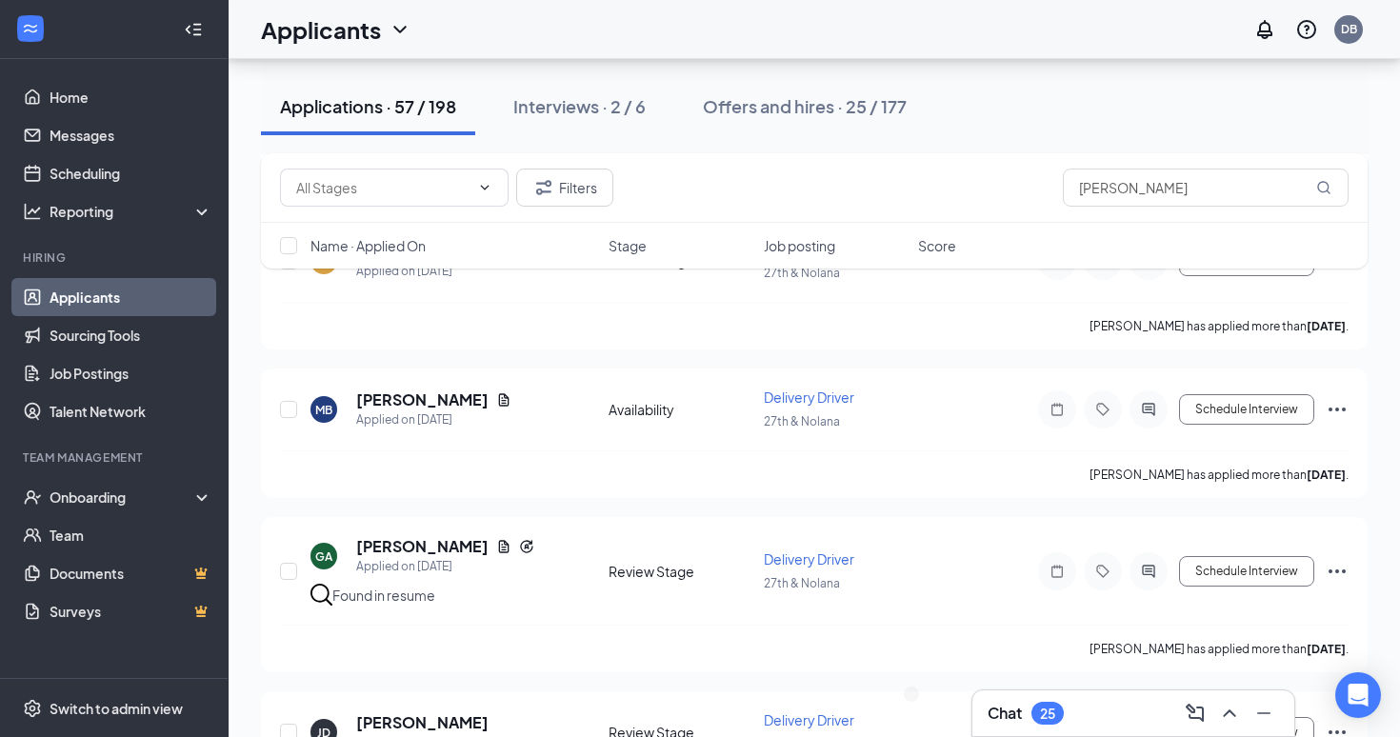
click at [1044, 706] on div "25" at bounding box center [1047, 714] width 15 height 16
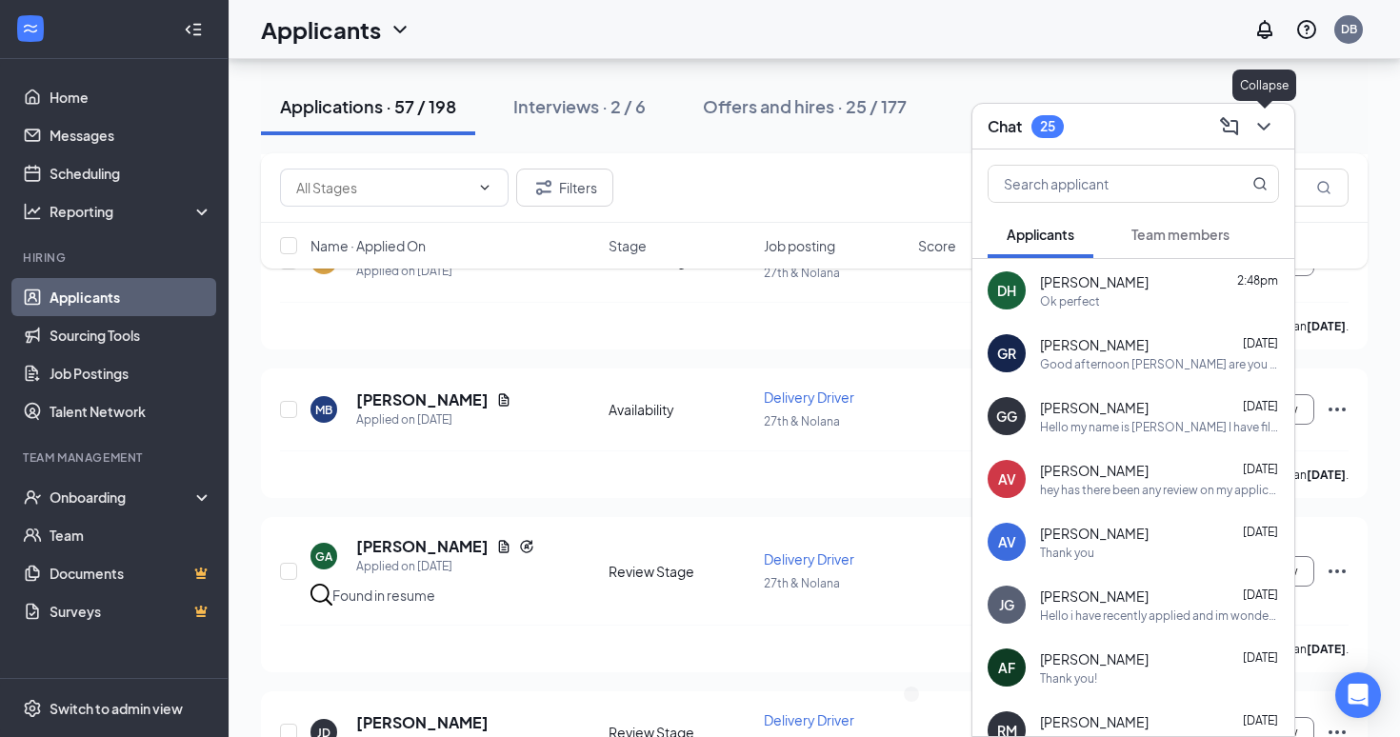
click at [1259, 131] on icon "ChevronDown" at bounding box center [1264, 126] width 23 height 23
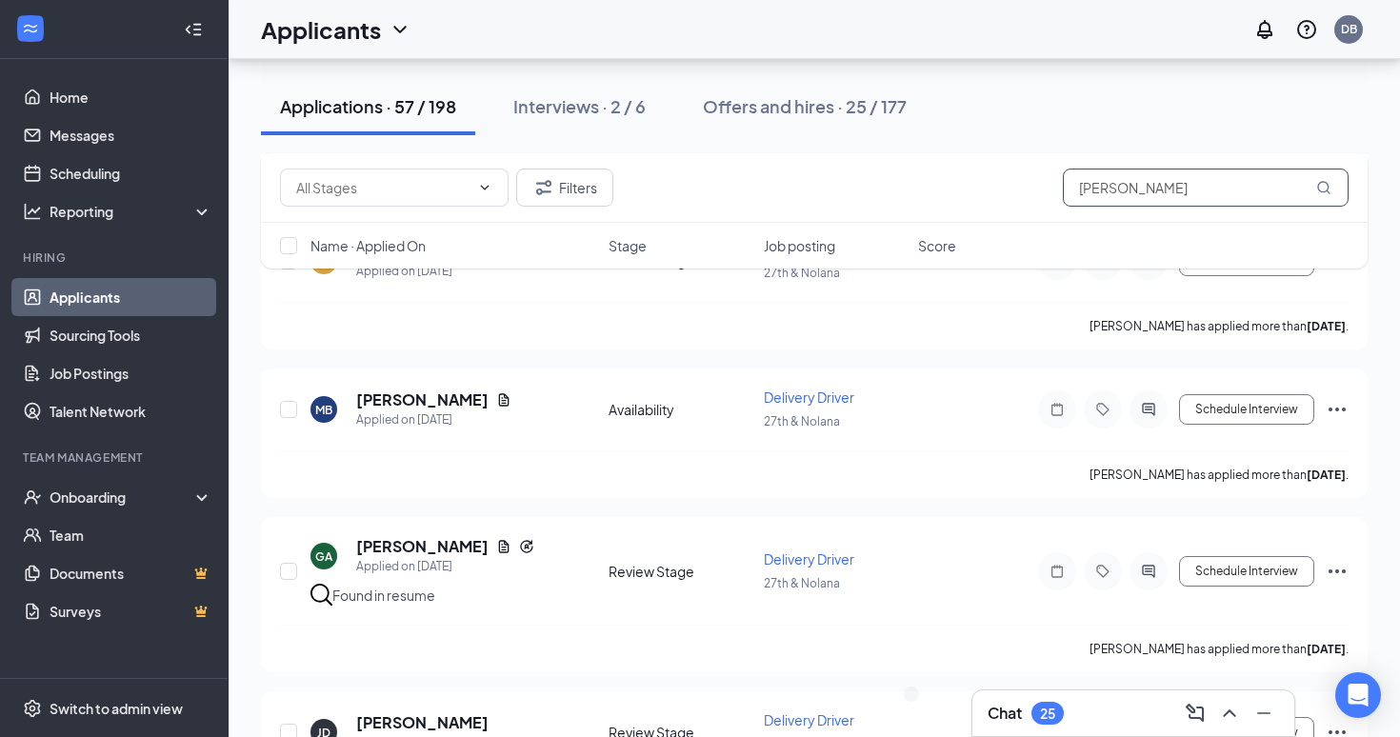
click at [1122, 183] on input "[PERSON_NAME]" at bounding box center [1206, 188] width 286 height 38
